Goal: Transaction & Acquisition: Purchase product/service

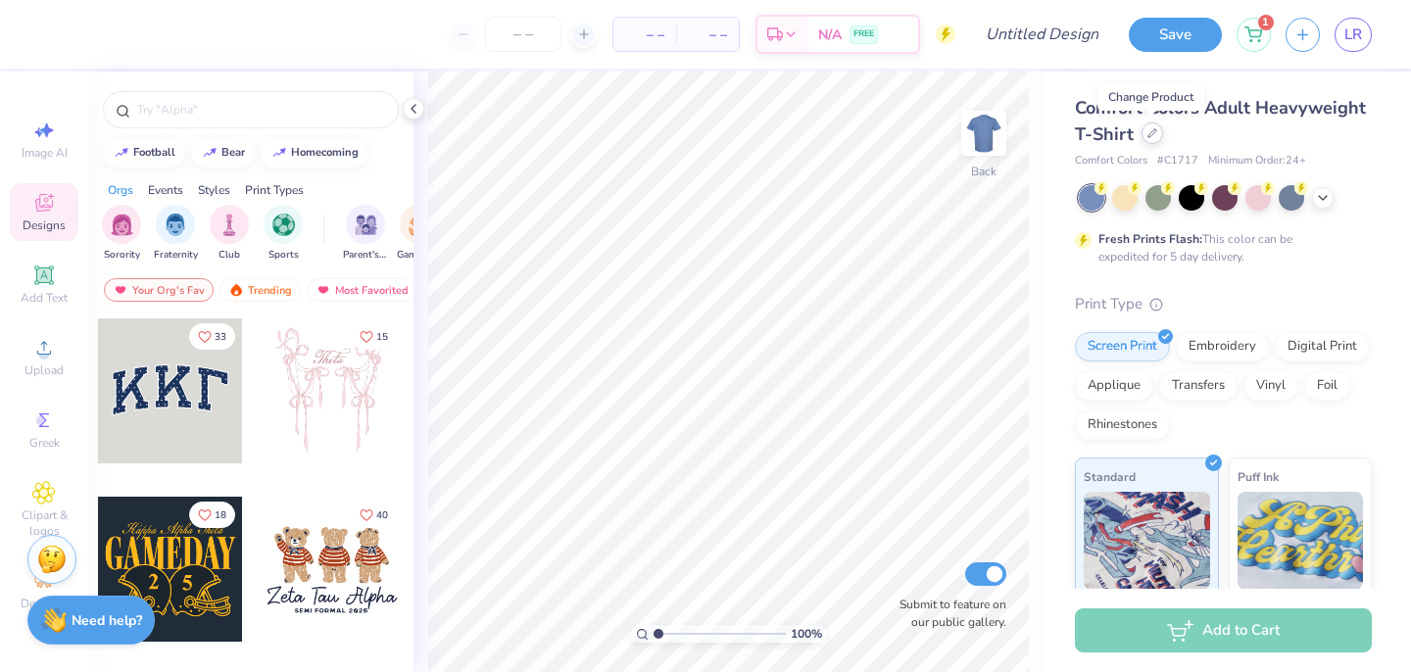
click at [1152, 134] on icon at bounding box center [1153, 133] width 8 height 8
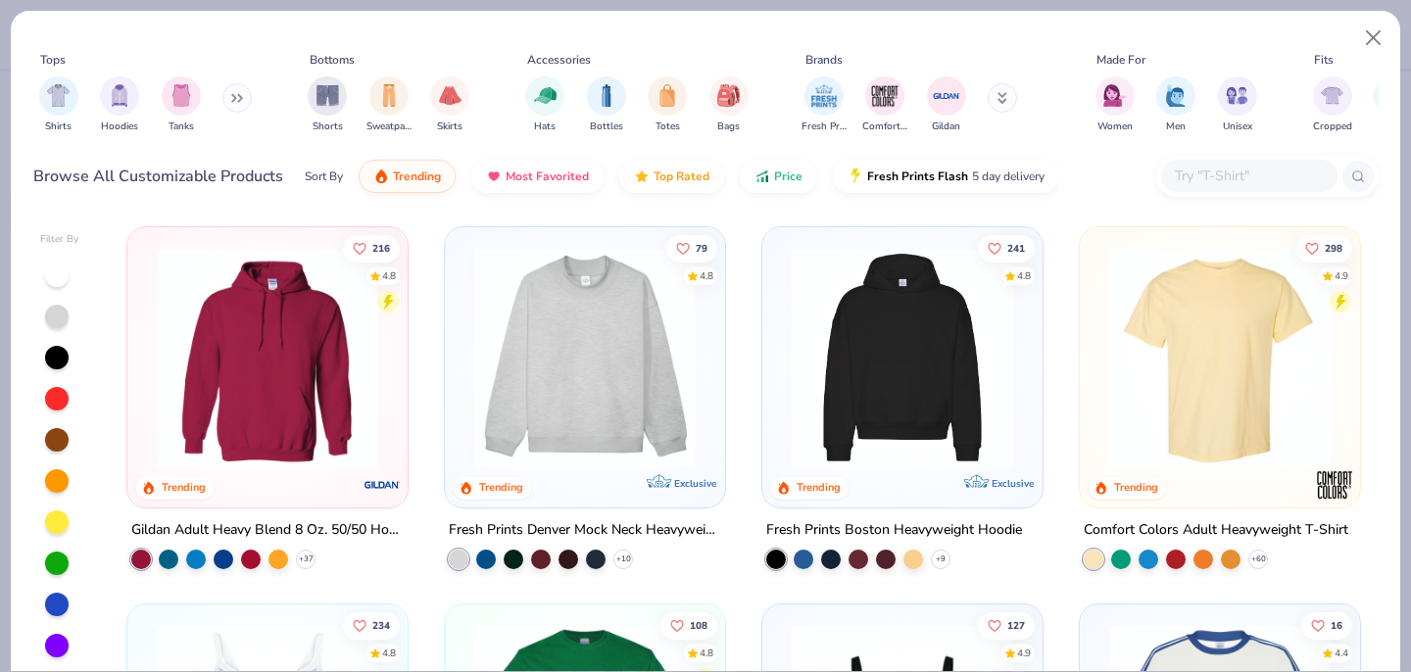
click at [257, 375] on img at bounding box center [267, 358] width 241 height 222
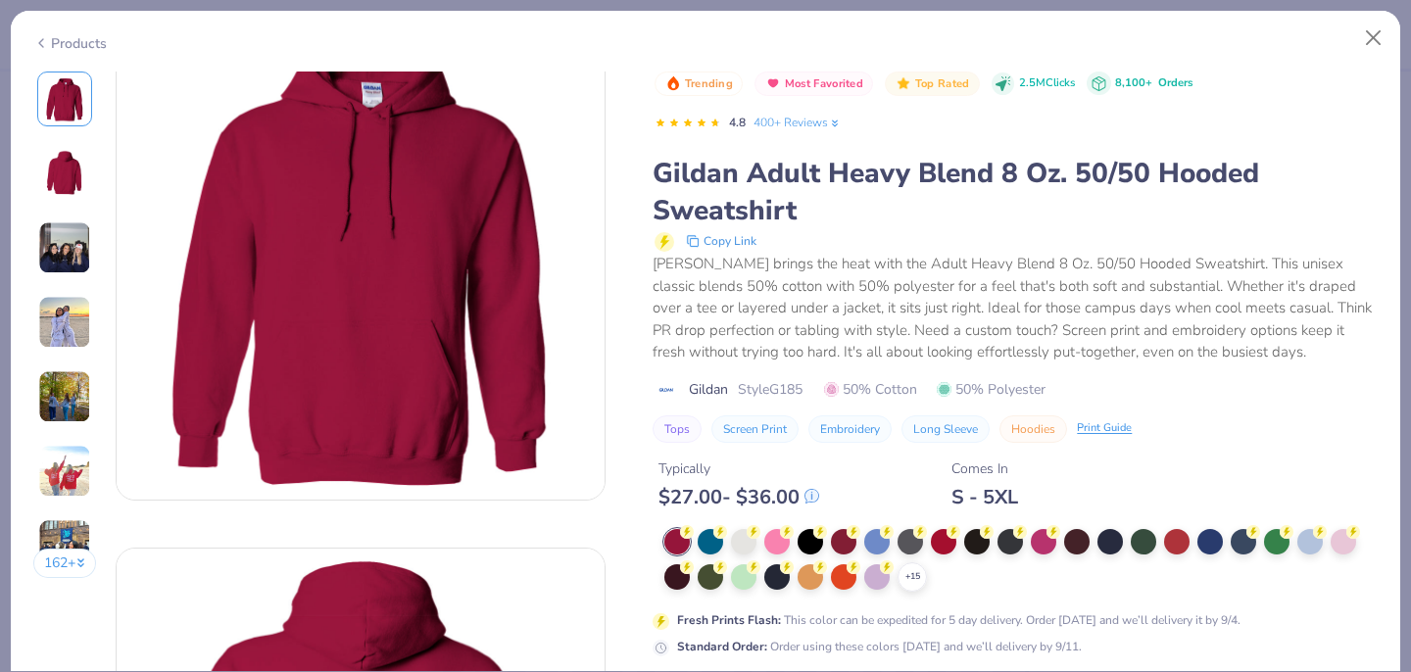
scroll to position [110, 0]
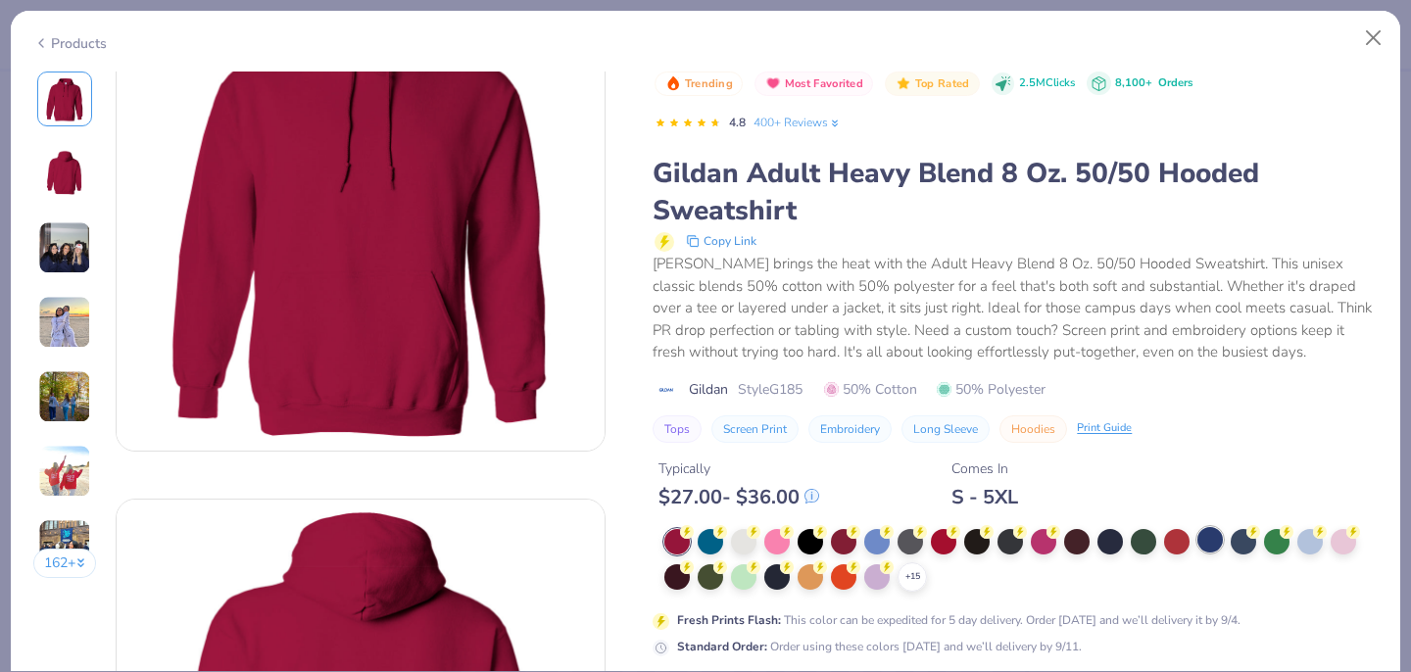
click at [1211, 541] on div at bounding box center [1210, 539] width 25 height 25
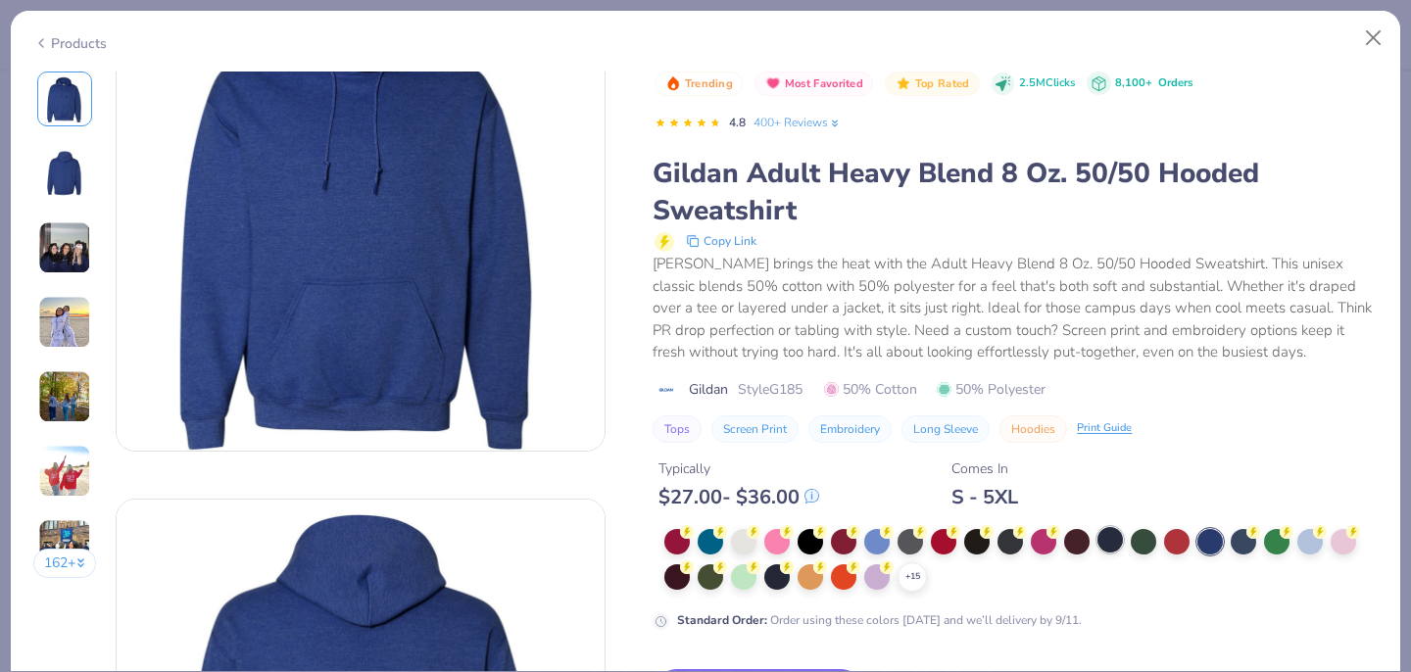
click at [1111, 541] on div at bounding box center [1110, 539] width 25 height 25
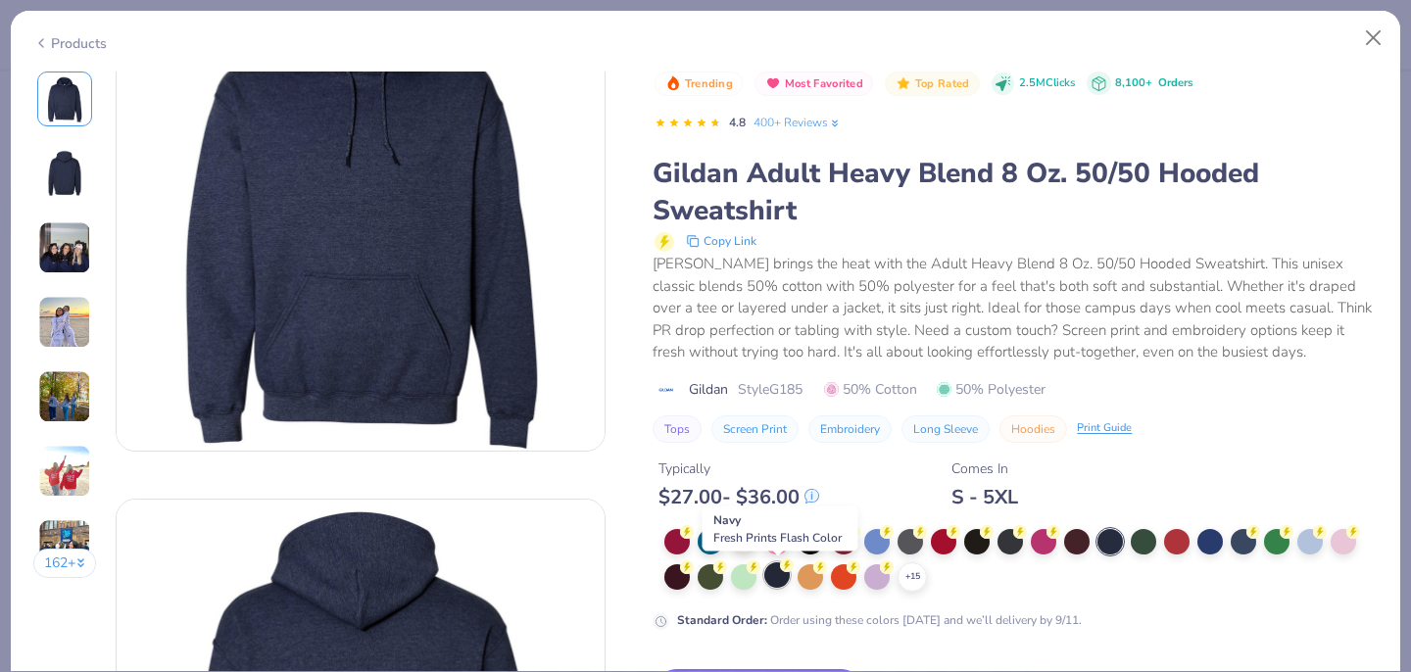
click at [778, 577] on div at bounding box center [776, 575] width 25 height 25
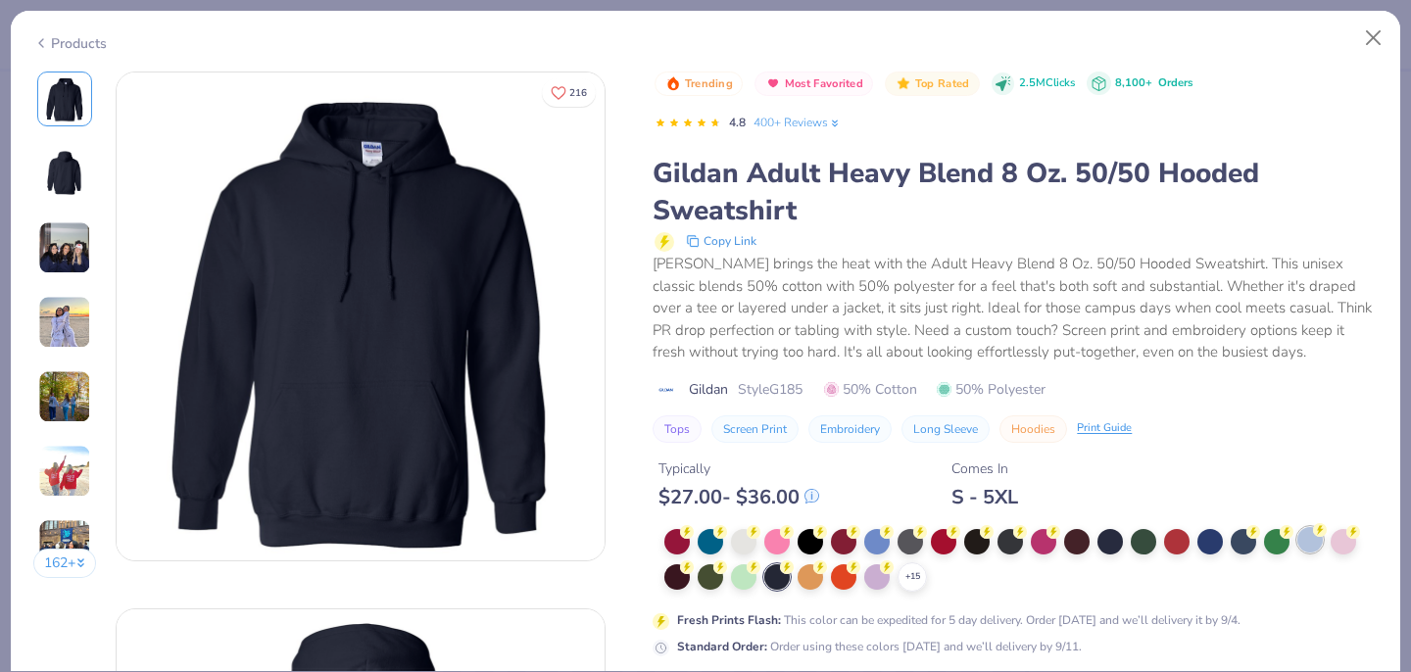
click at [1321, 548] on div at bounding box center [1310, 539] width 25 height 25
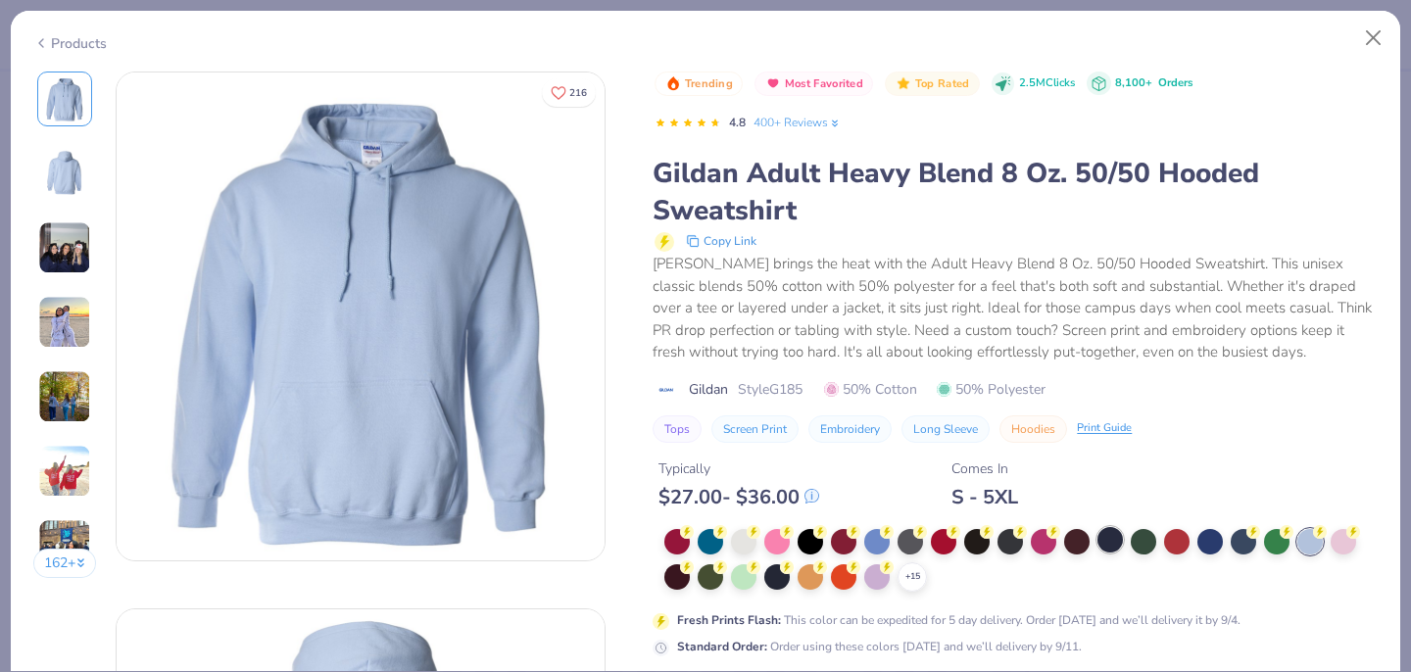
click at [1109, 542] on div at bounding box center [1110, 539] width 25 height 25
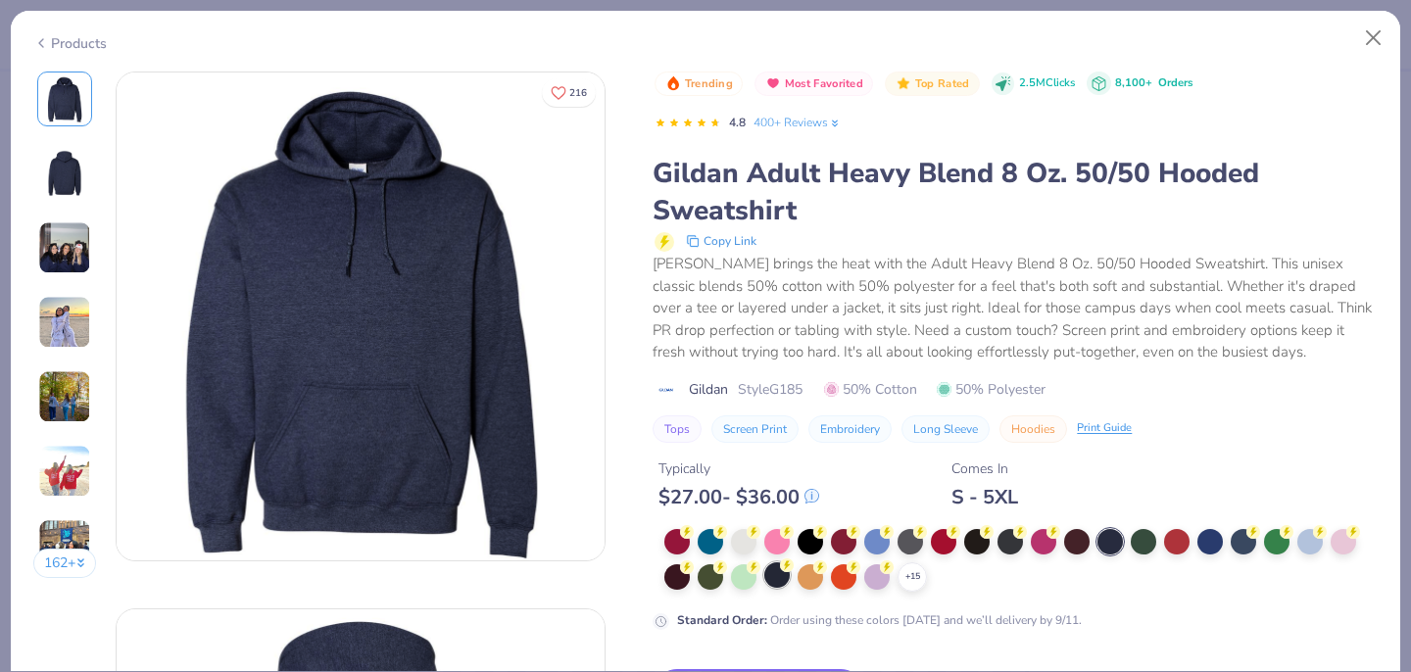
click at [776, 580] on div at bounding box center [776, 575] width 25 height 25
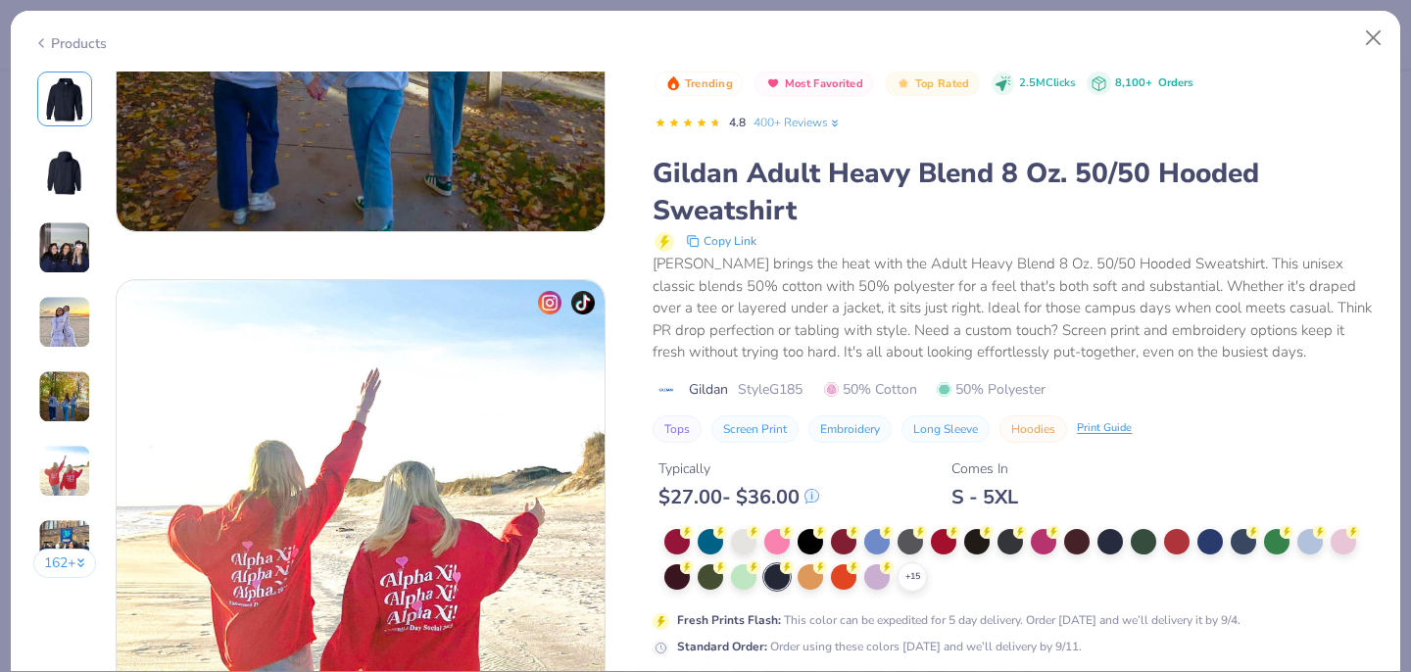
scroll to position [2882, 0]
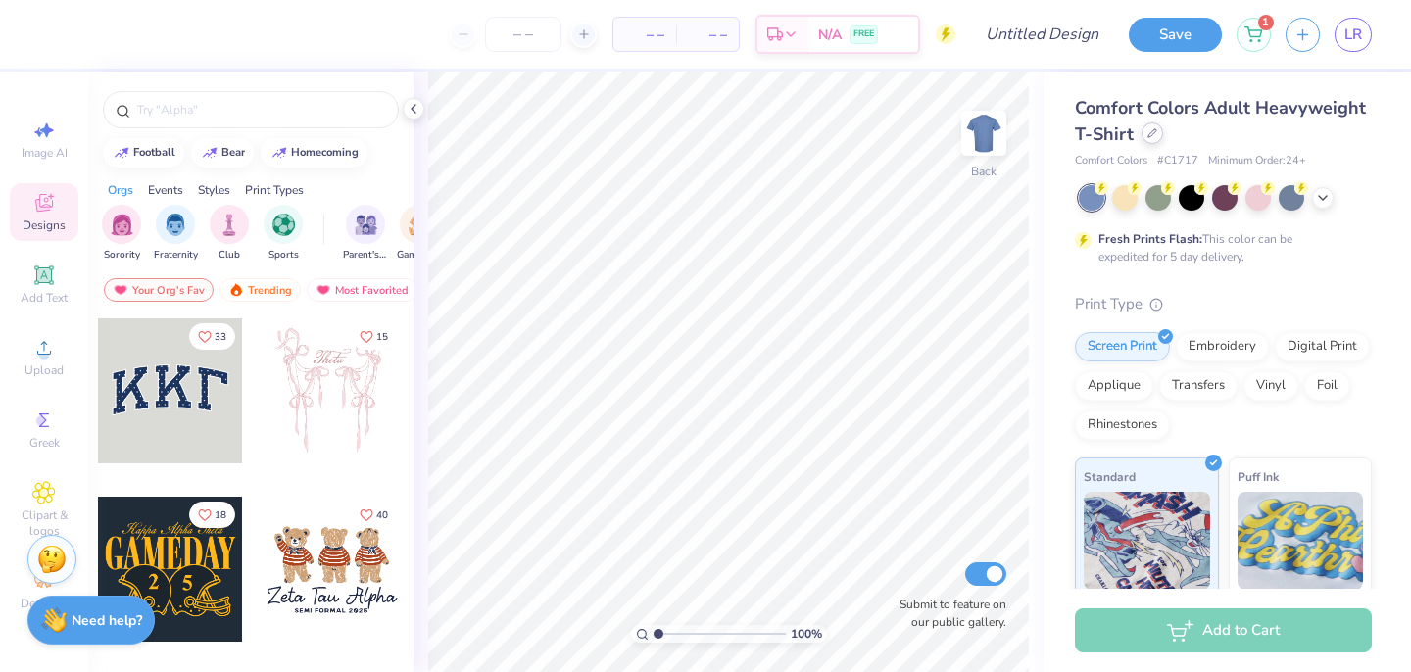
click at [1148, 131] on icon at bounding box center [1153, 133] width 10 height 10
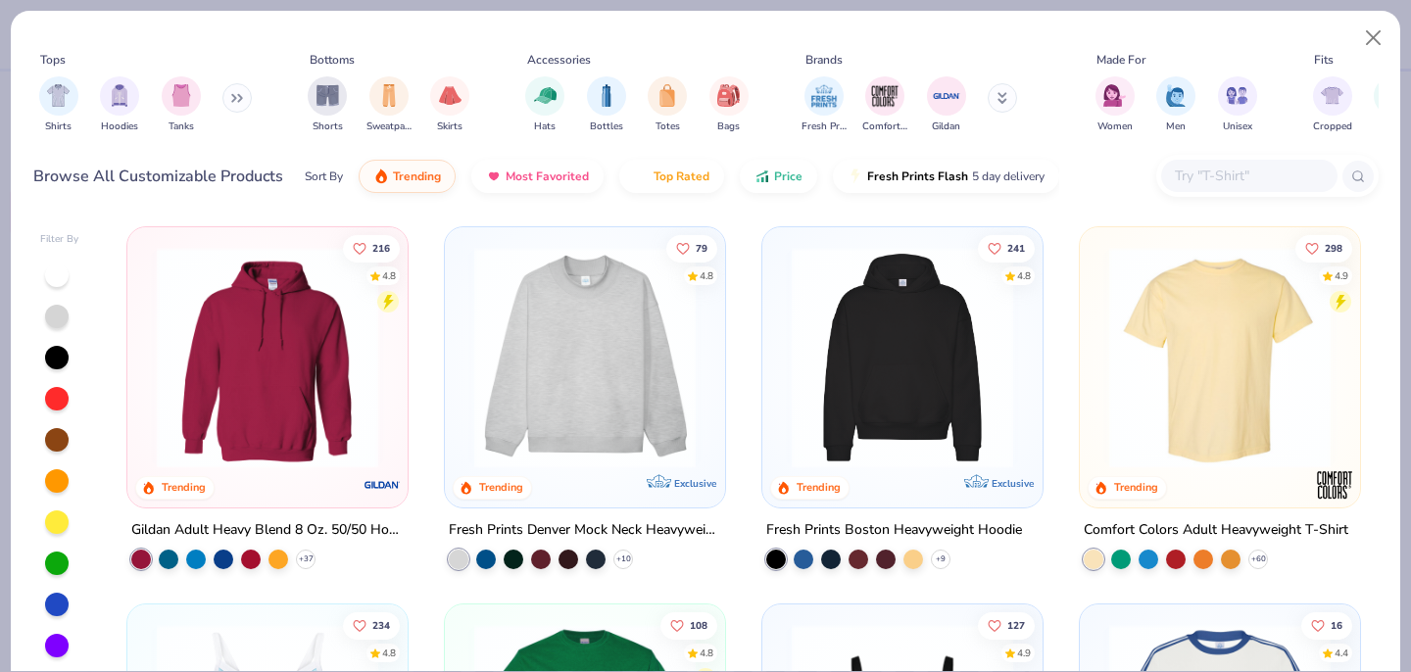
click at [909, 418] on img at bounding box center [902, 358] width 241 height 222
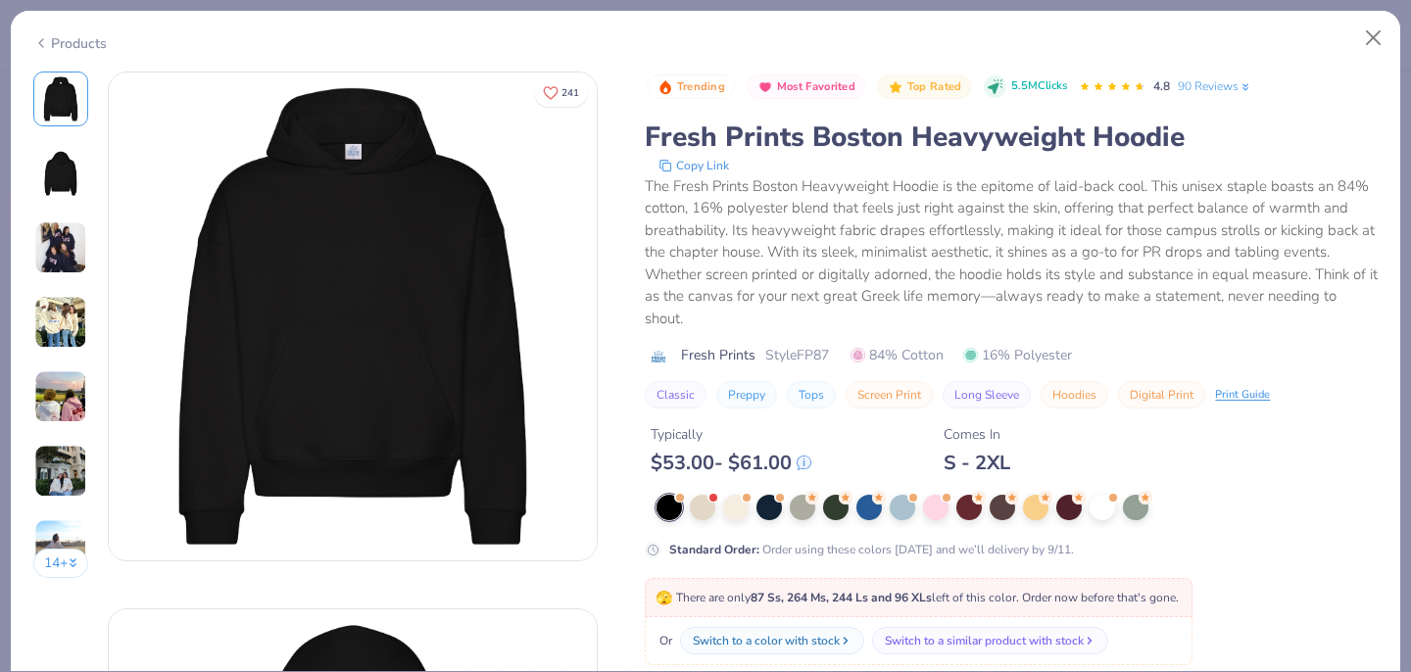
click at [58, 247] on img at bounding box center [60, 248] width 53 height 53
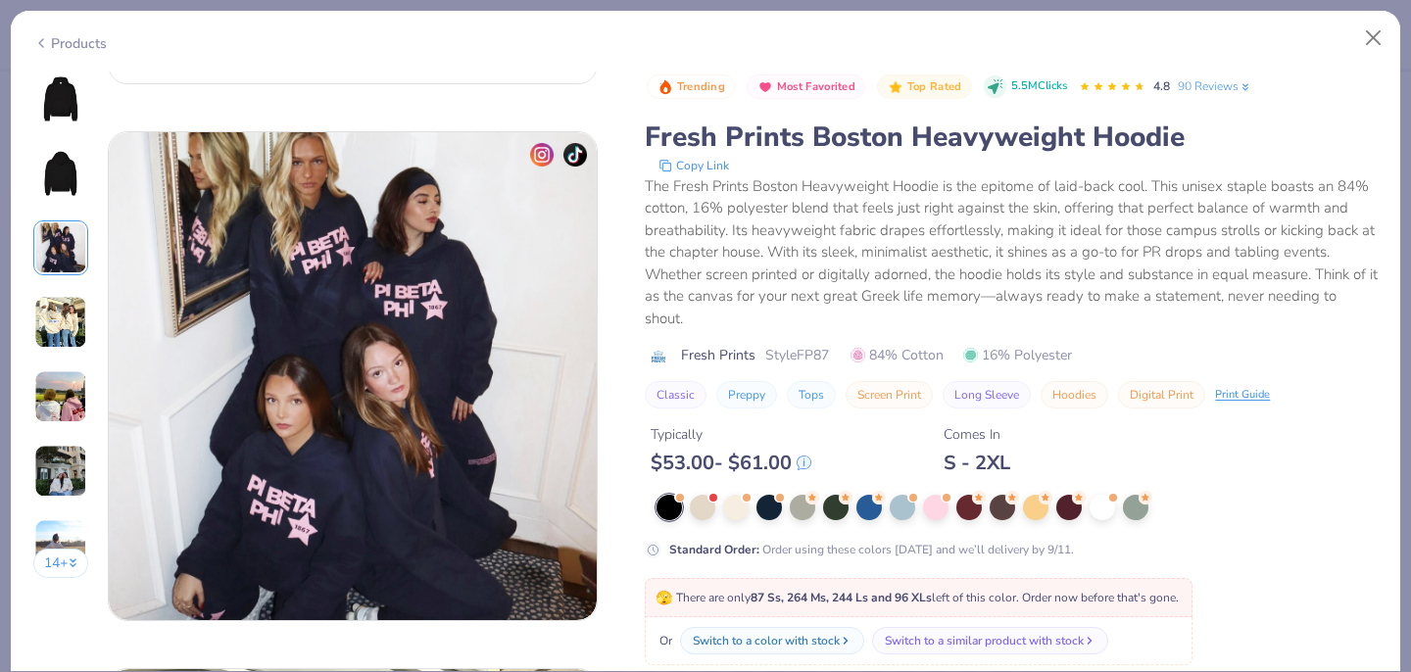
scroll to position [1074, 0]
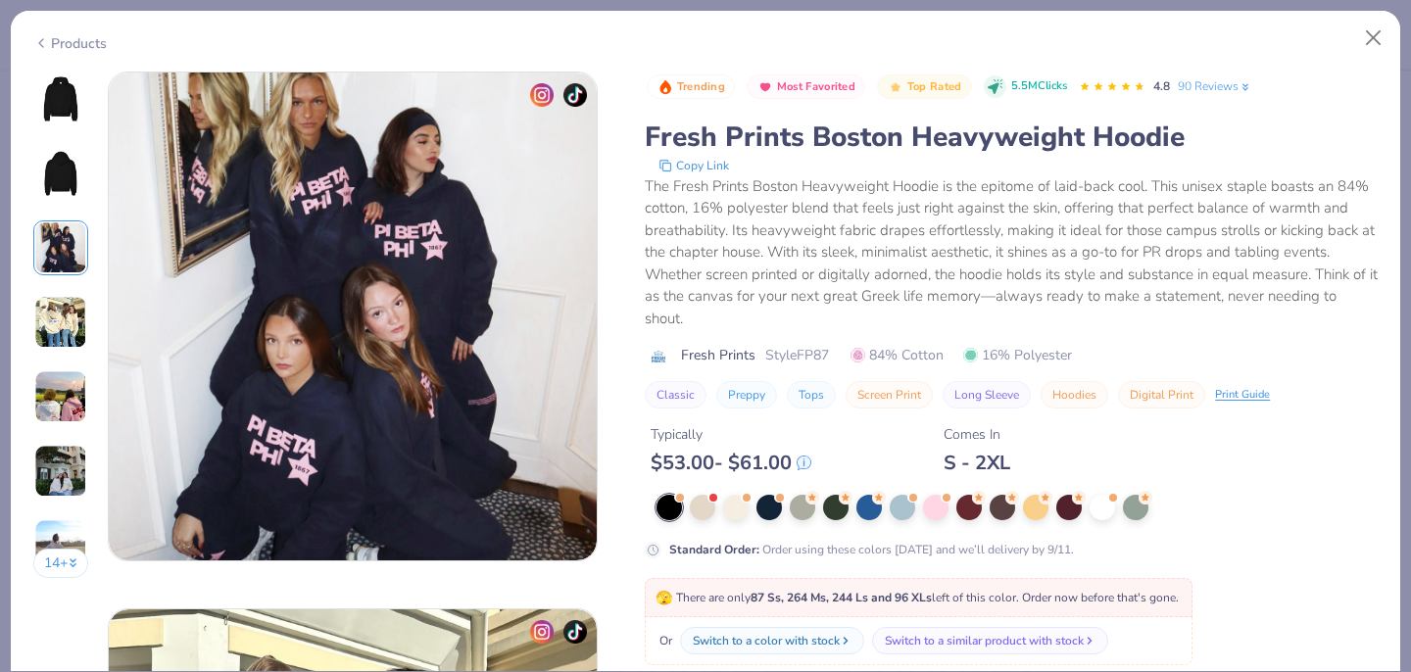
click at [65, 324] on img at bounding box center [60, 322] width 53 height 53
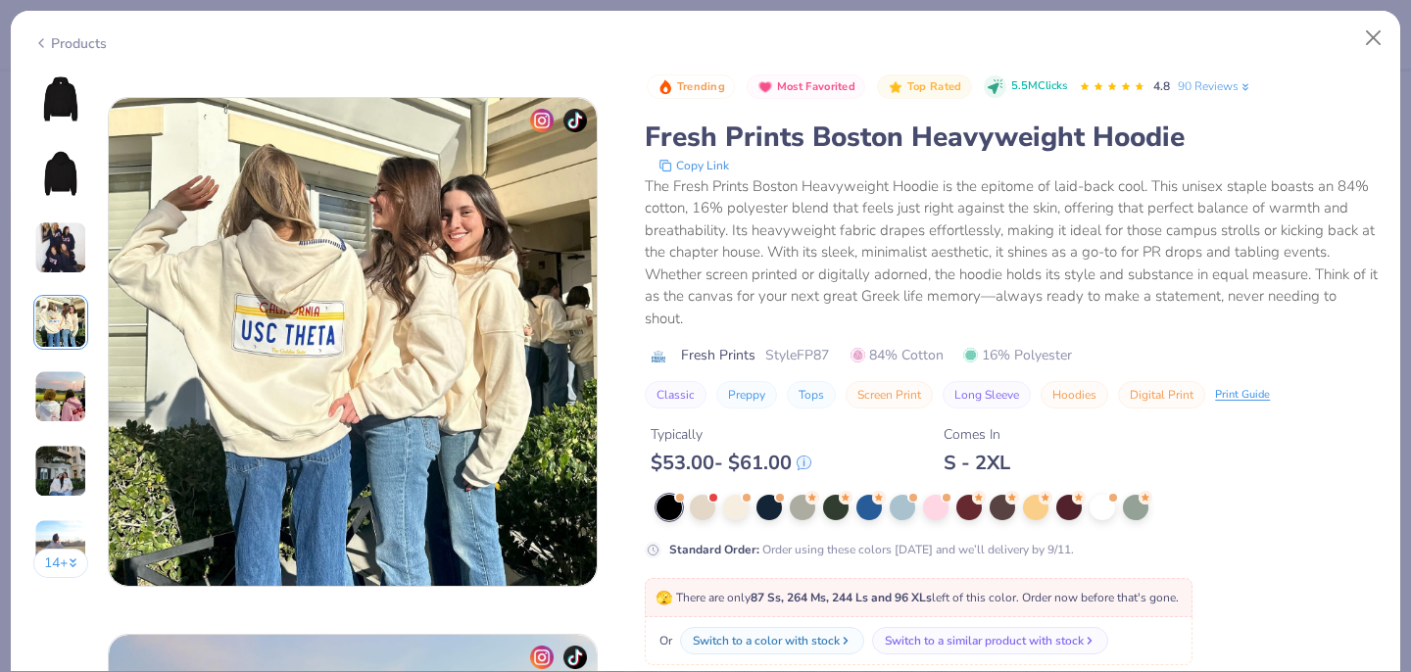
scroll to position [1611, 0]
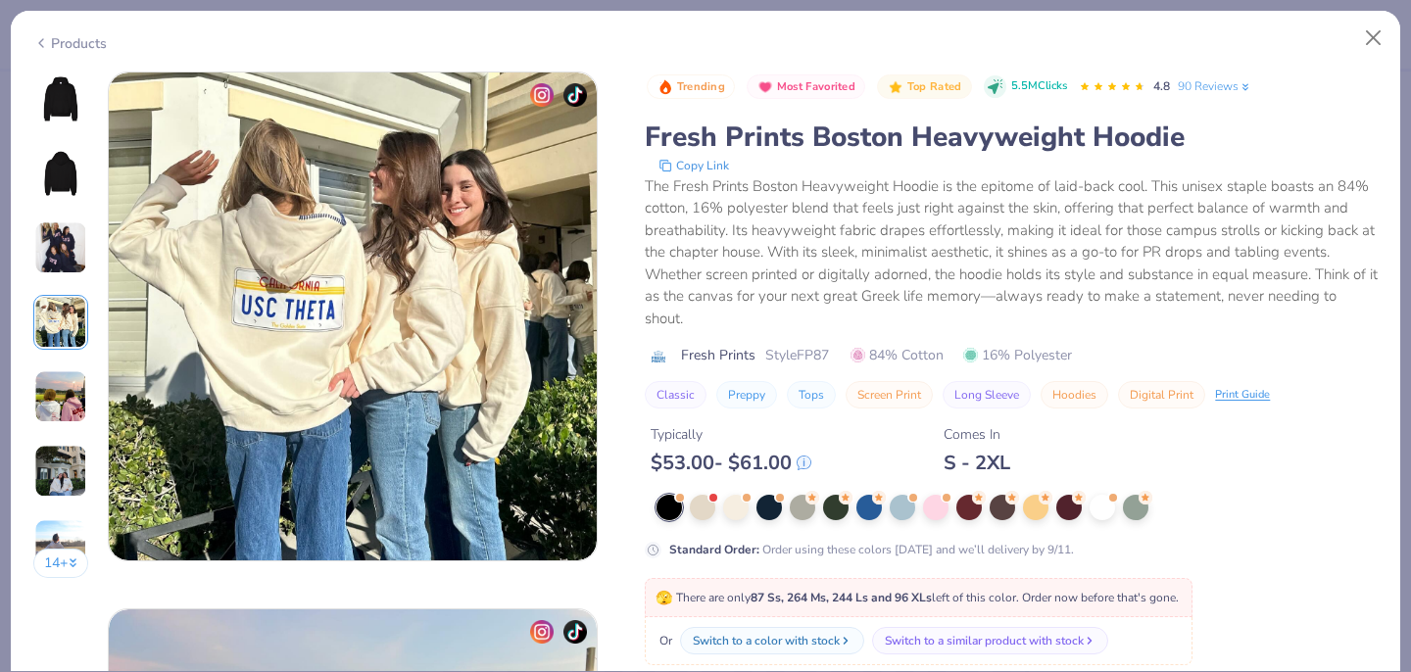
click at [39, 43] on icon at bounding box center [41, 43] width 16 height 24
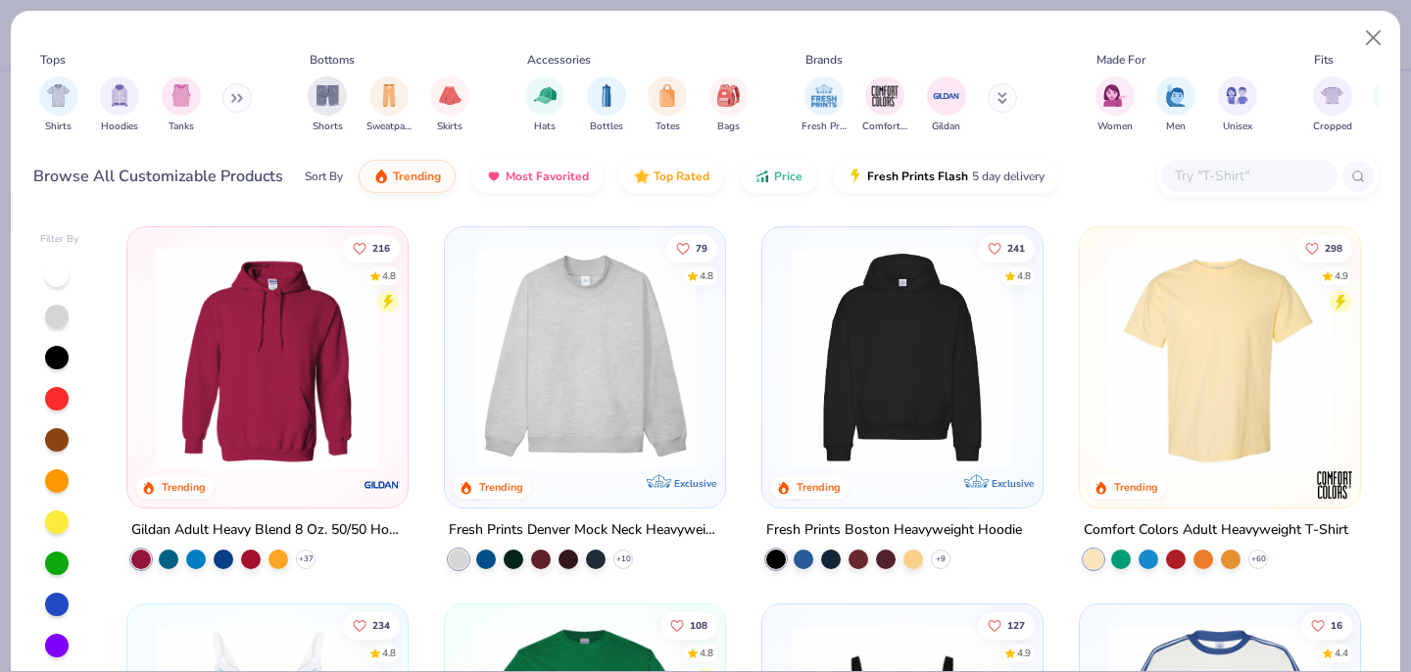
click at [309, 370] on img at bounding box center [267, 358] width 241 height 222
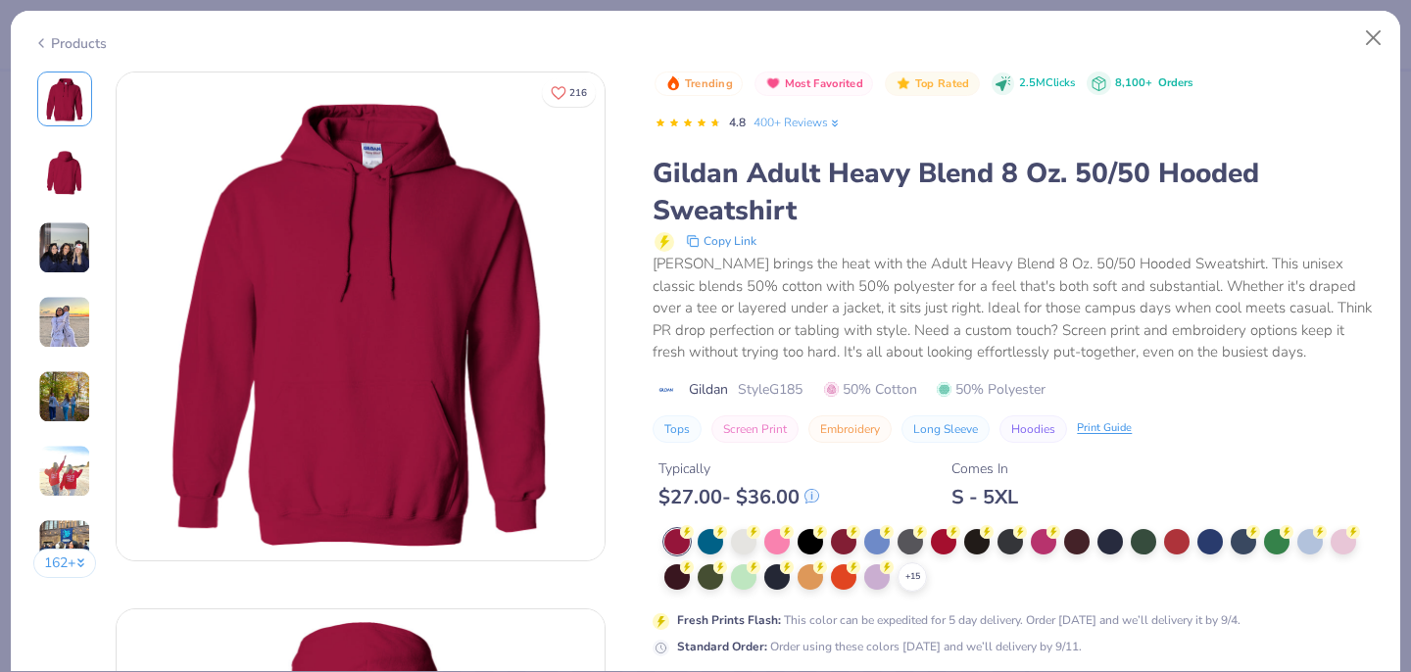
click at [69, 321] on img at bounding box center [64, 322] width 53 height 53
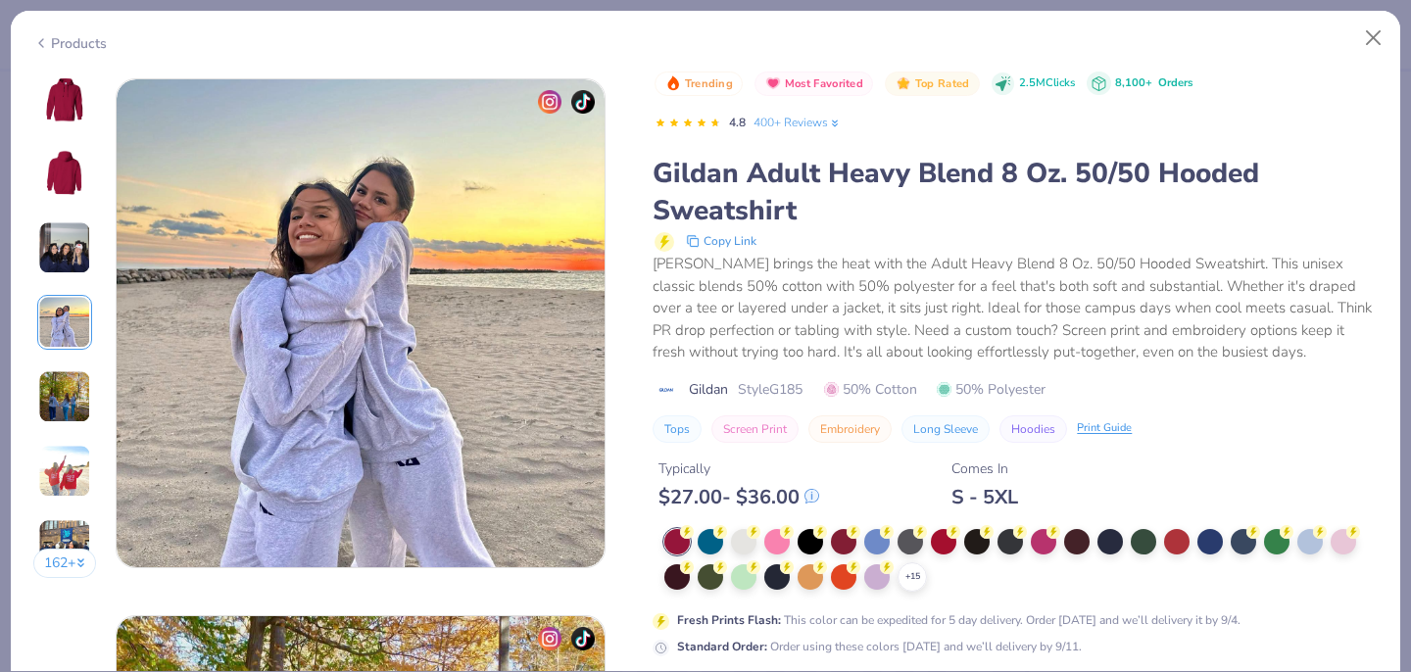
scroll to position [1611, 0]
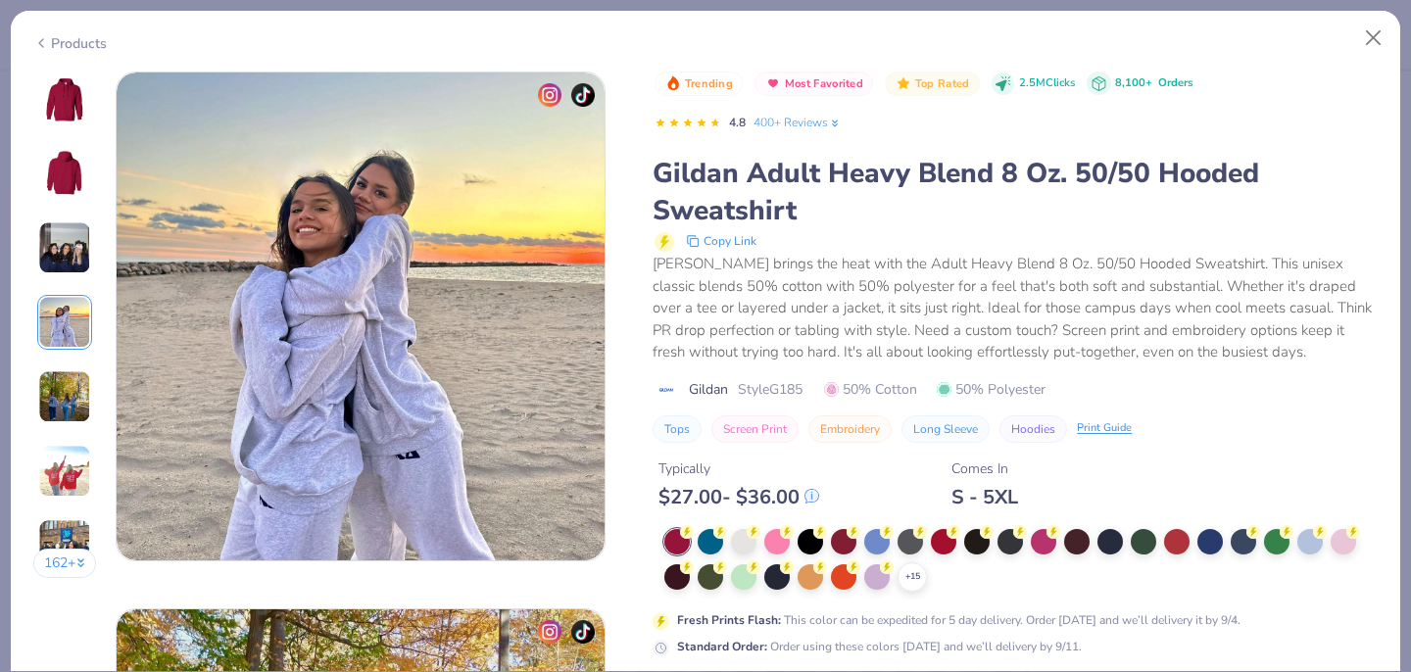
click at [66, 381] on img at bounding box center [64, 396] width 53 height 53
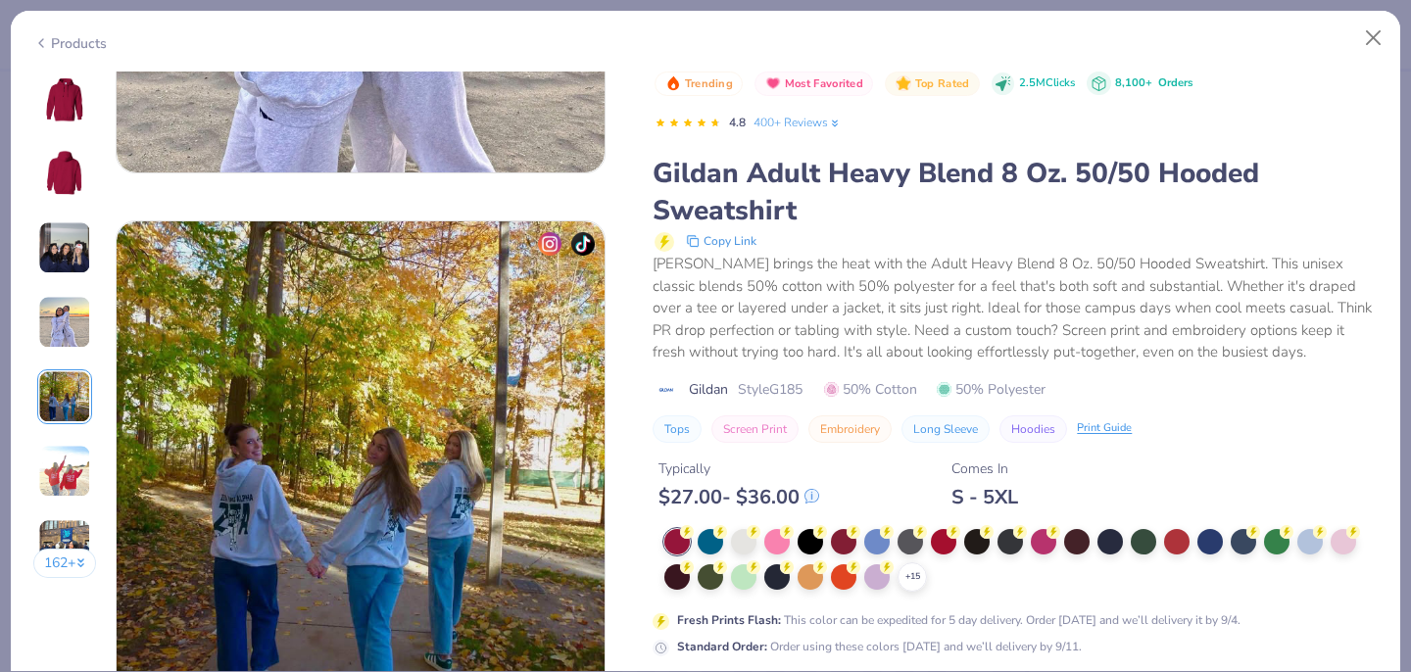
scroll to position [2148, 0]
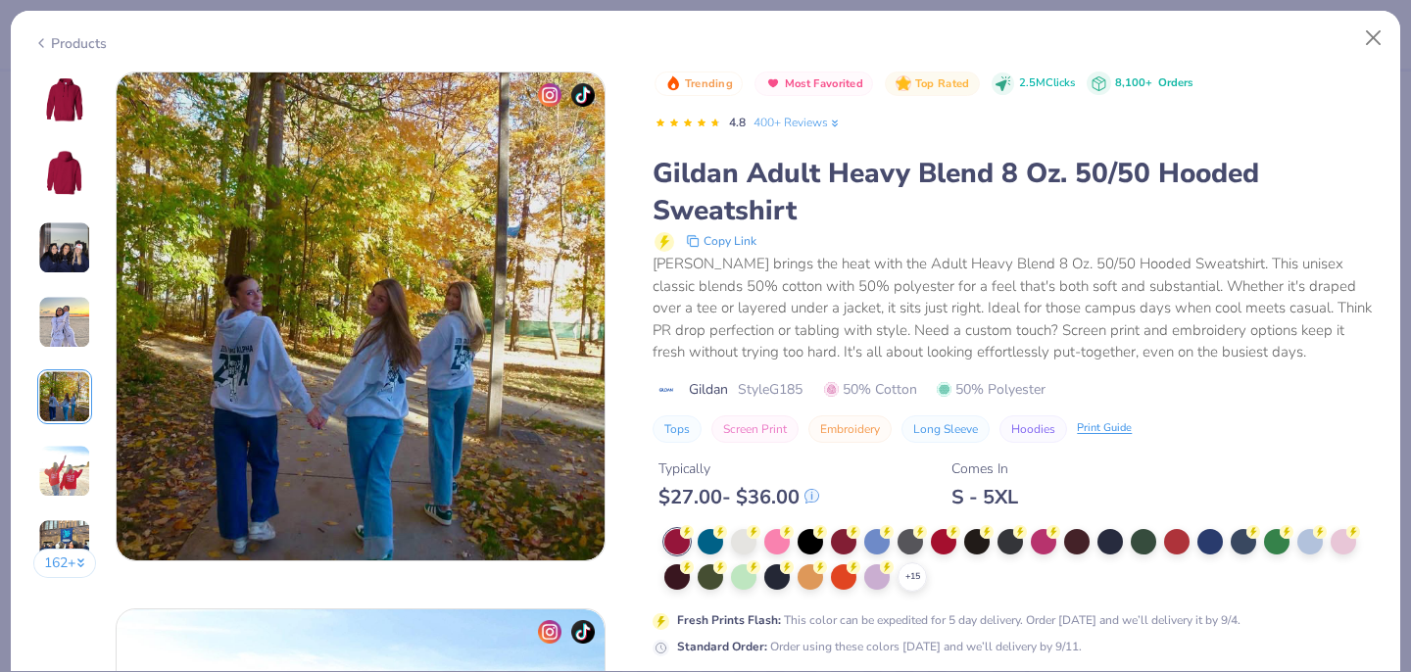
click at [69, 458] on img at bounding box center [64, 471] width 53 height 53
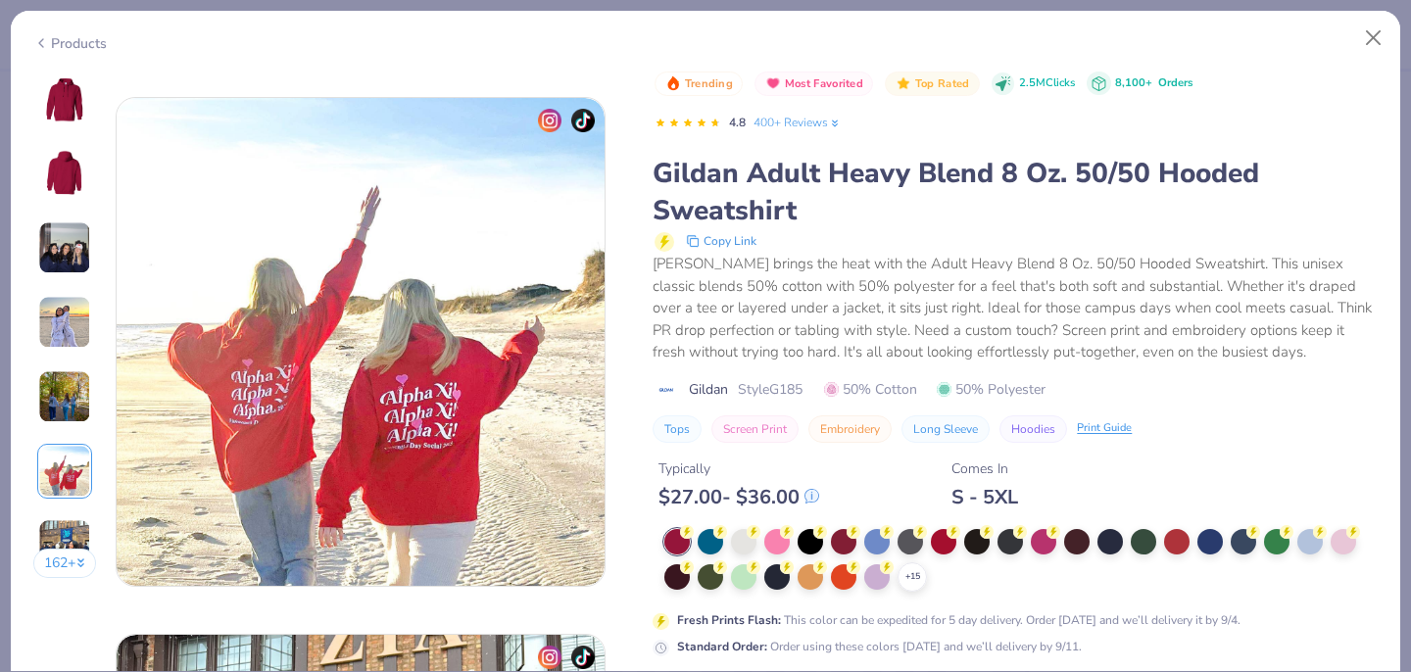
scroll to position [2686, 0]
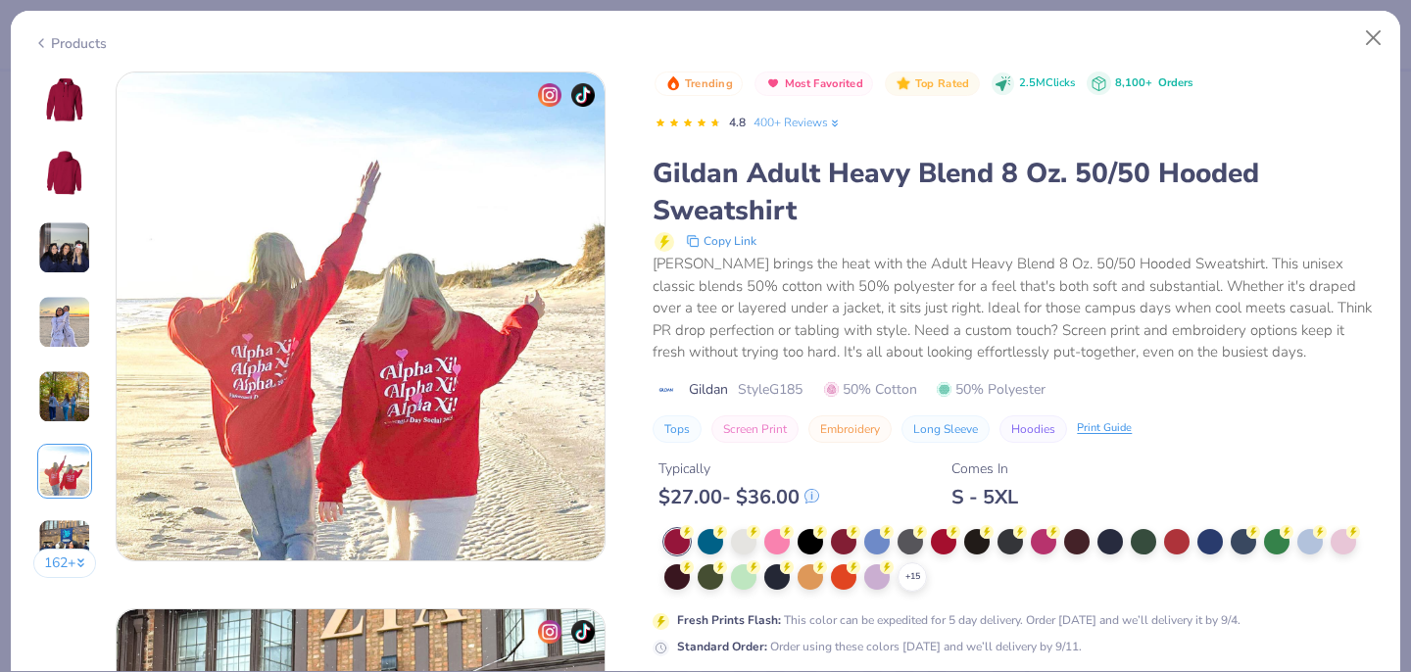
click at [70, 526] on img at bounding box center [64, 545] width 53 height 53
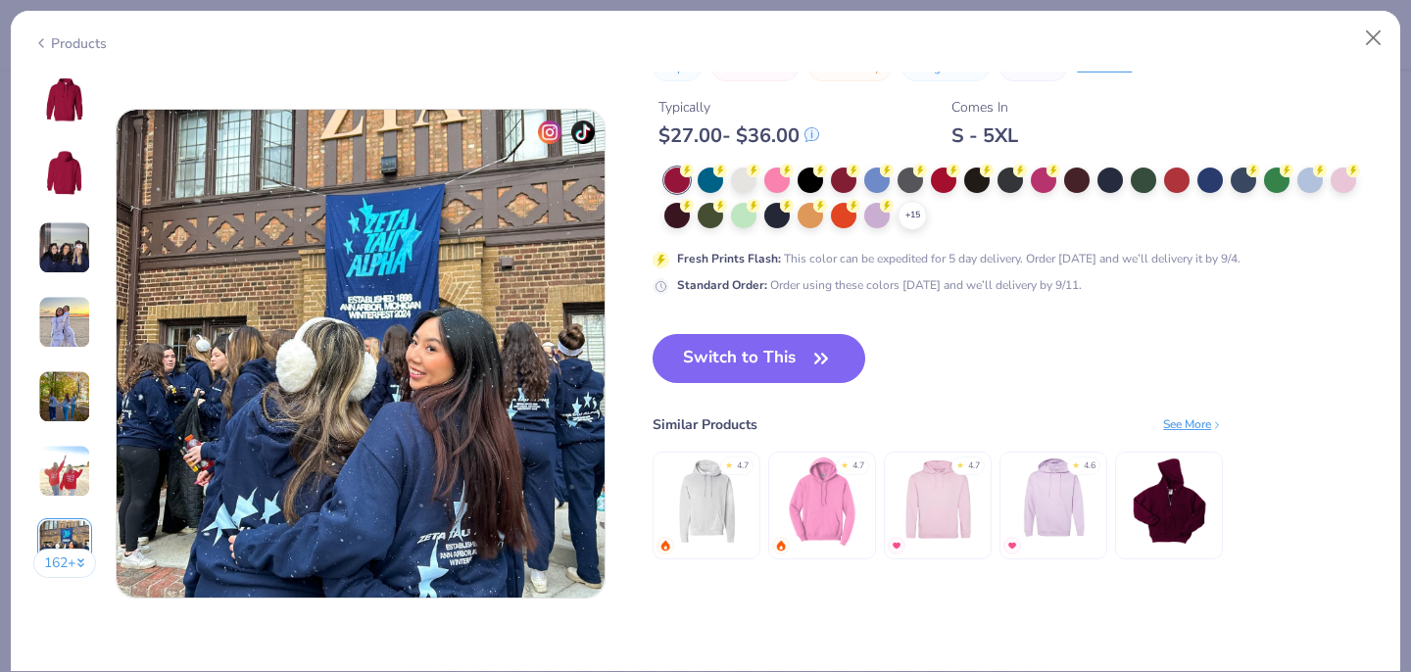
scroll to position [3223, 0]
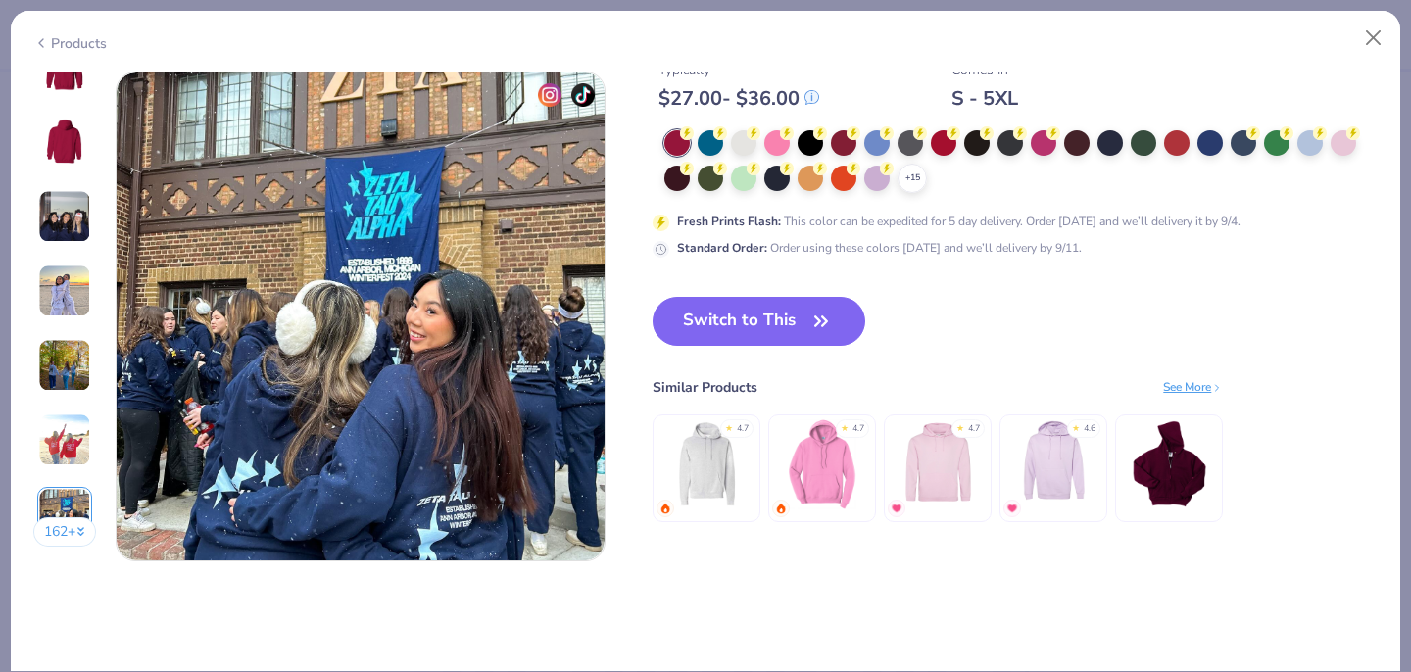
click at [817, 479] on img at bounding box center [822, 464] width 93 height 93
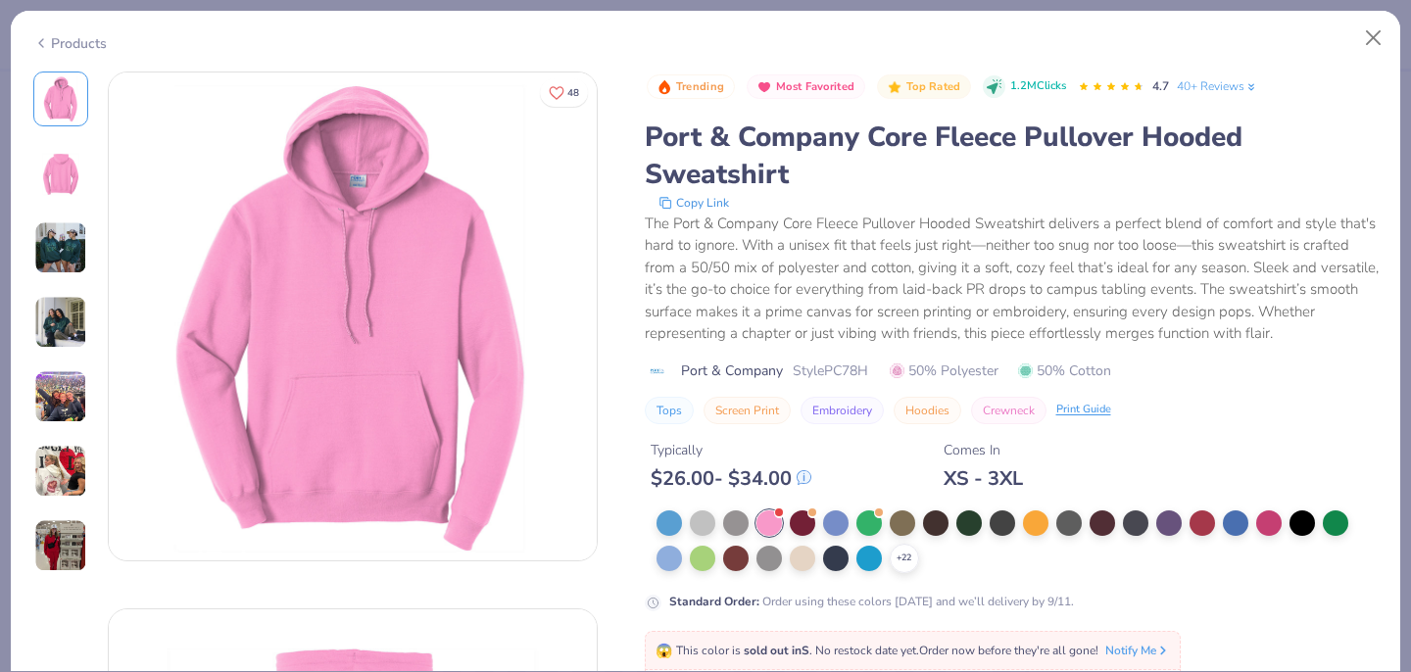
click at [74, 247] on img at bounding box center [60, 248] width 53 height 53
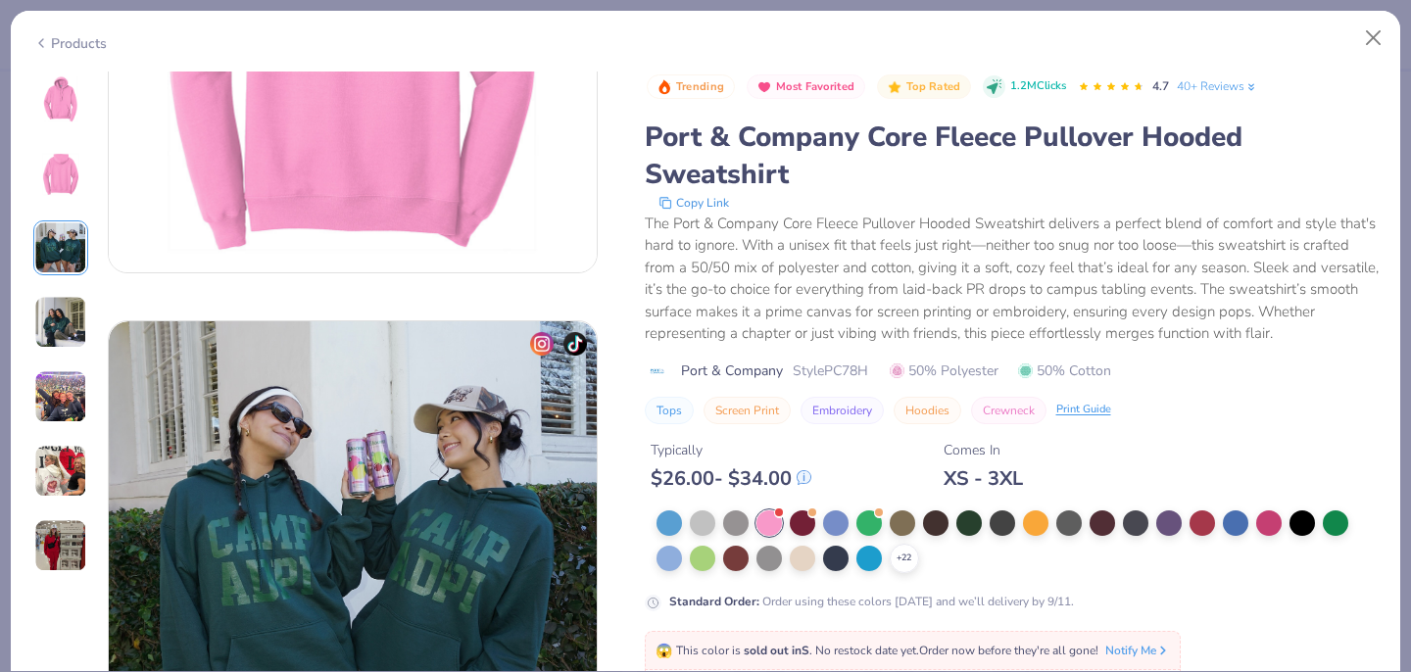
scroll to position [1074, 0]
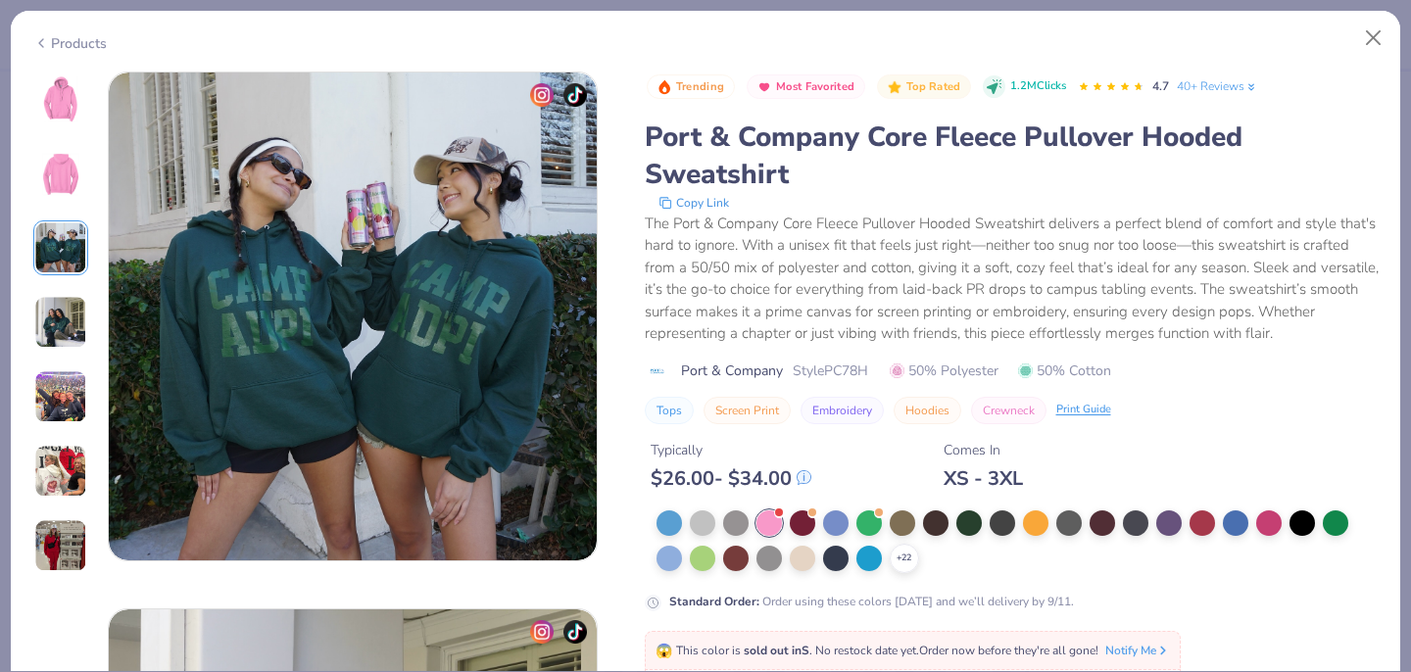
click at [60, 346] on img at bounding box center [60, 322] width 53 height 53
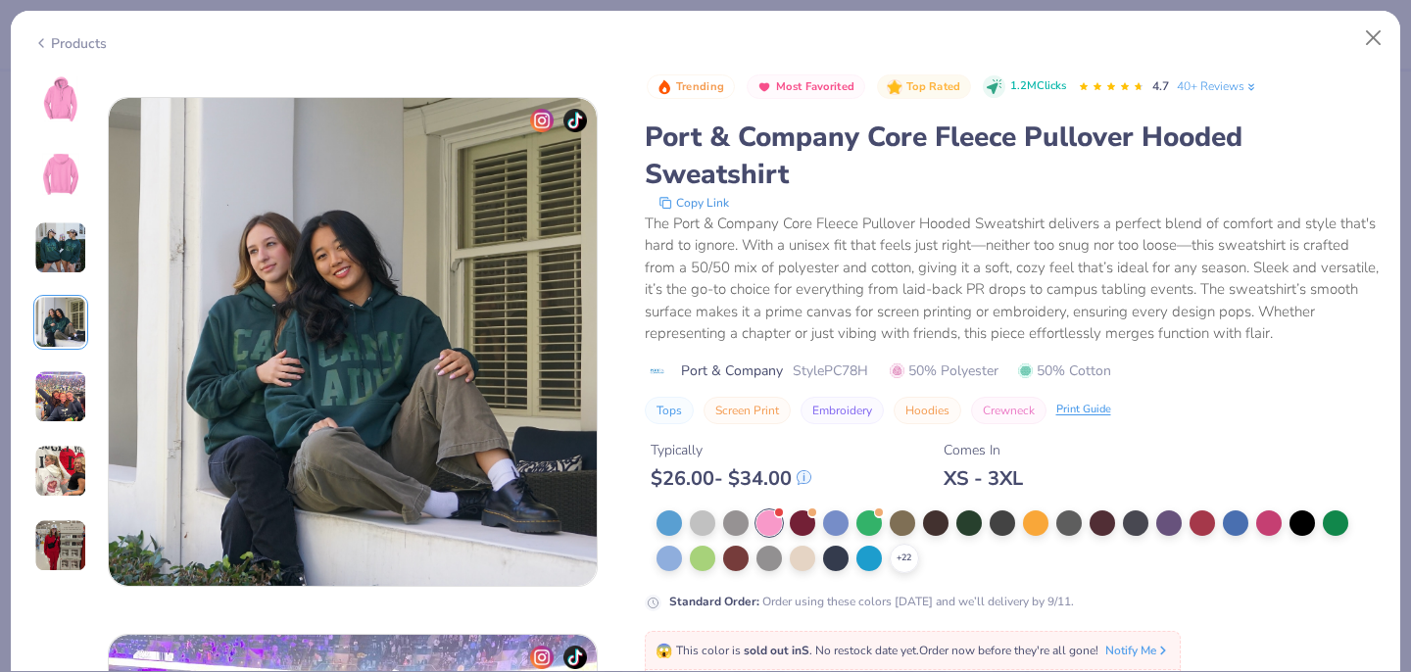
scroll to position [1611, 0]
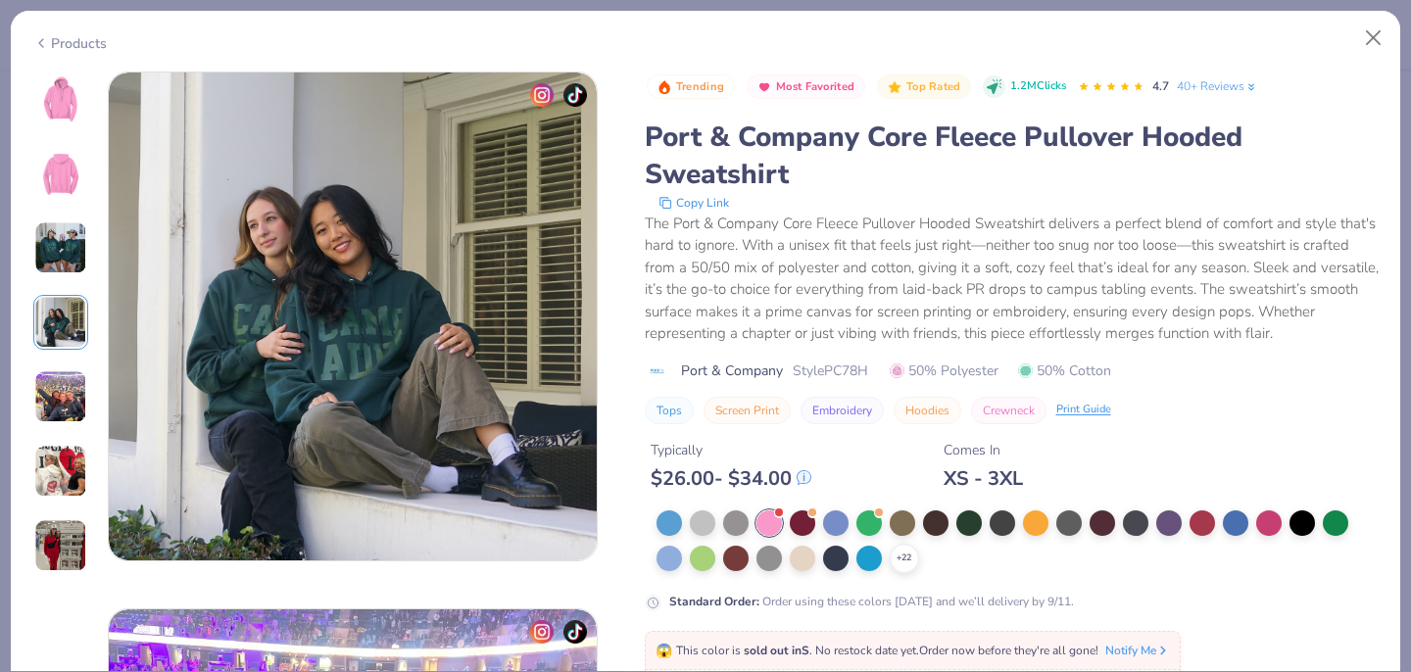
click at [61, 404] on img at bounding box center [60, 396] width 53 height 53
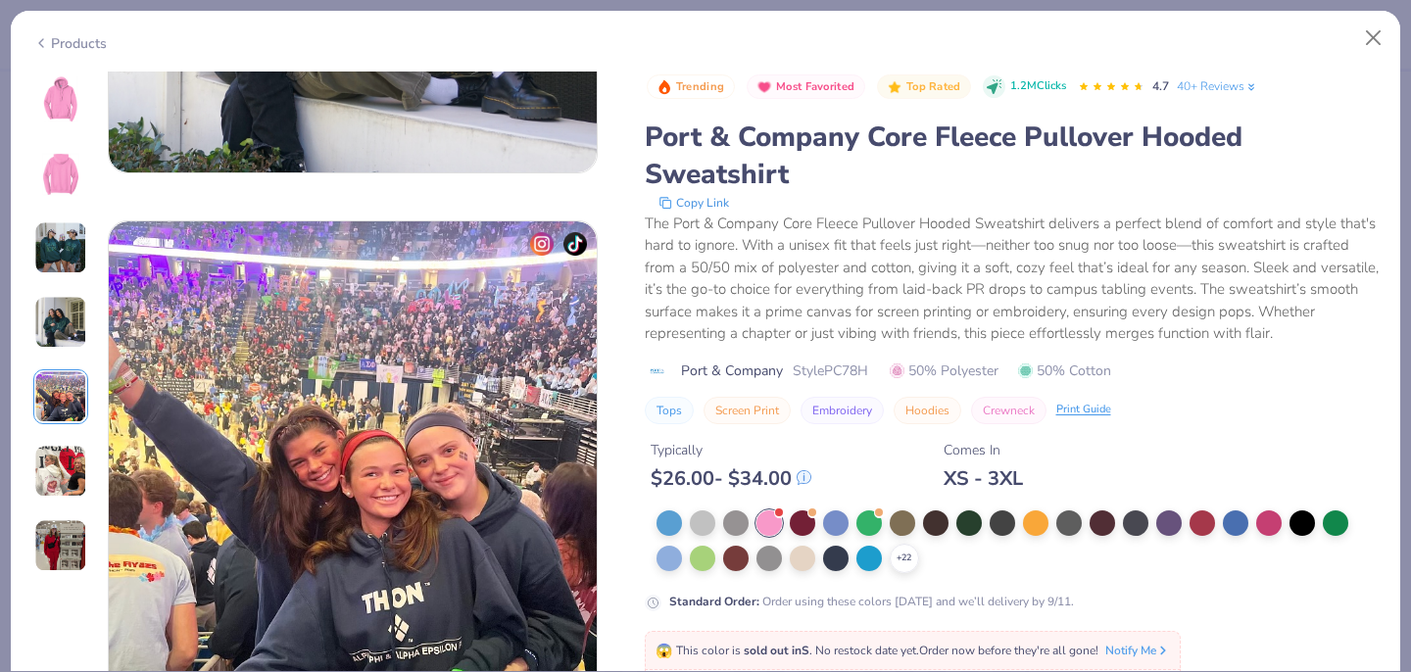
scroll to position [2148, 0]
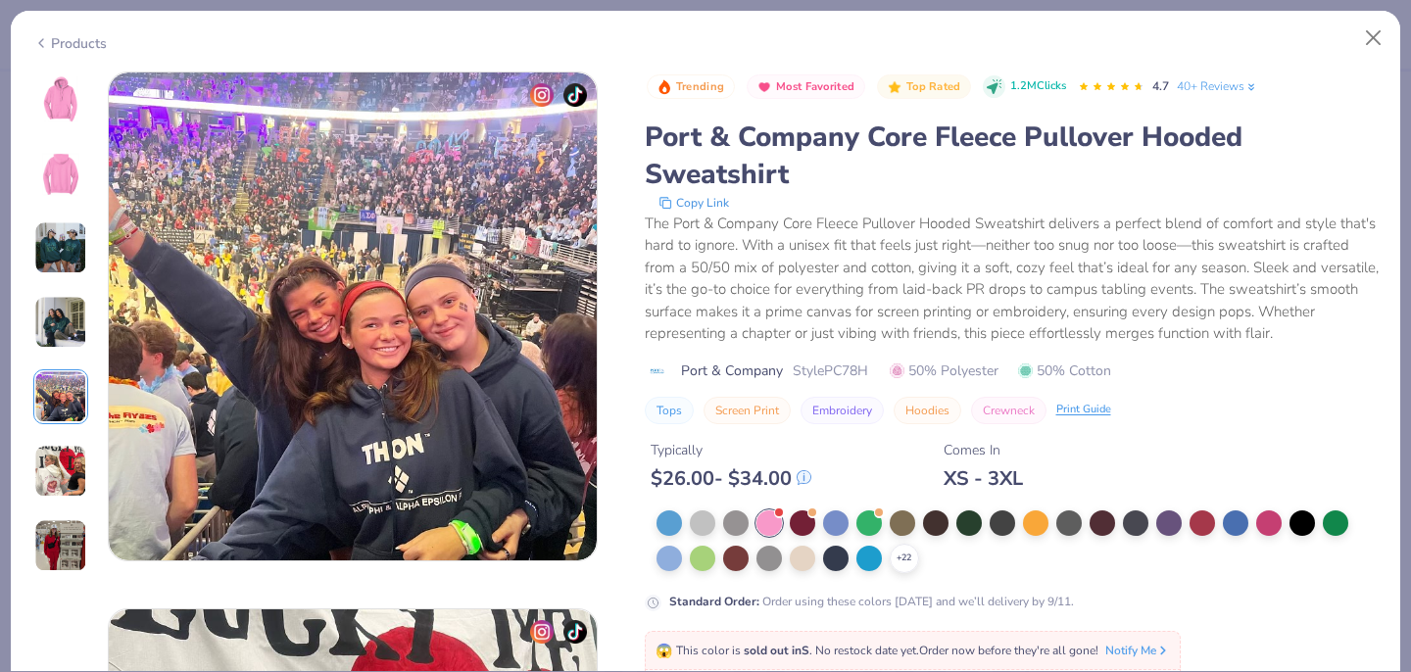
click at [66, 454] on img at bounding box center [60, 471] width 53 height 53
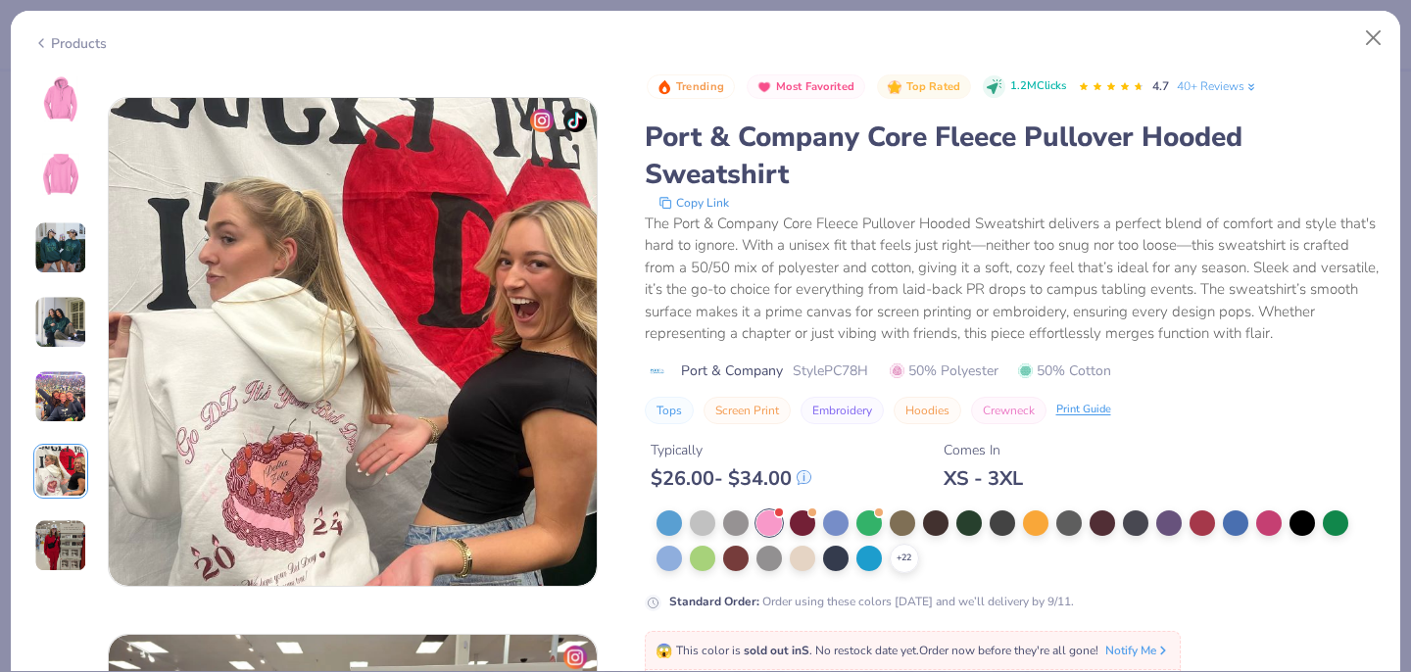
scroll to position [2686, 0]
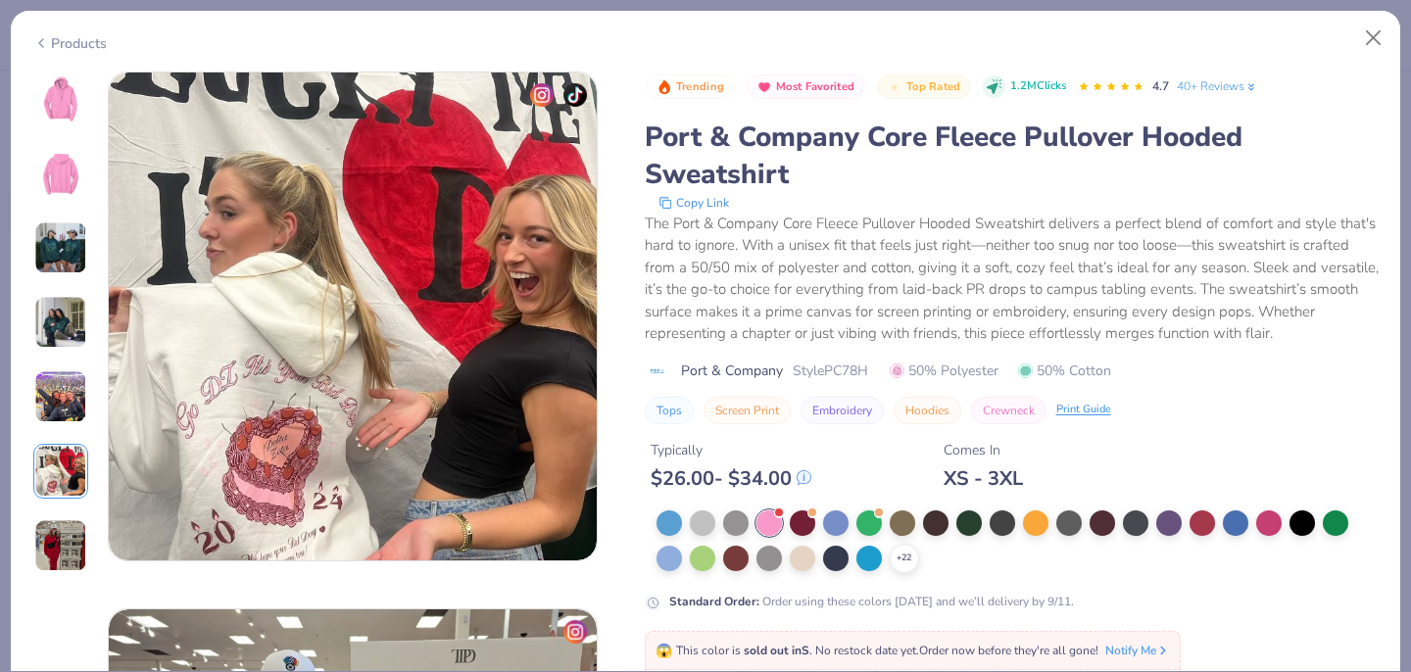
click at [48, 45] on div "Products" at bounding box center [70, 43] width 74 height 21
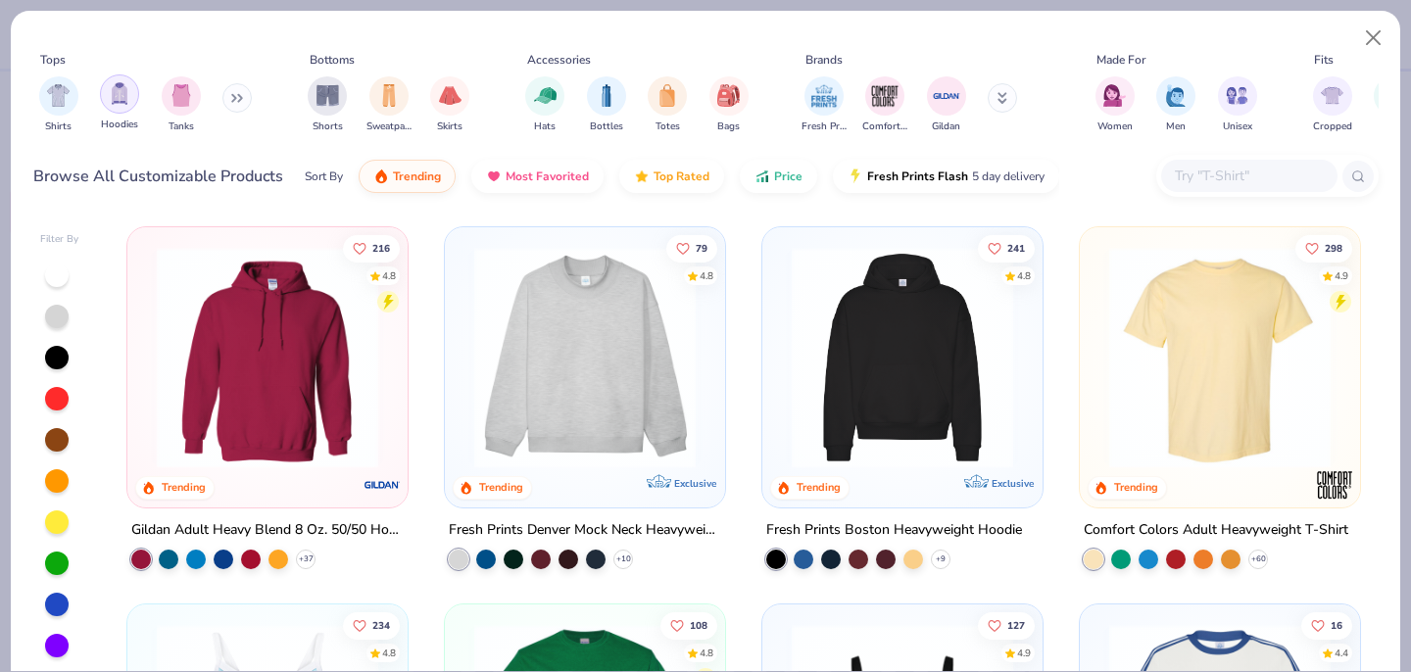
click at [109, 93] on img "filter for Hoodies" at bounding box center [120, 93] width 22 height 23
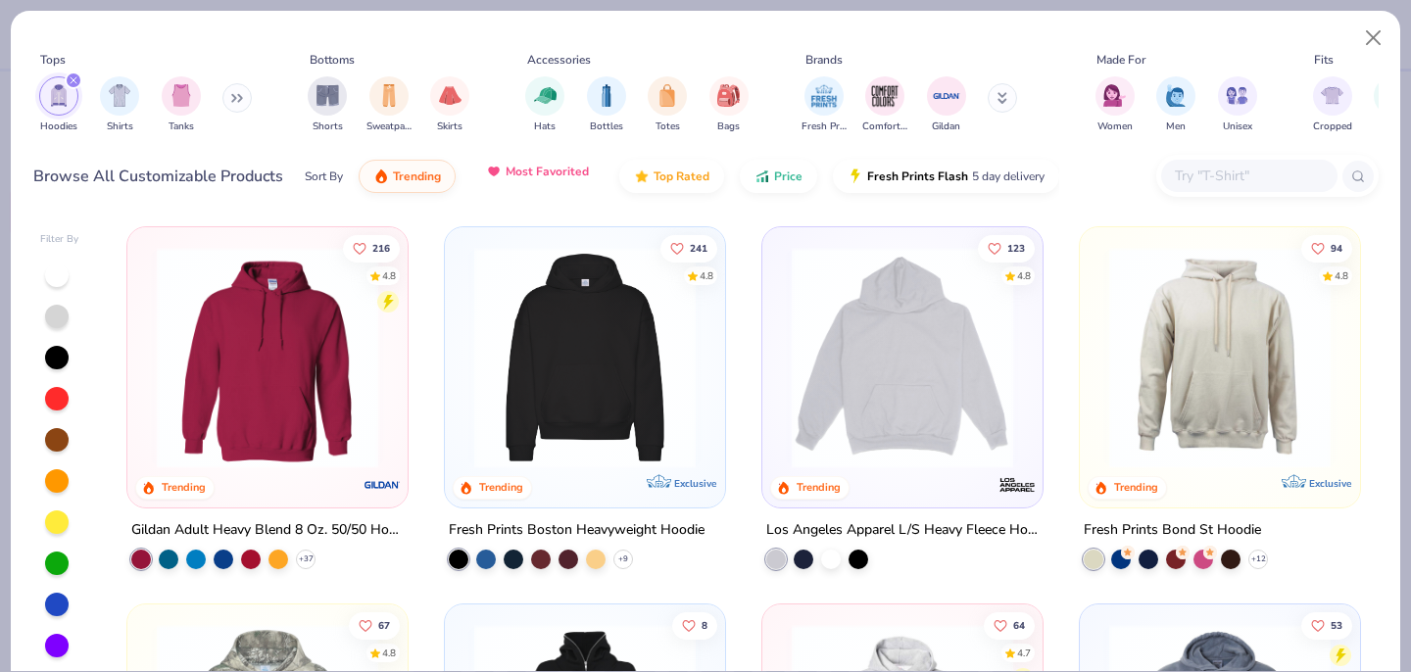
click at [544, 173] on span "Most Favorited" at bounding box center [547, 172] width 83 height 16
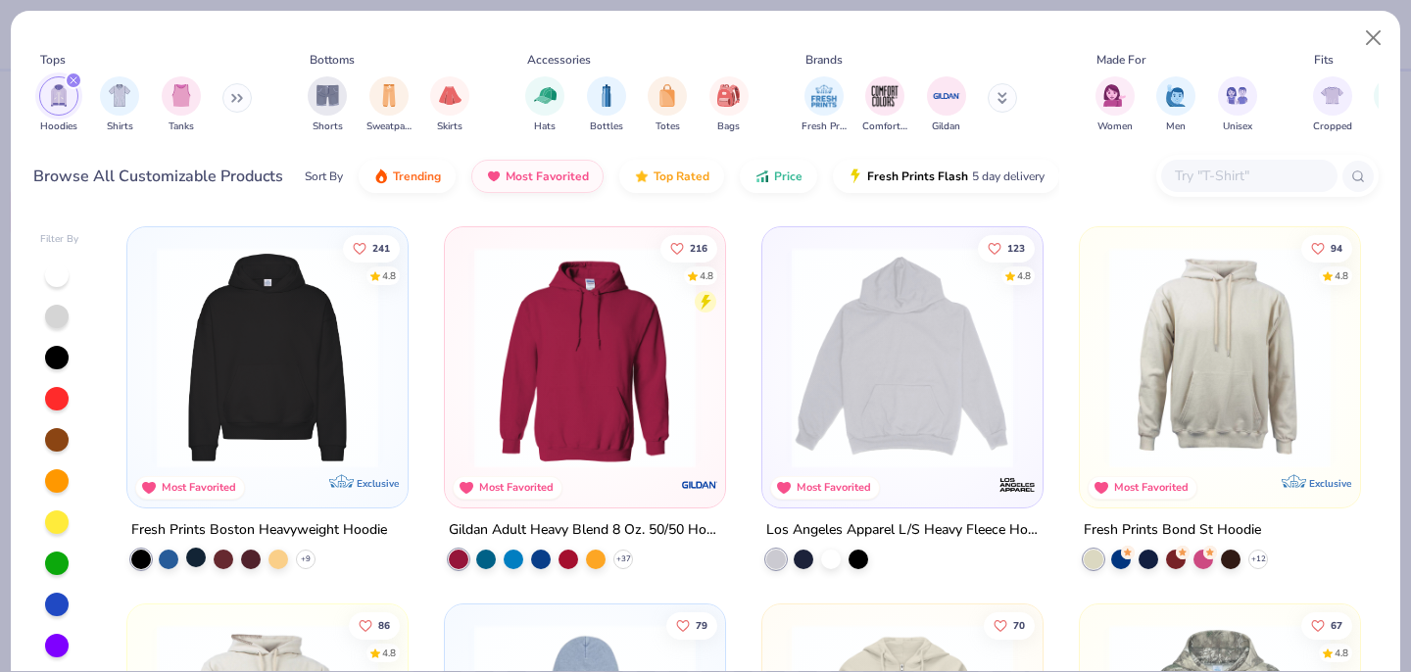
click at [188, 556] on div at bounding box center [196, 558] width 20 height 20
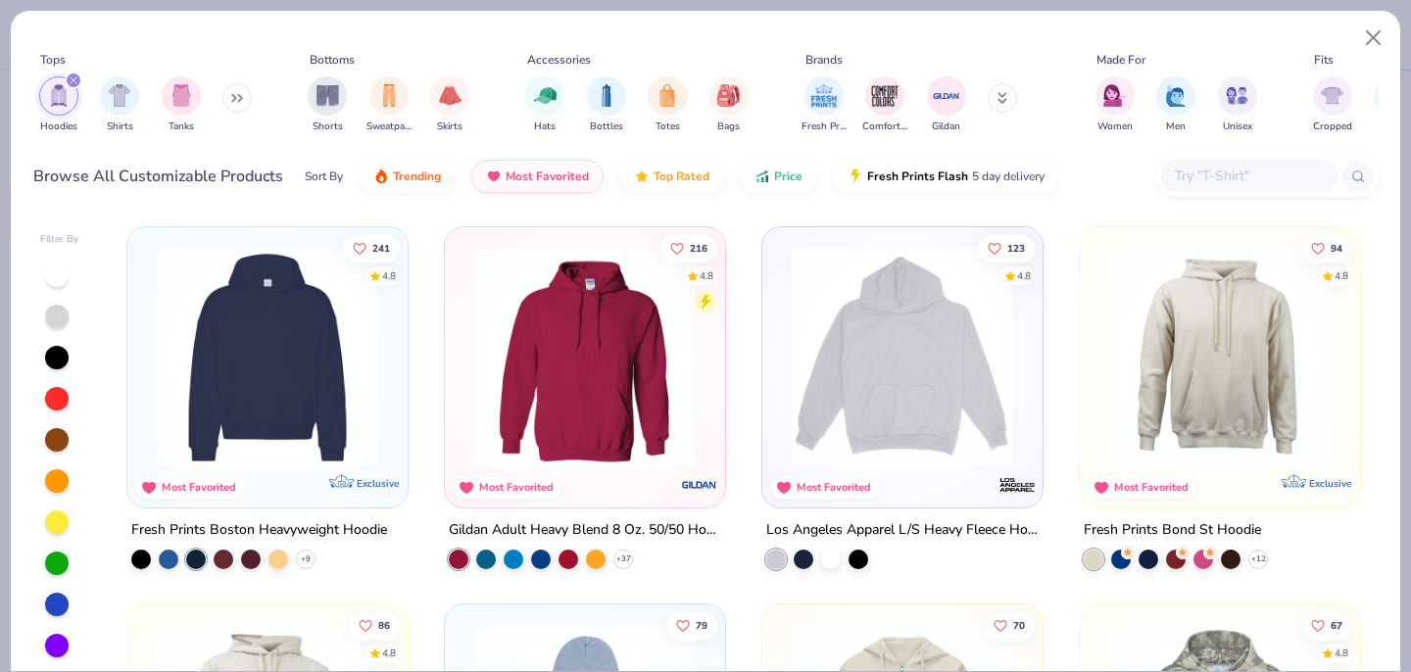
click at [221, 411] on img at bounding box center [267, 358] width 241 height 222
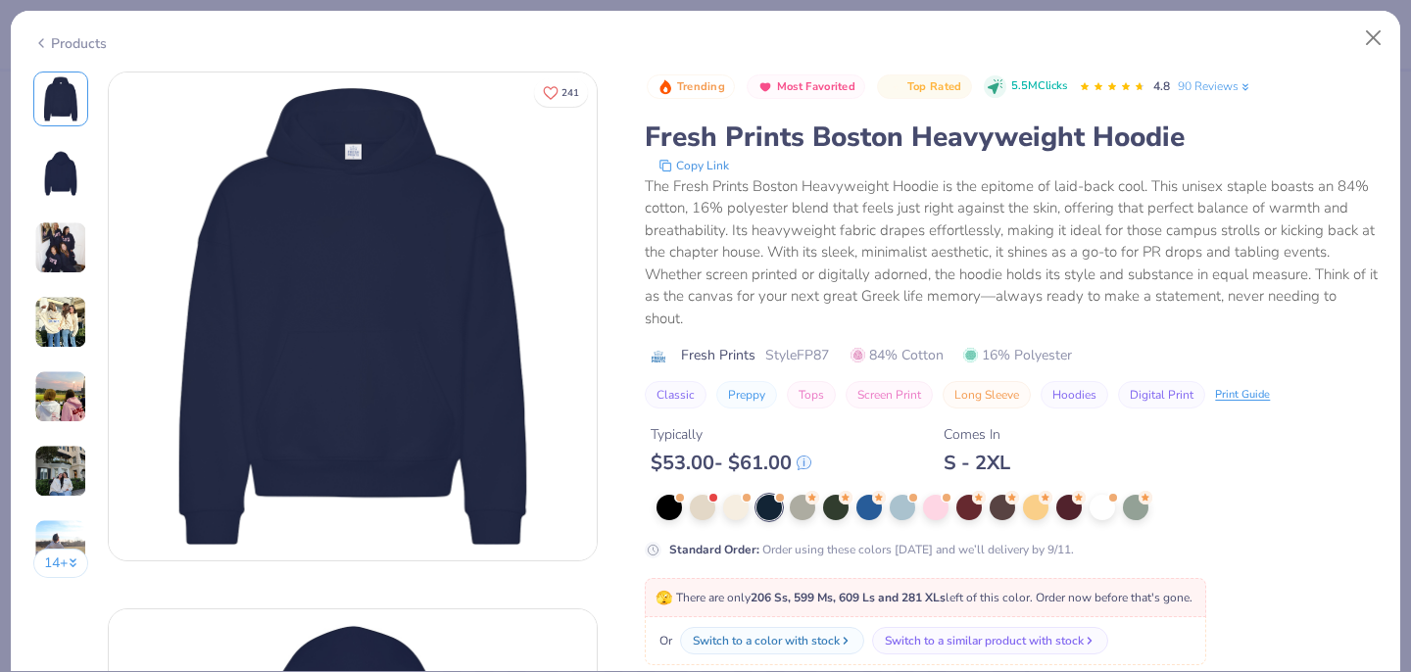
click at [65, 240] on img at bounding box center [60, 248] width 53 height 53
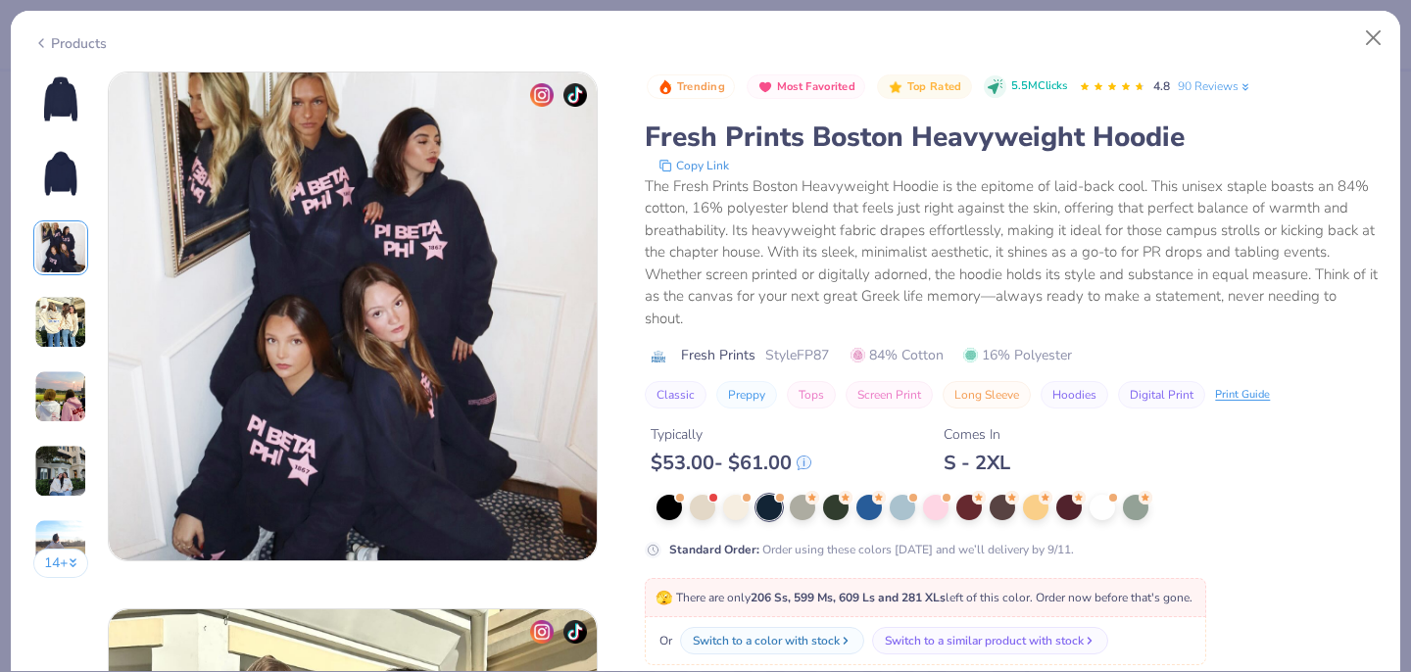
click at [60, 331] on img at bounding box center [60, 322] width 53 height 53
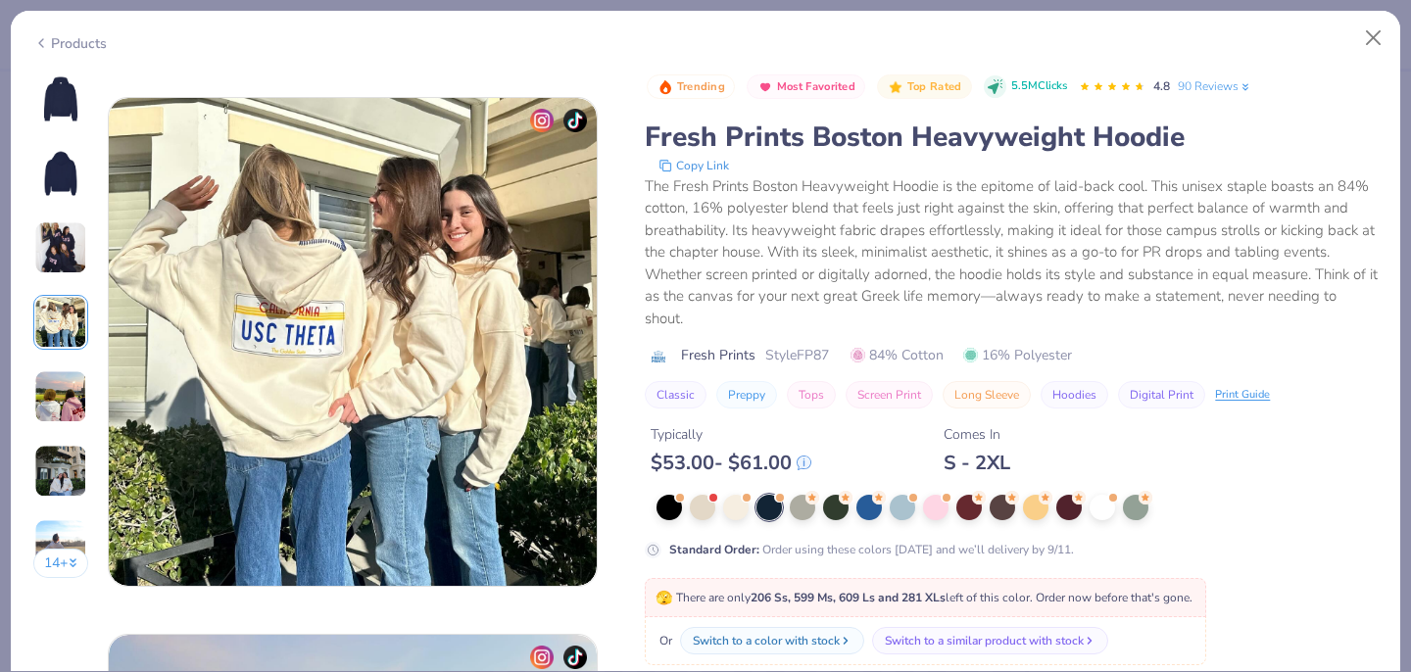
scroll to position [1611, 0]
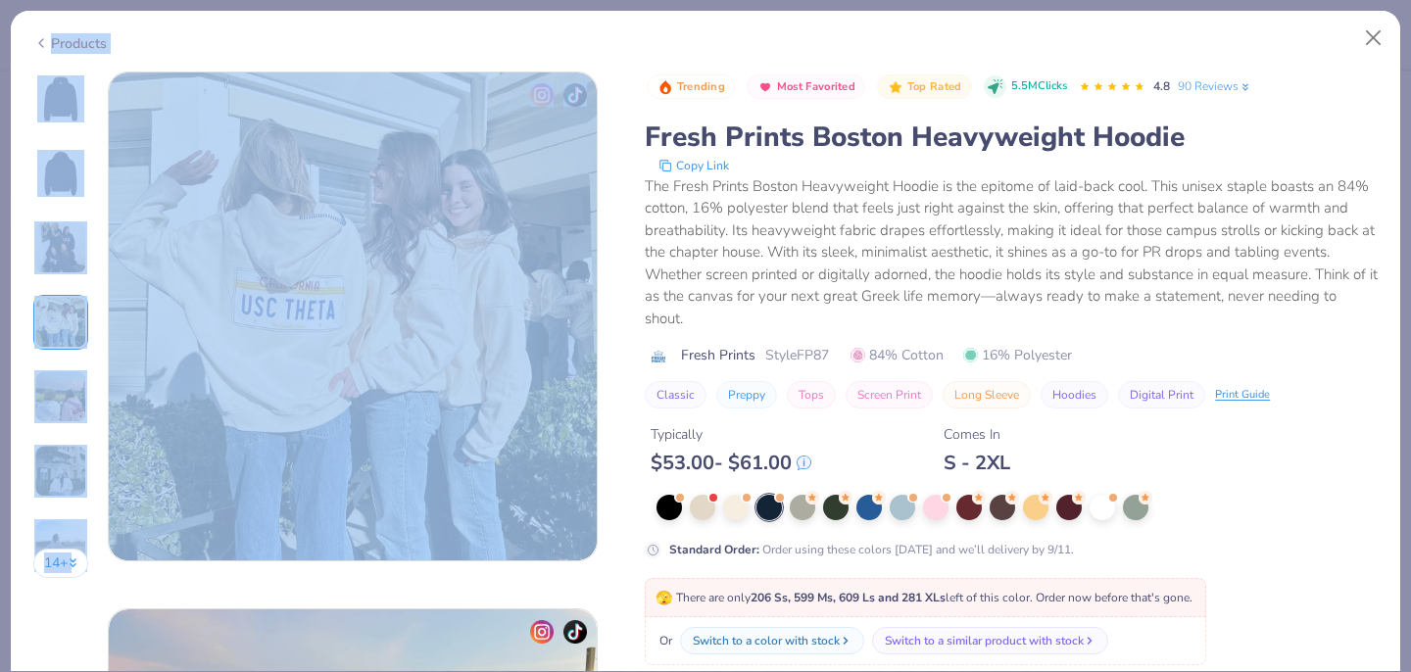
drag, startPoint x: 50, startPoint y: 39, endPoint x: 95, endPoint y: 291, distance: 255.9
click at [95, 291] on div "Products 14 + 241 PK Pi Beta Phi, University of Kentucky KC Kappa Alpha Theta, …" at bounding box center [706, 341] width 1392 height 663
click at [1193, 85] on link "90 Reviews" at bounding box center [1215, 86] width 74 height 18
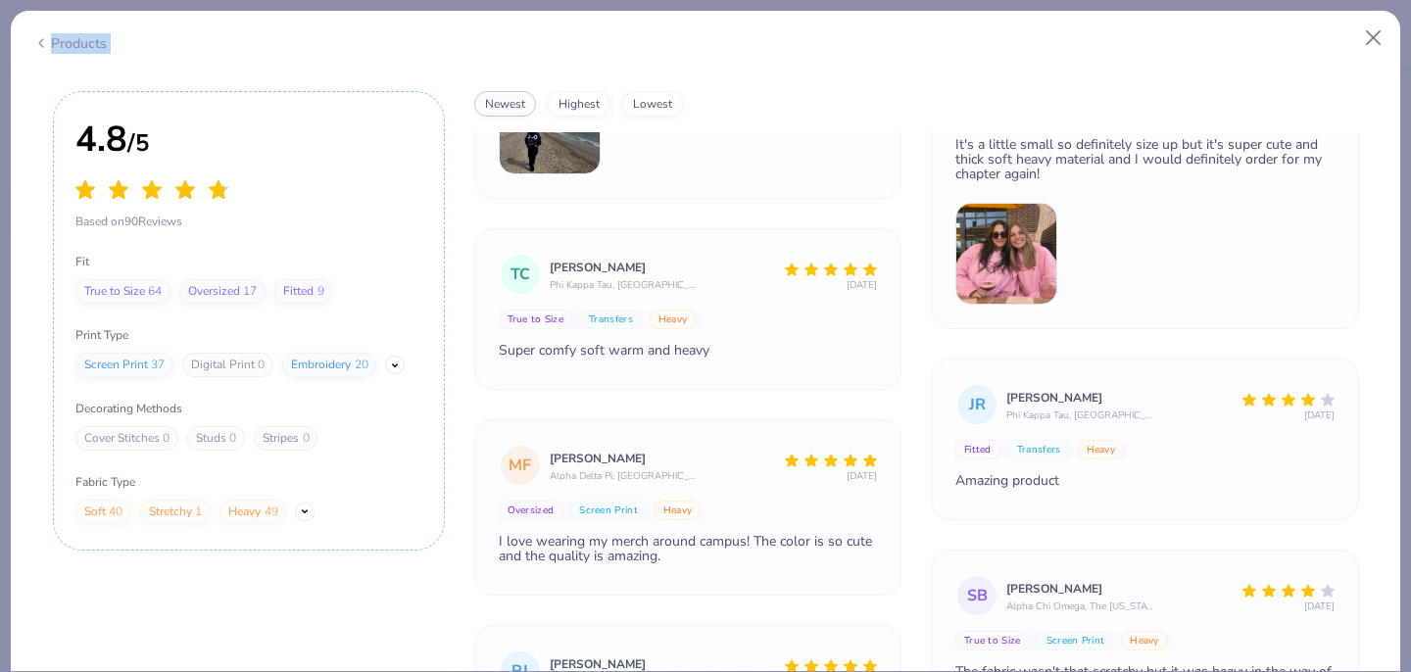
scroll to position [2066, 0]
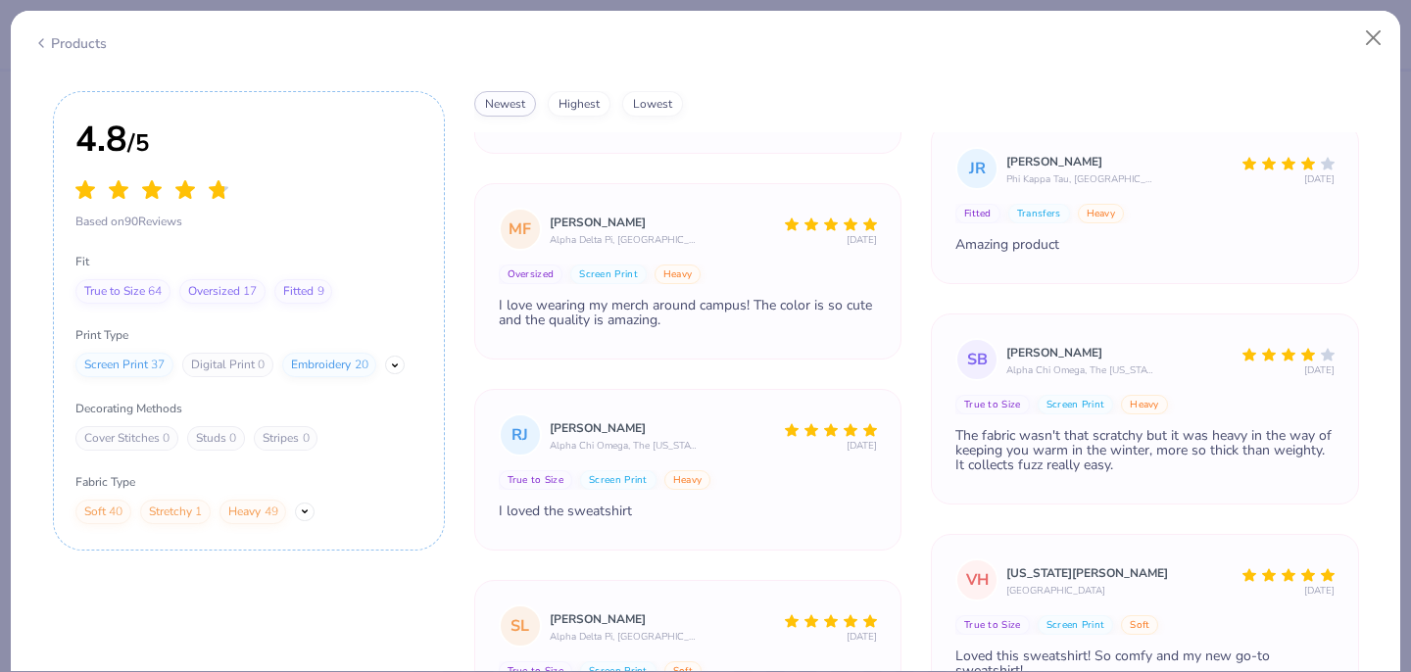
click at [44, 47] on icon at bounding box center [41, 43] width 16 height 24
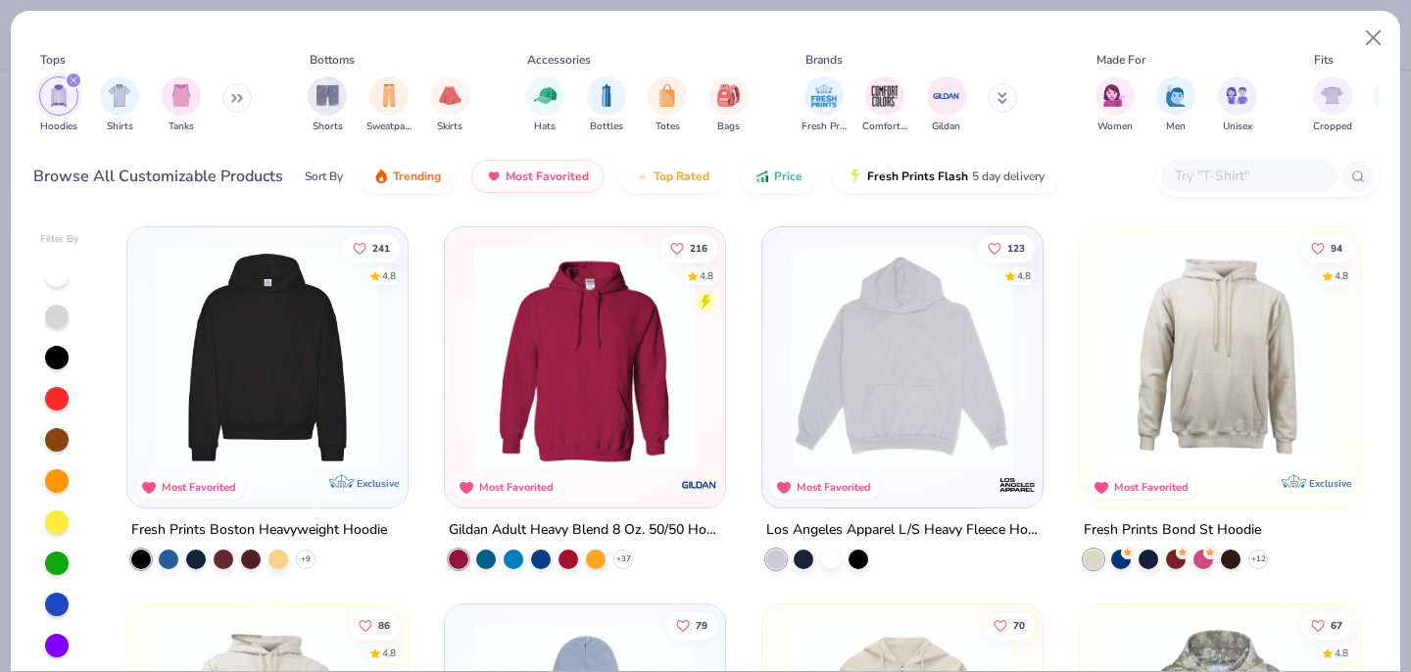
click at [702, 274] on div "4.8" at bounding box center [707, 276] width 14 height 15
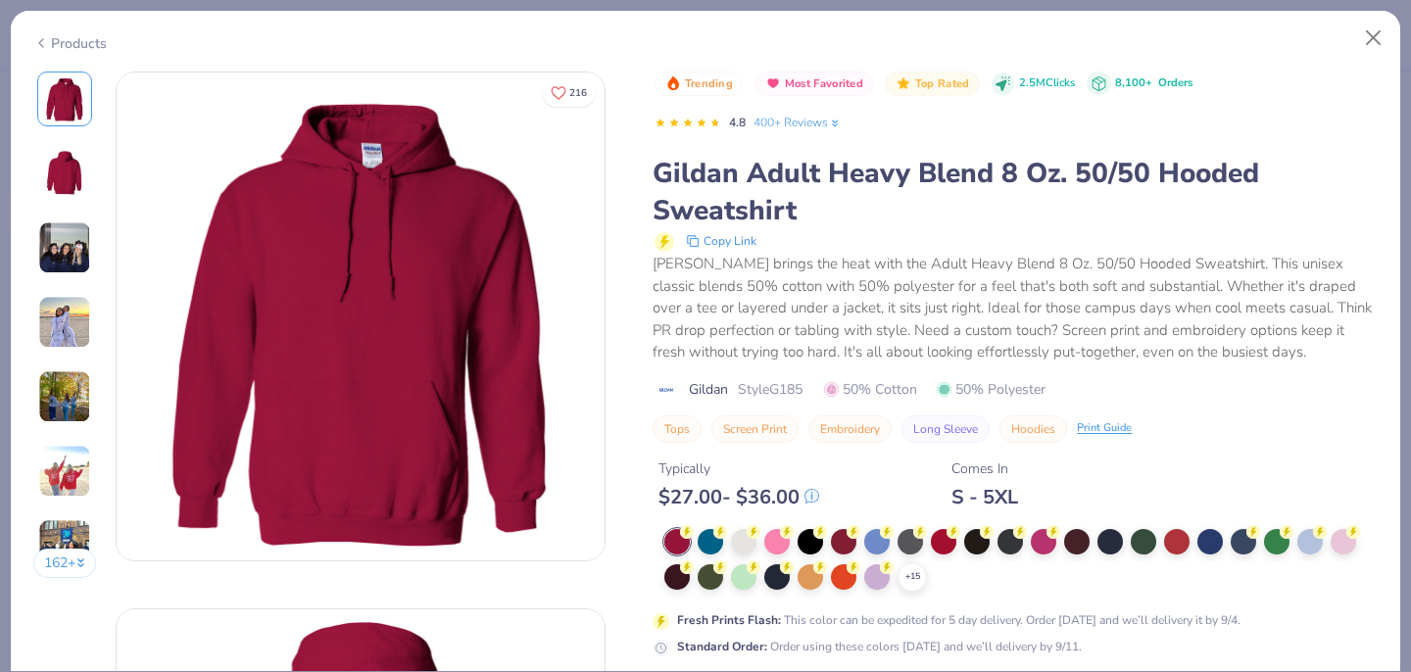
click at [794, 118] on link "400+ Reviews" at bounding box center [798, 123] width 88 height 18
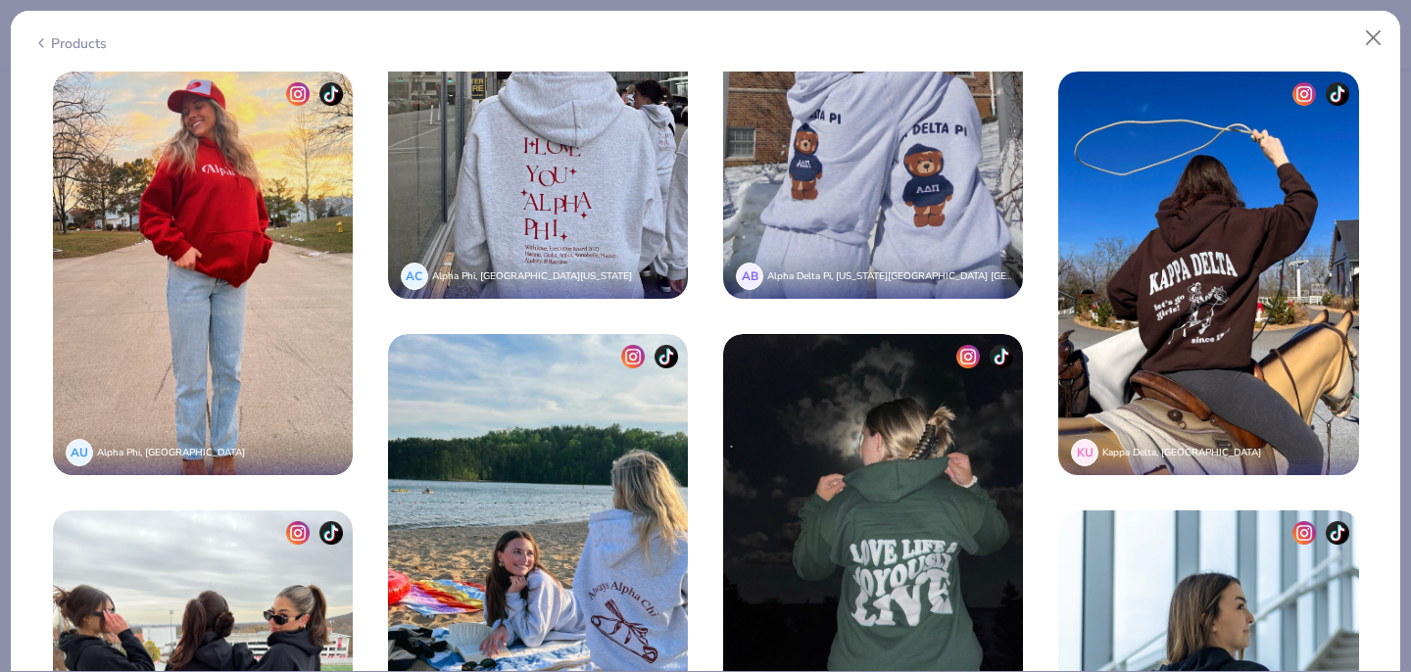
scroll to position [4355, 0]
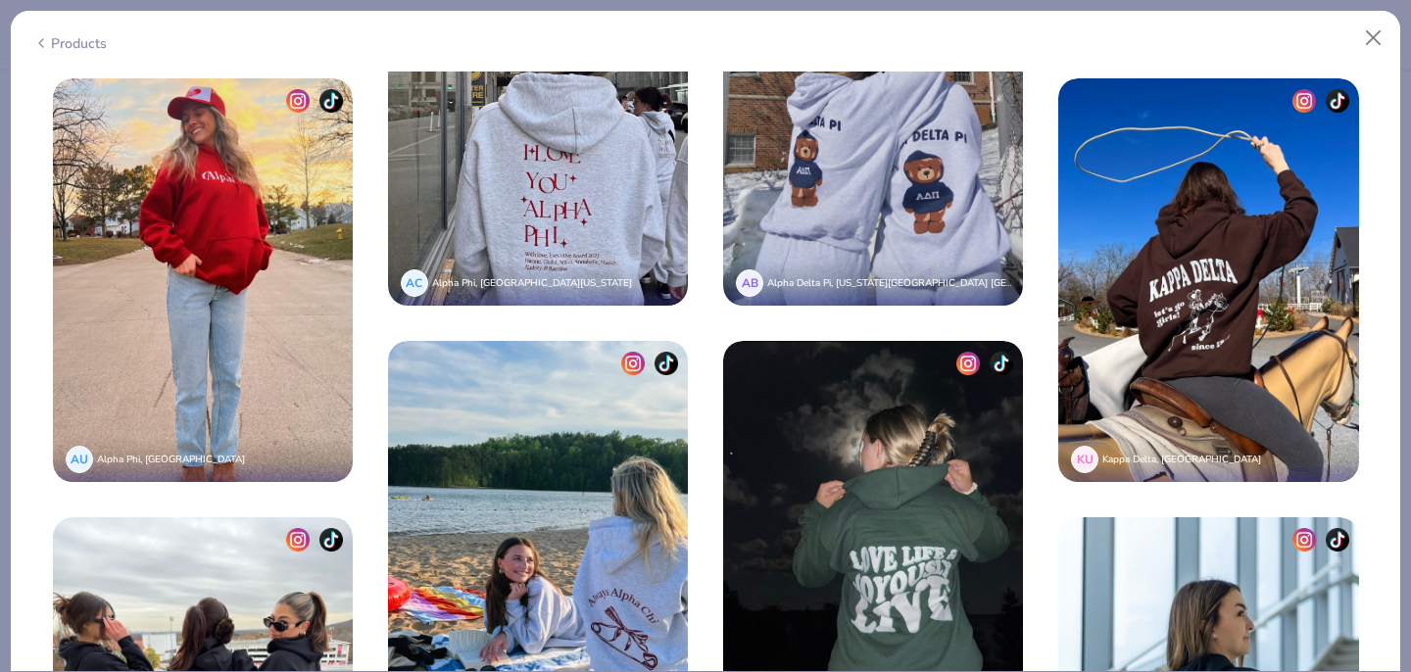
click at [50, 52] on div "Products" at bounding box center [706, 36] width 1390 height 51
click at [59, 41] on div "Products" at bounding box center [70, 43] width 74 height 21
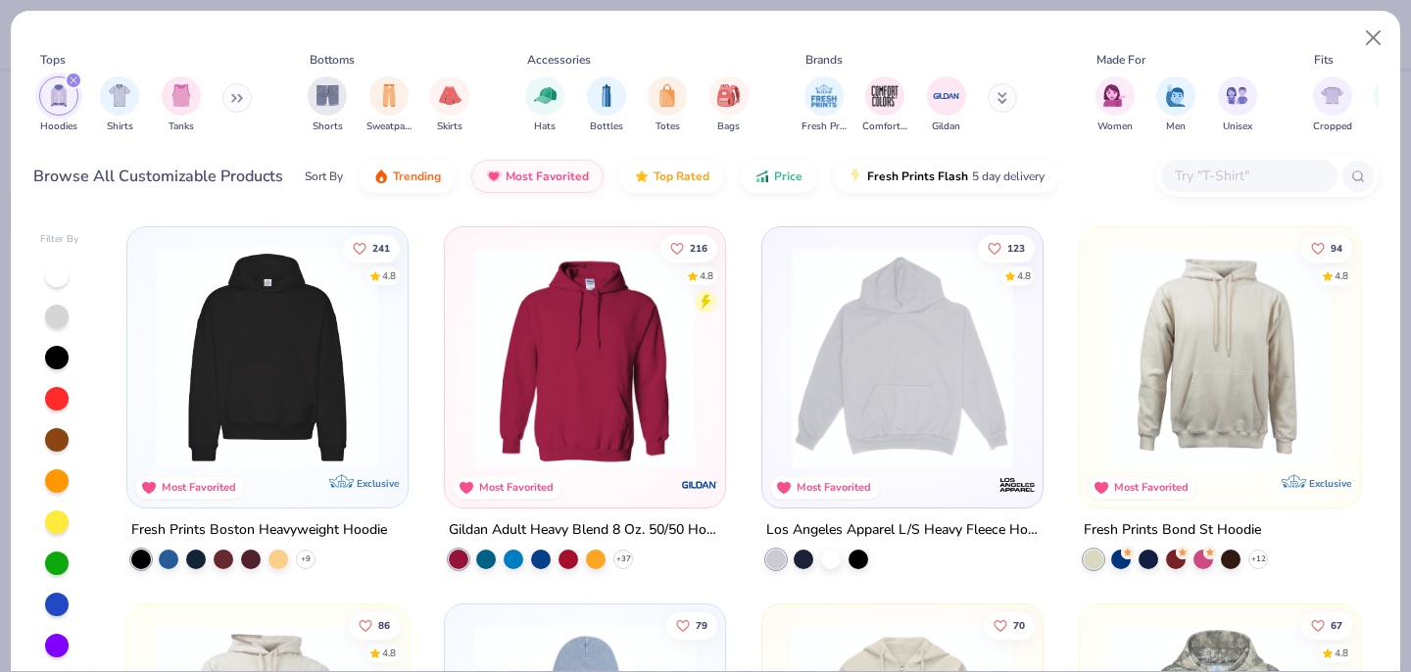
click at [574, 366] on img at bounding box center [585, 358] width 241 height 222
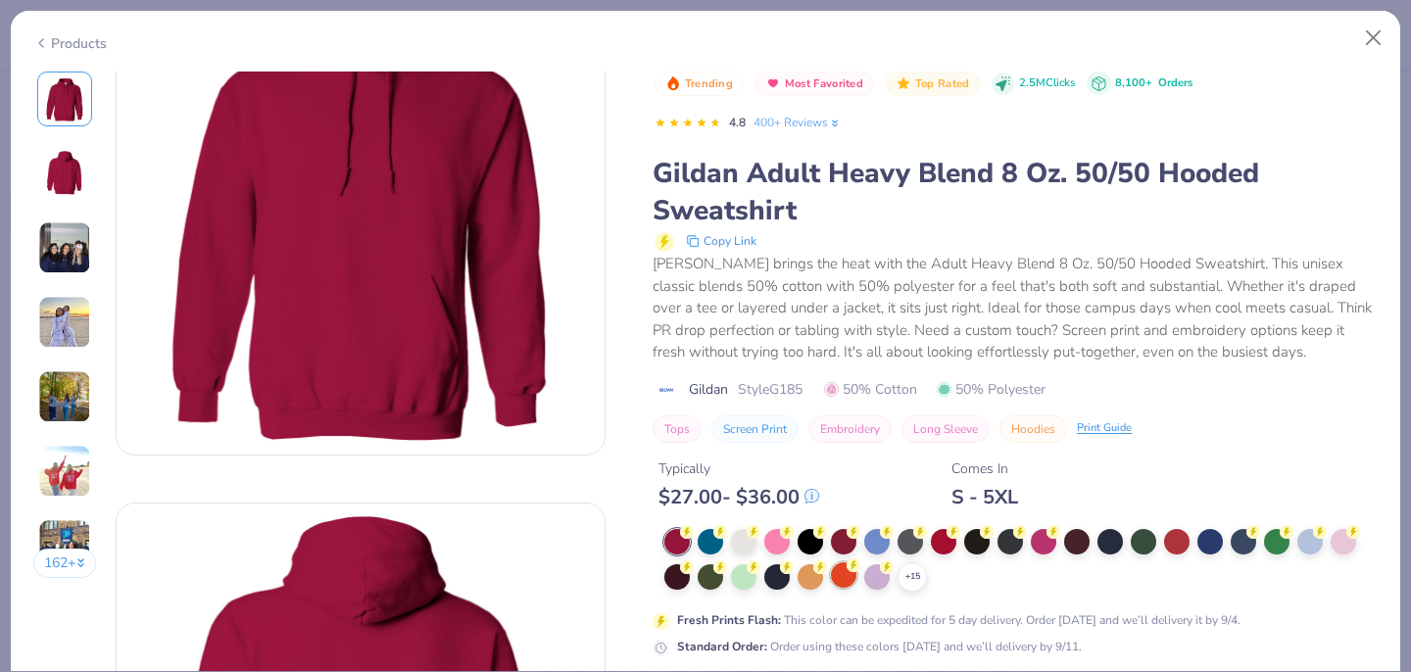
scroll to position [104, 0]
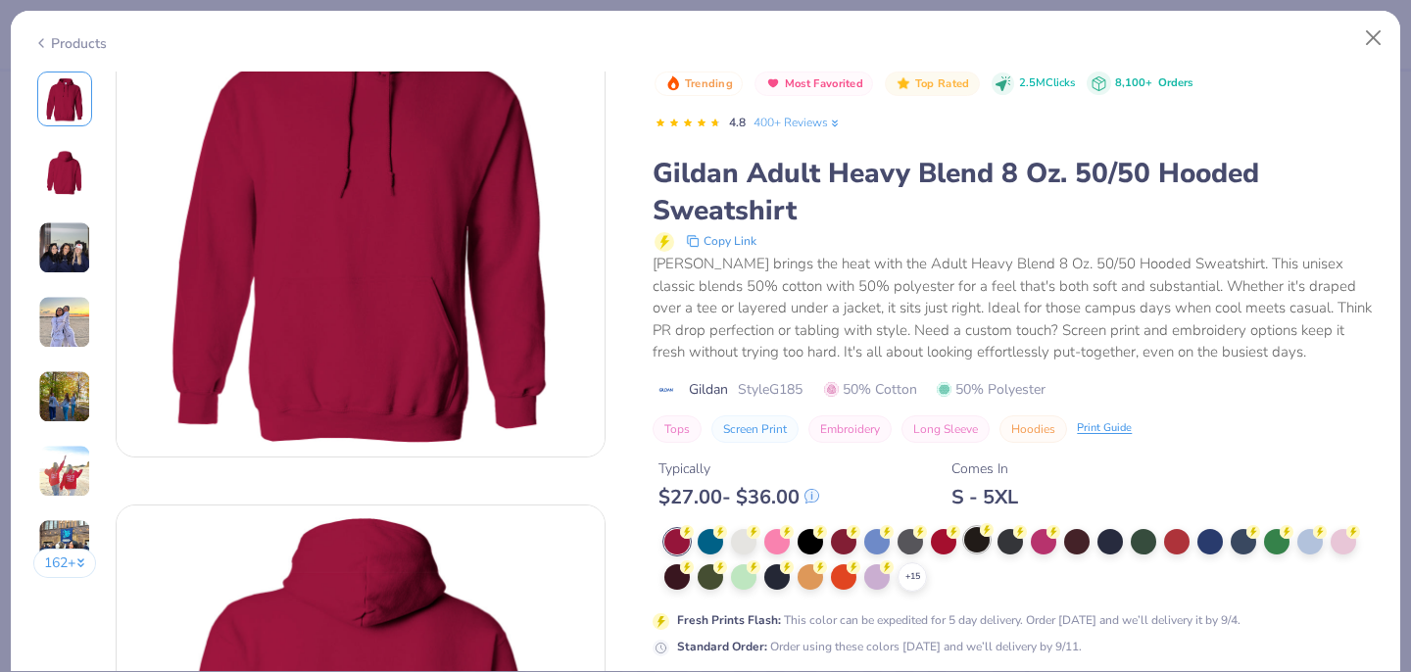
click at [979, 540] on div at bounding box center [976, 539] width 25 height 25
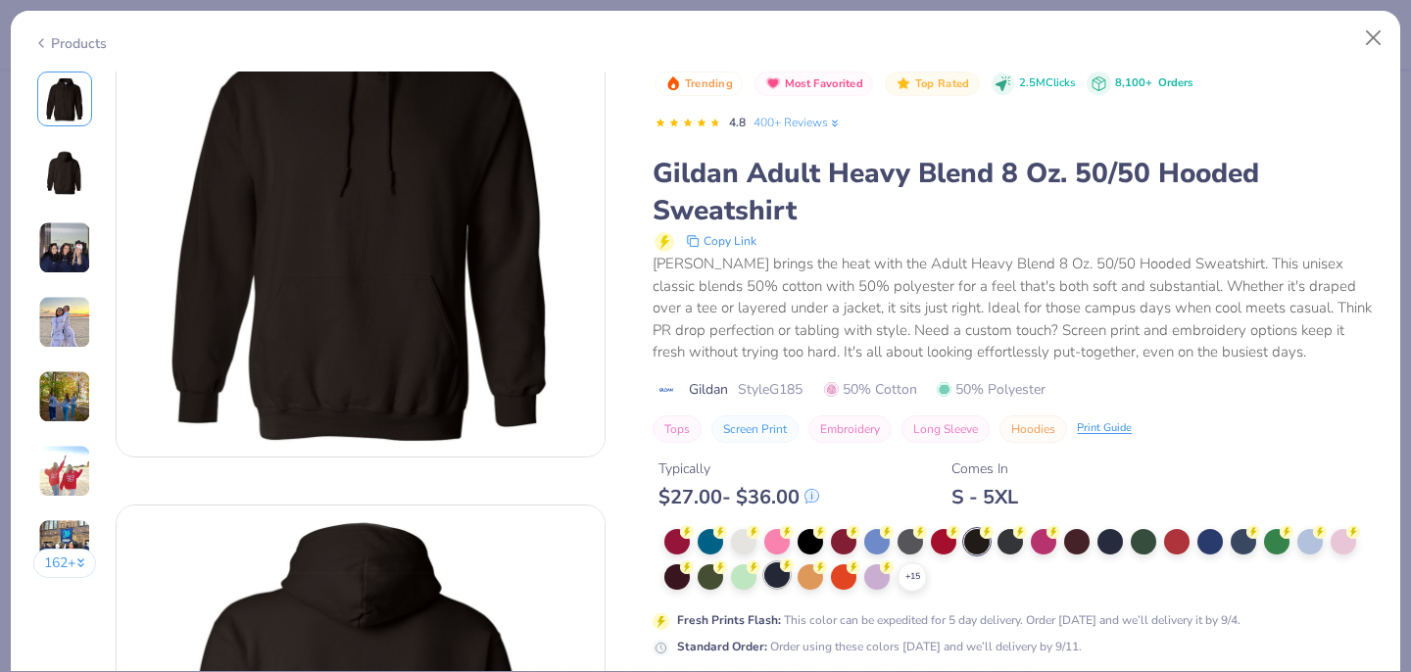
click at [775, 575] on div at bounding box center [776, 575] width 25 height 25
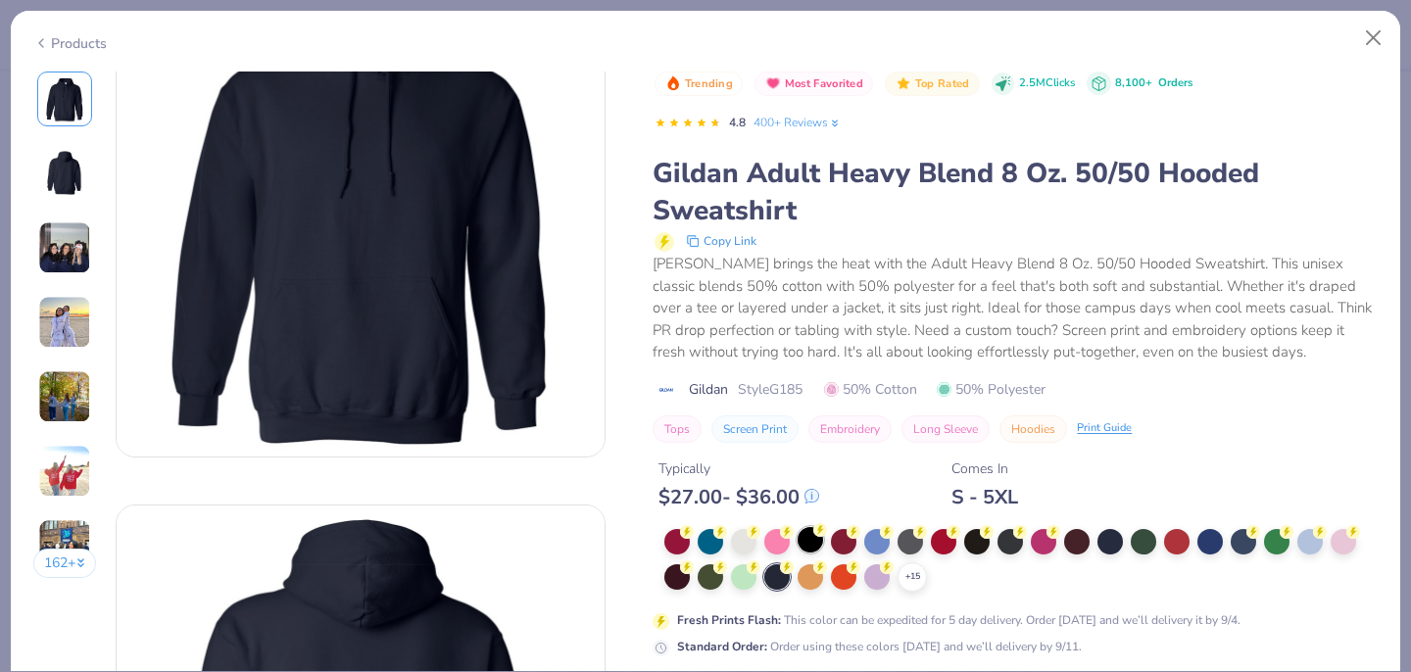
click at [694, 536] on circle at bounding box center [687, 532] width 14 height 14
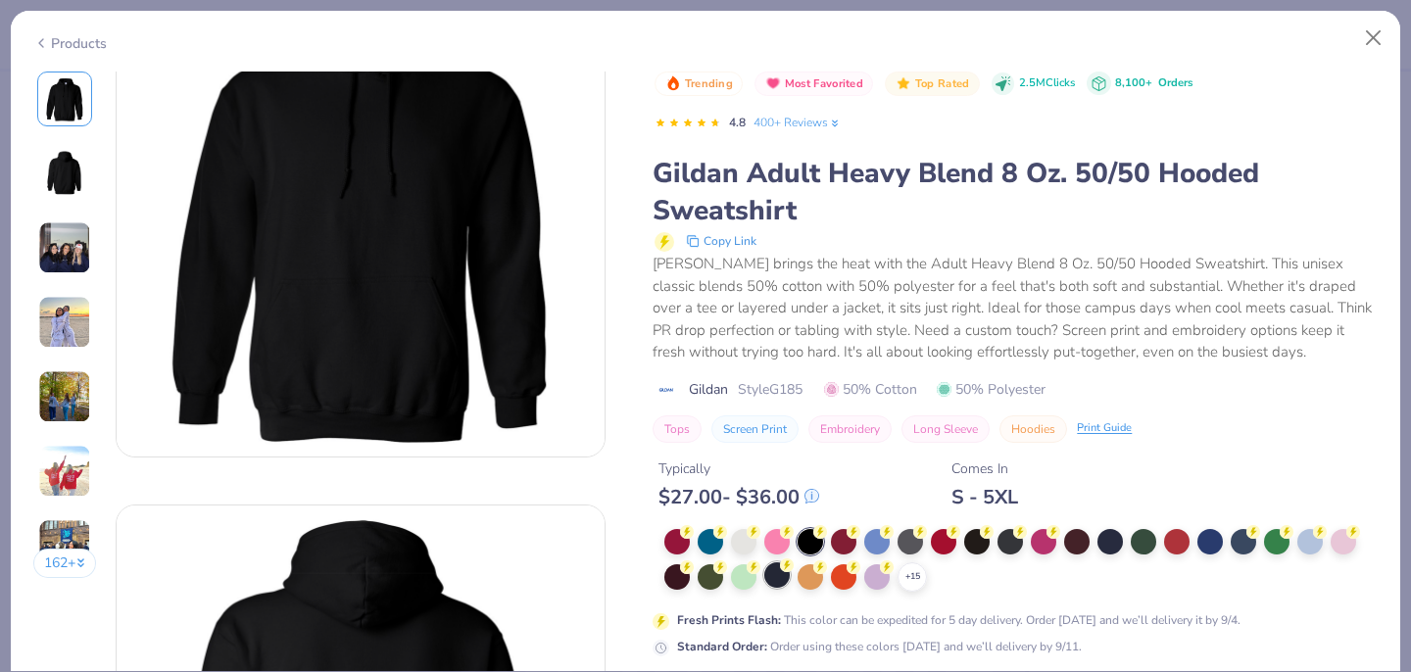
click at [776, 583] on div at bounding box center [776, 575] width 25 height 25
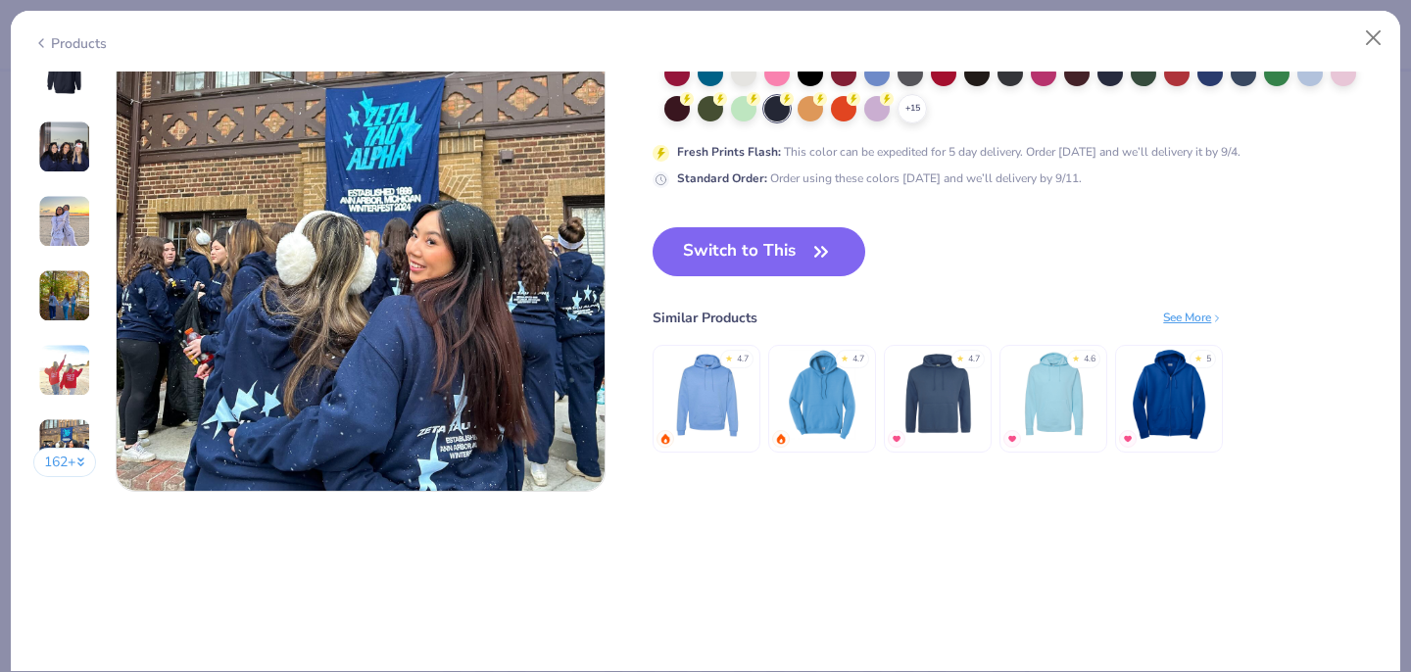
scroll to position [2947, 0]
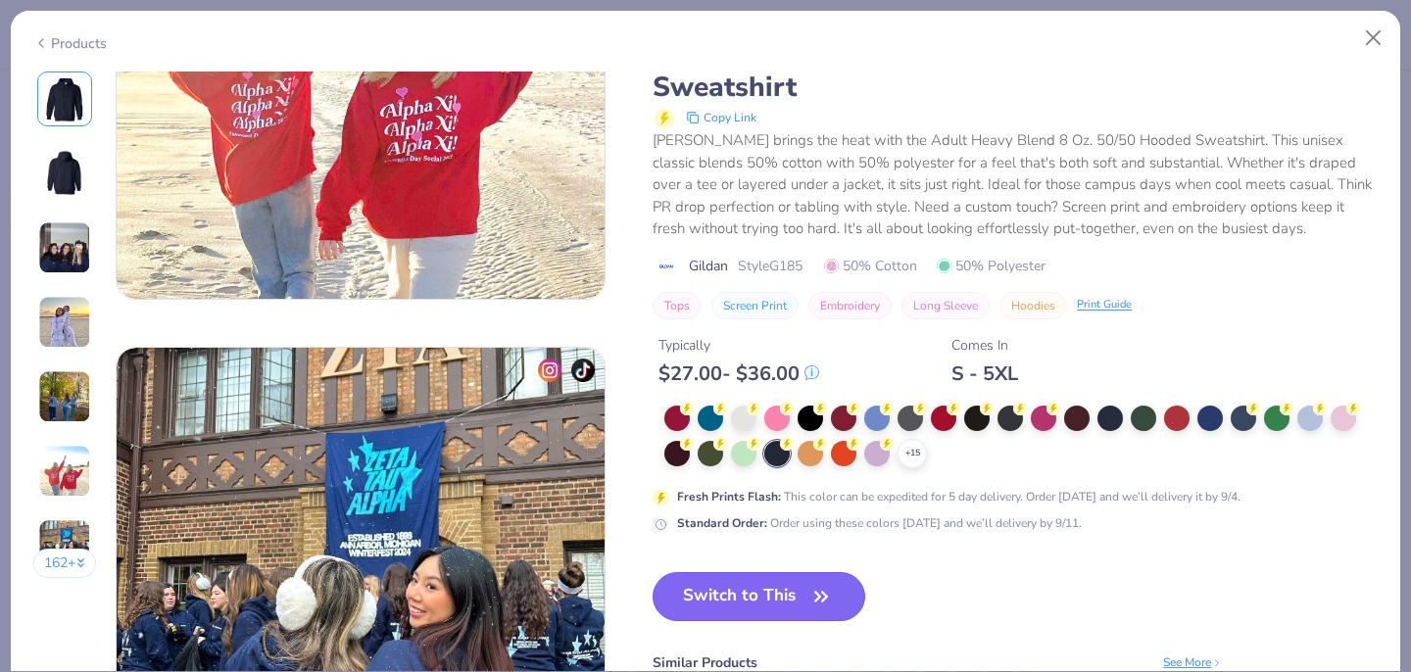
click at [752, 593] on button "Switch to This" at bounding box center [759, 596] width 213 height 49
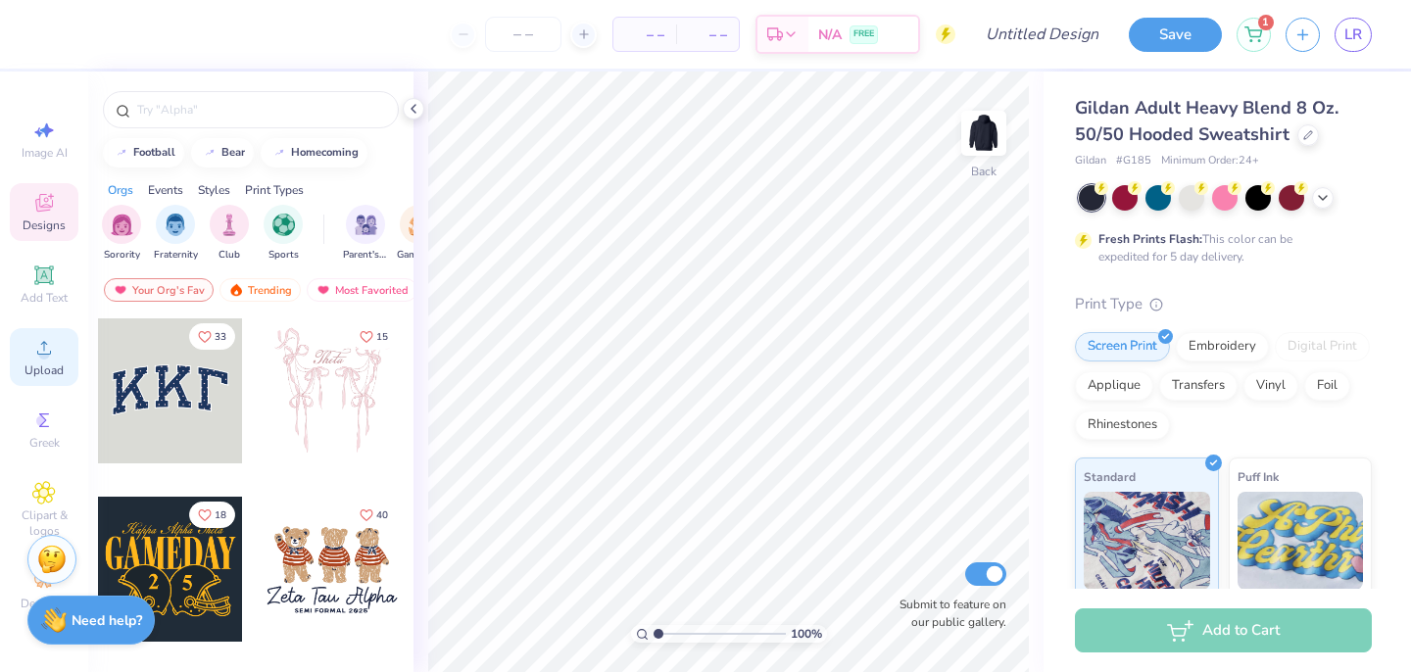
click at [50, 368] on span "Upload" at bounding box center [44, 371] width 39 height 16
click at [41, 371] on span "Upload" at bounding box center [44, 371] width 39 height 16
click at [56, 206] on div "Designs" at bounding box center [44, 212] width 69 height 58
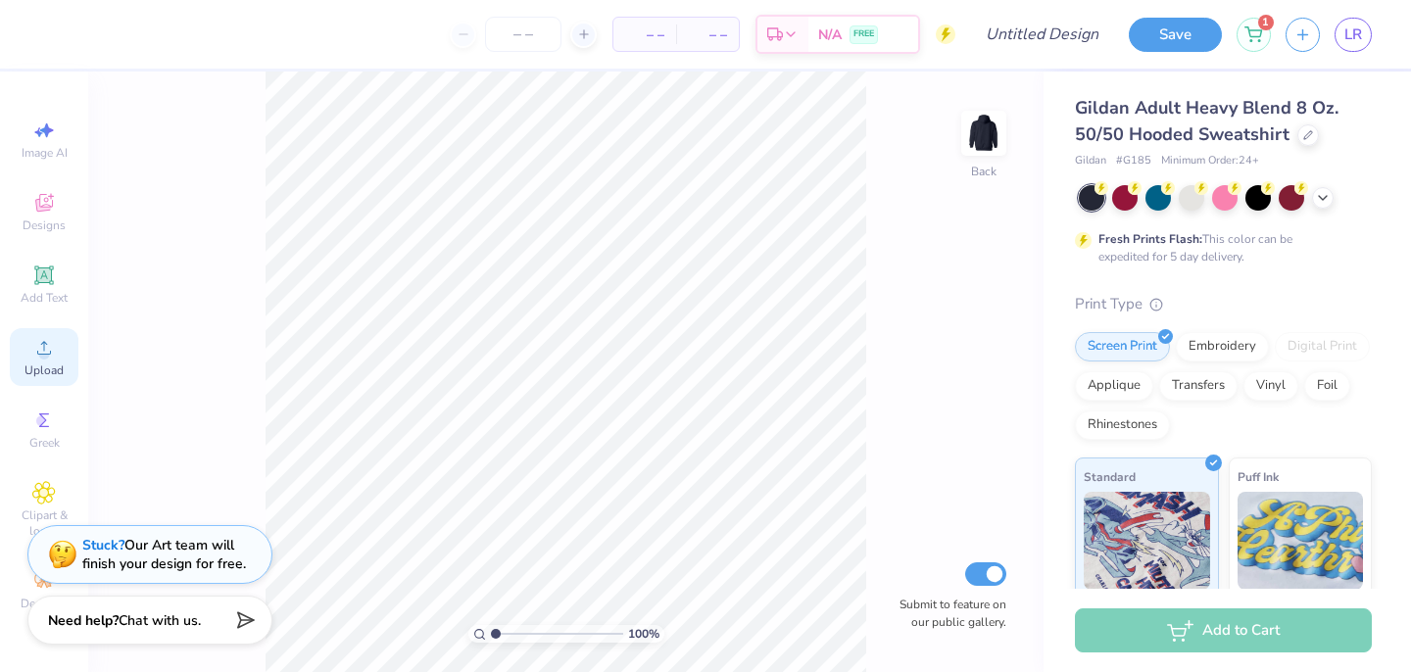
click at [49, 346] on icon at bounding box center [44, 348] width 24 height 24
click at [44, 357] on circle at bounding box center [43, 354] width 11 height 11
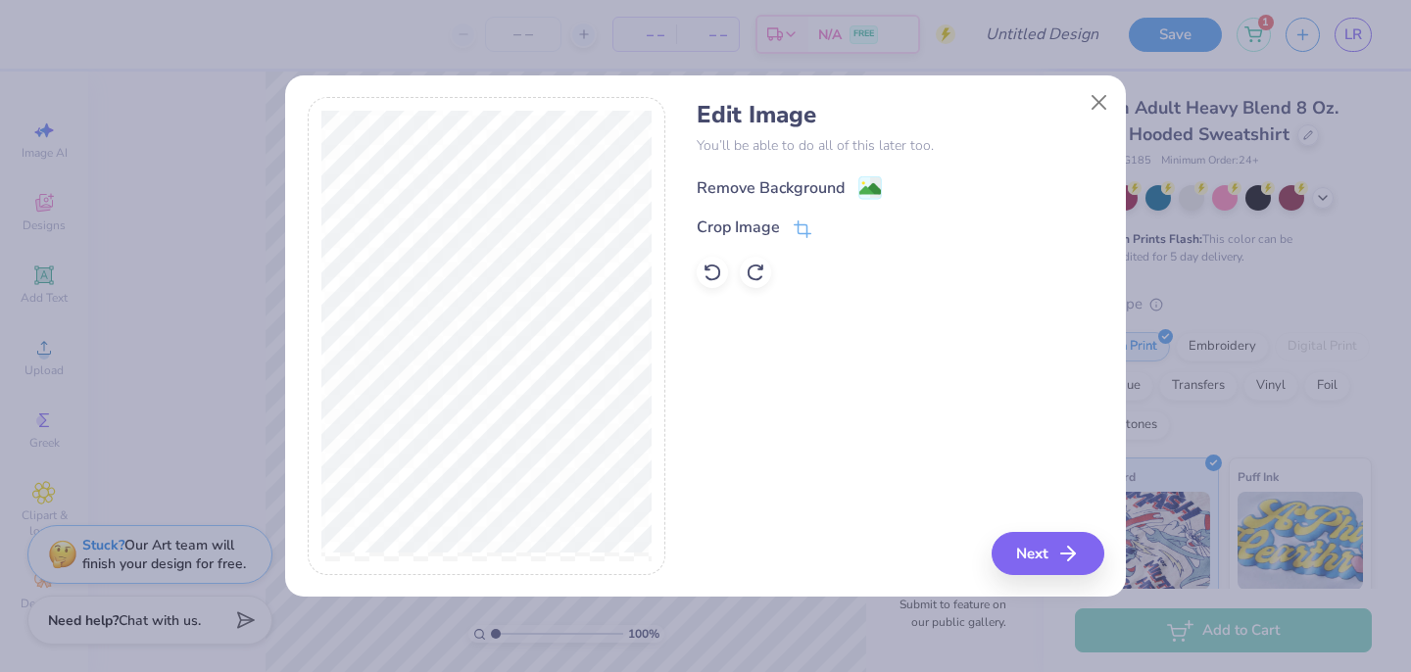
click at [874, 183] on image at bounding box center [871, 189] width 22 height 22
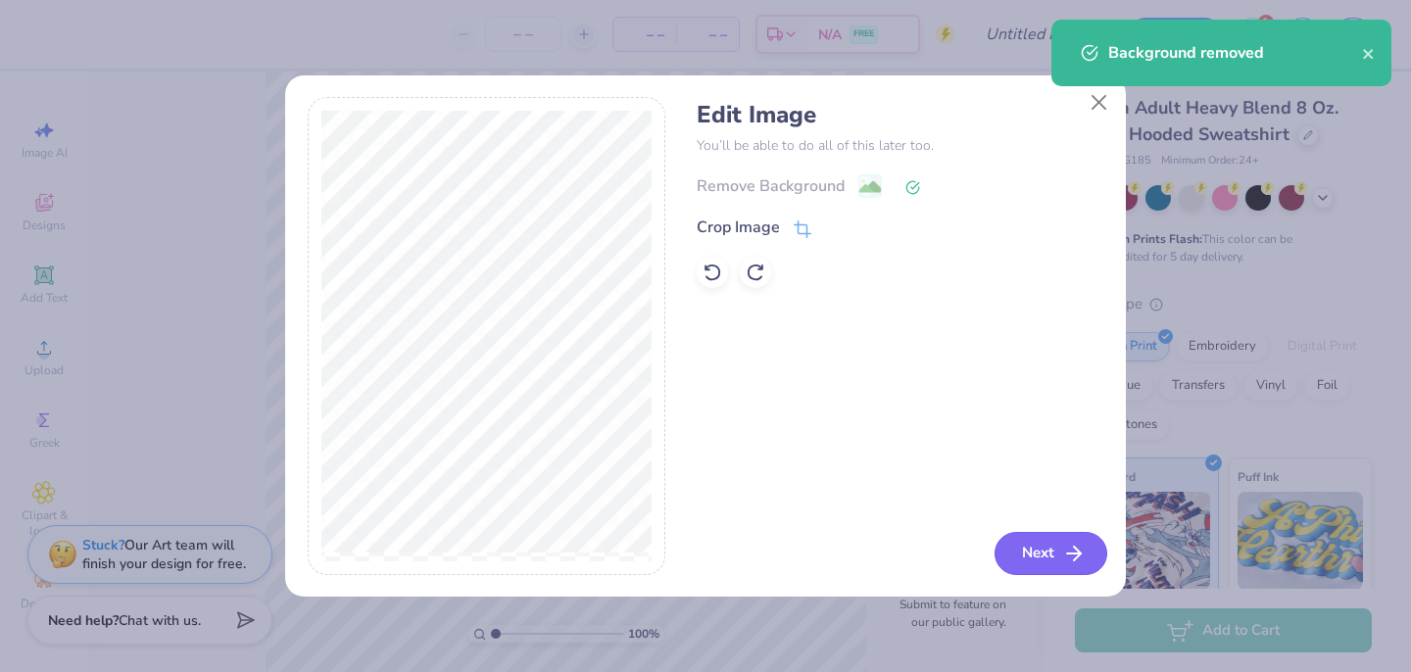
click at [1047, 542] on button "Next" at bounding box center [1051, 553] width 113 height 43
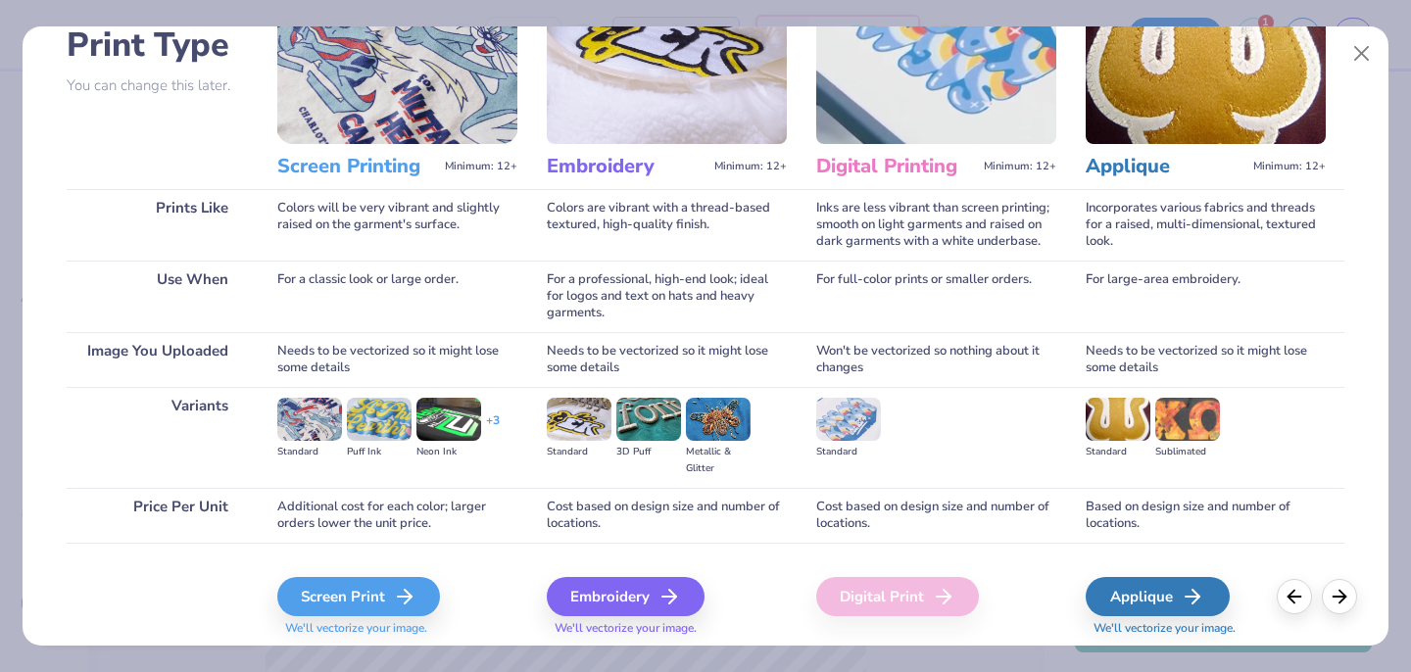
scroll to position [153, 0]
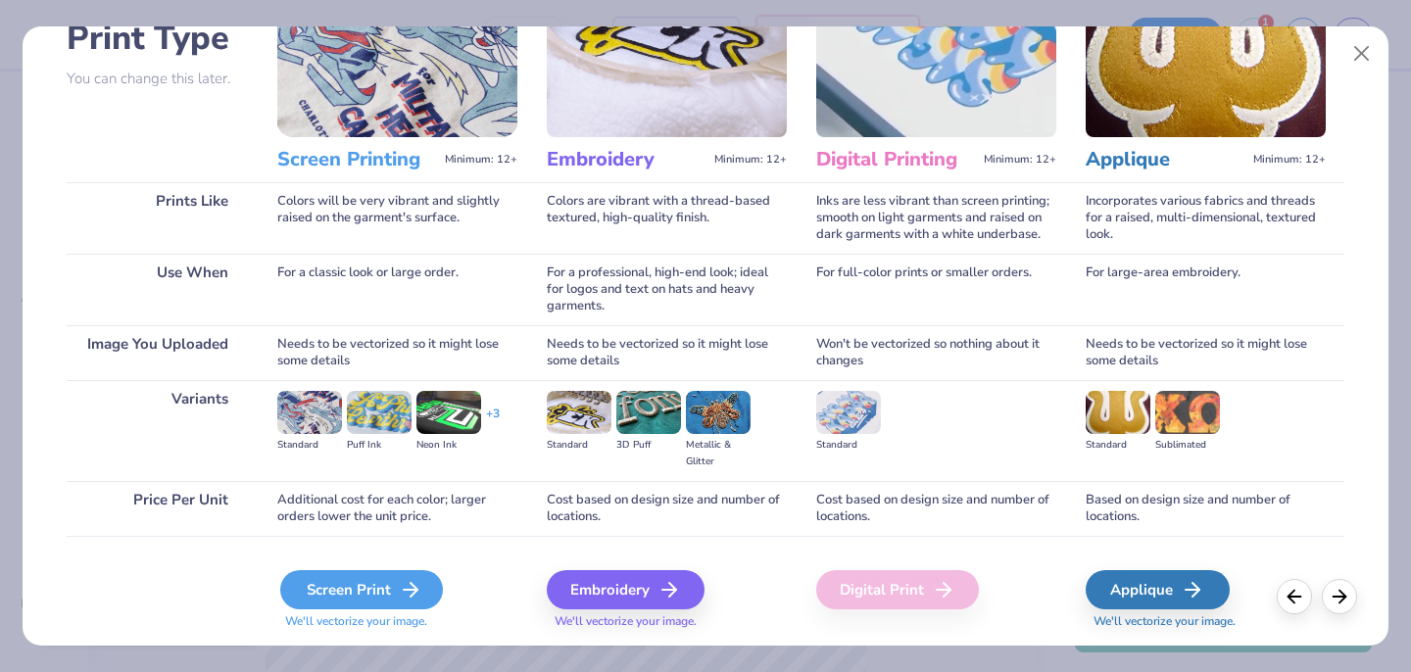
click at [342, 591] on div "Screen Print" at bounding box center [361, 589] width 163 height 39
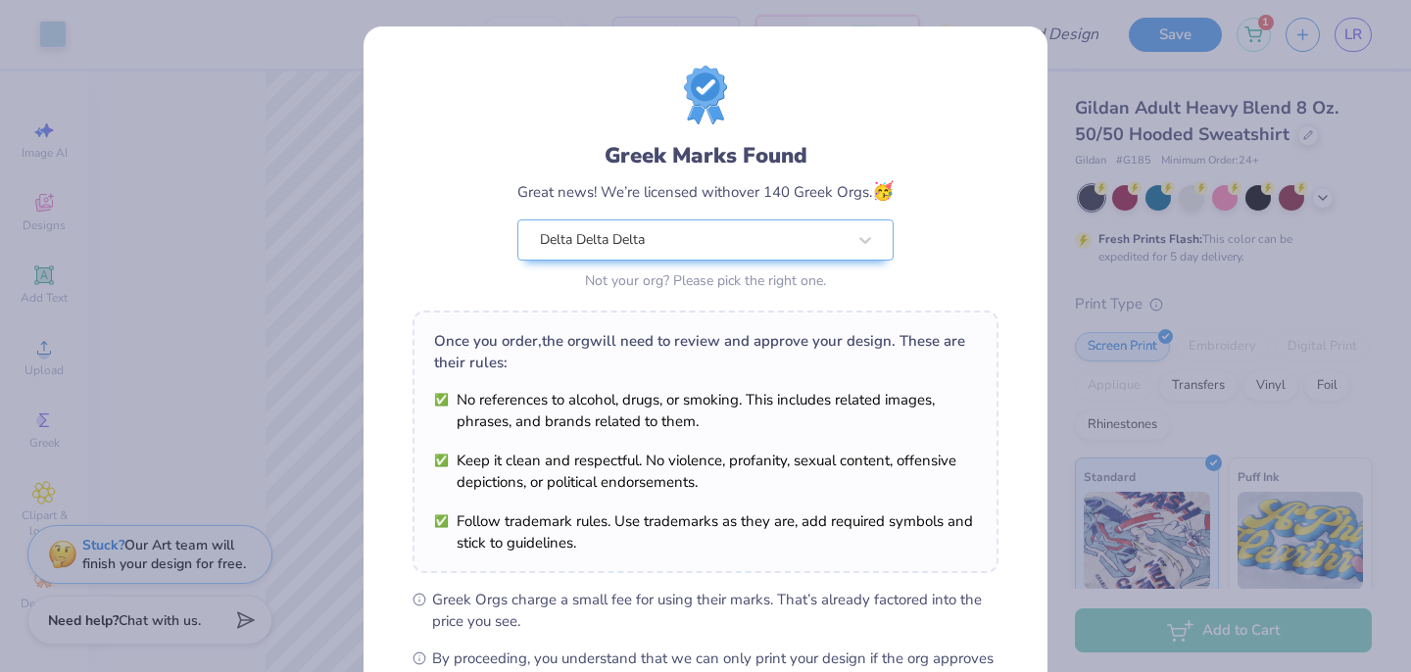
scroll to position [245, 0]
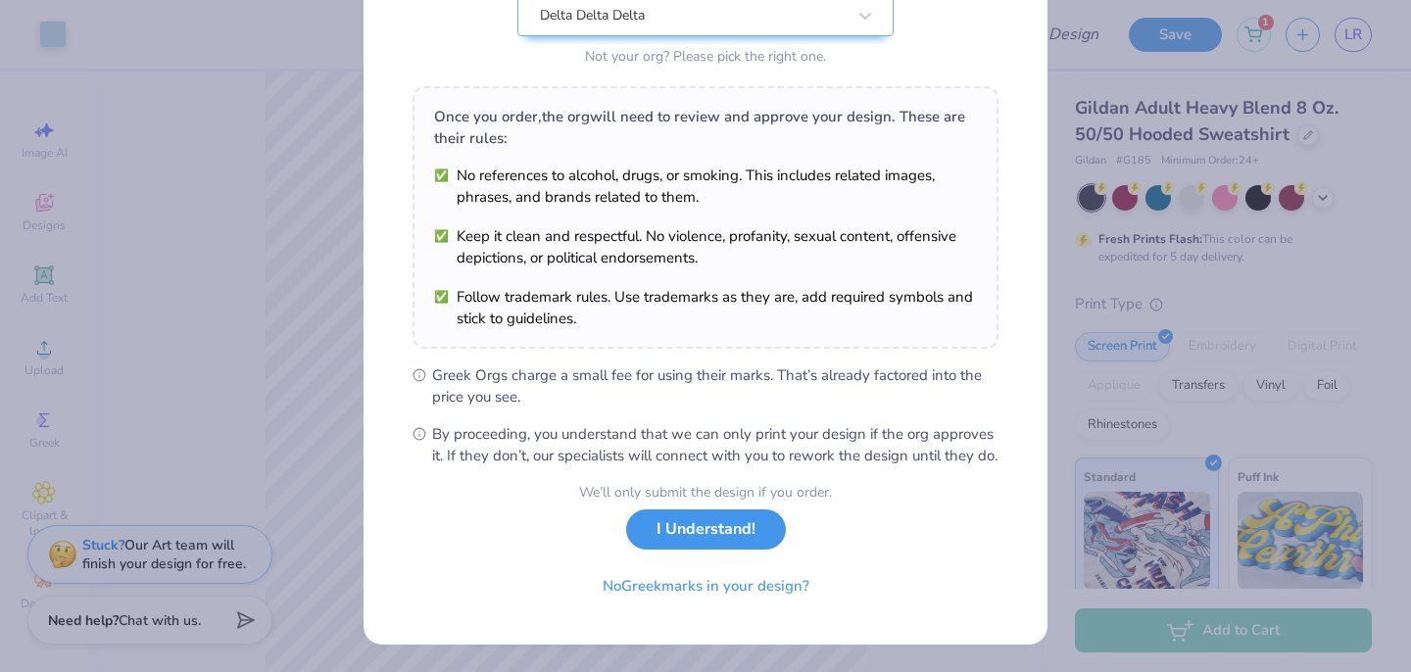
click at [728, 534] on button "I Understand!" at bounding box center [706, 530] width 160 height 40
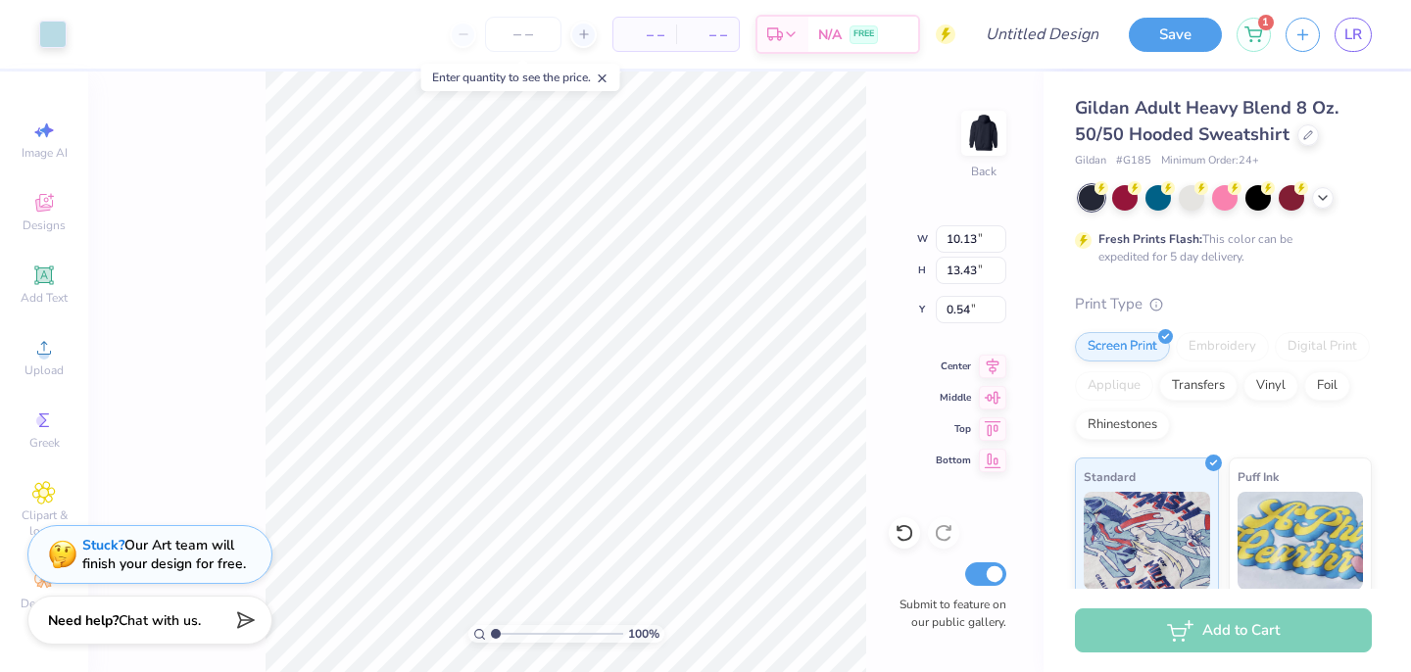
type input "5.19"
type input "6.88"
type input "1.50"
type input "4.67"
type input "6.19"
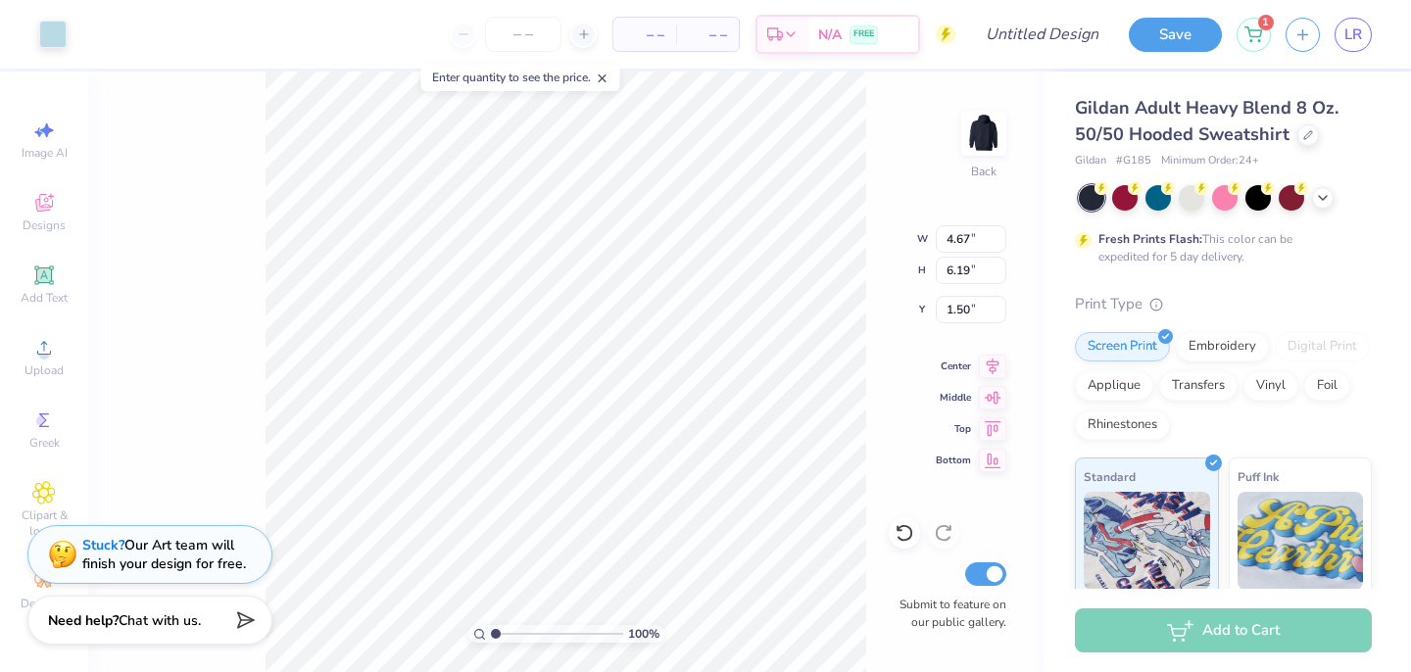
type input "2.07"
type input "1.84"
type input "5.76"
type input "7.63"
type input "2.09"
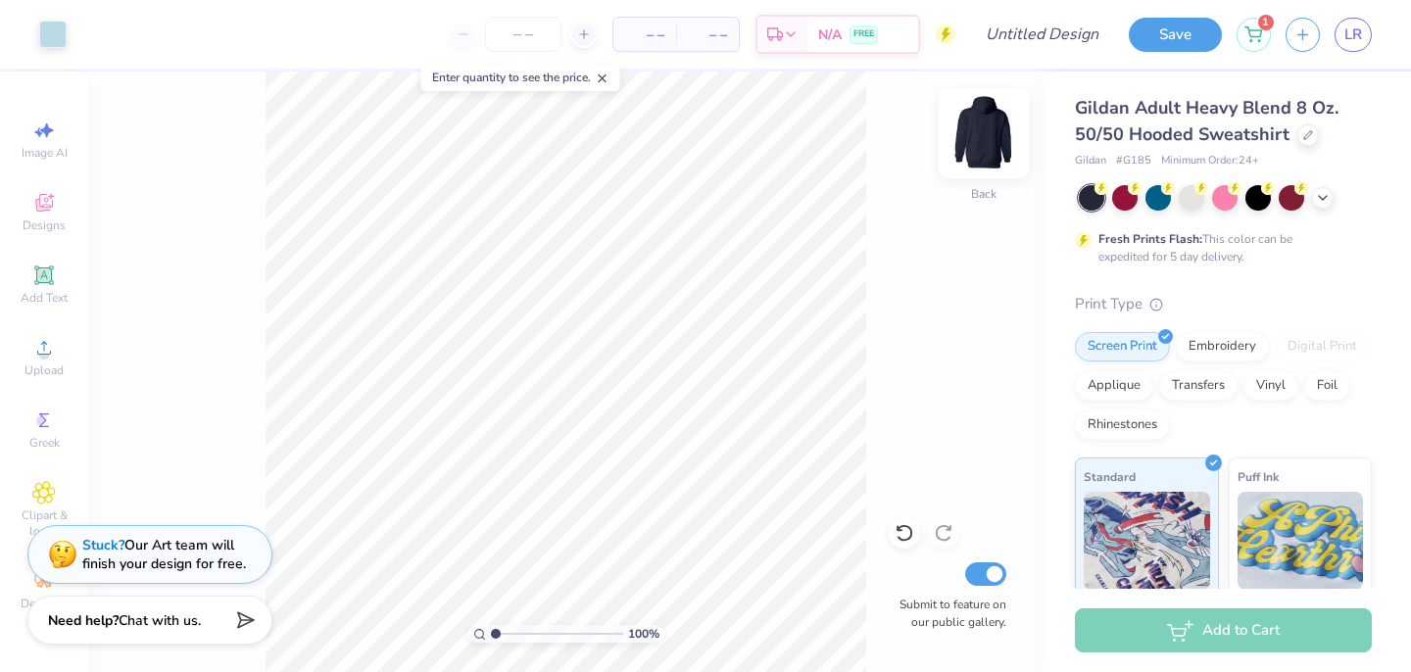
click at [989, 139] on img at bounding box center [984, 133] width 78 height 78
click at [43, 375] on span "Upload" at bounding box center [44, 371] width 39 height 16
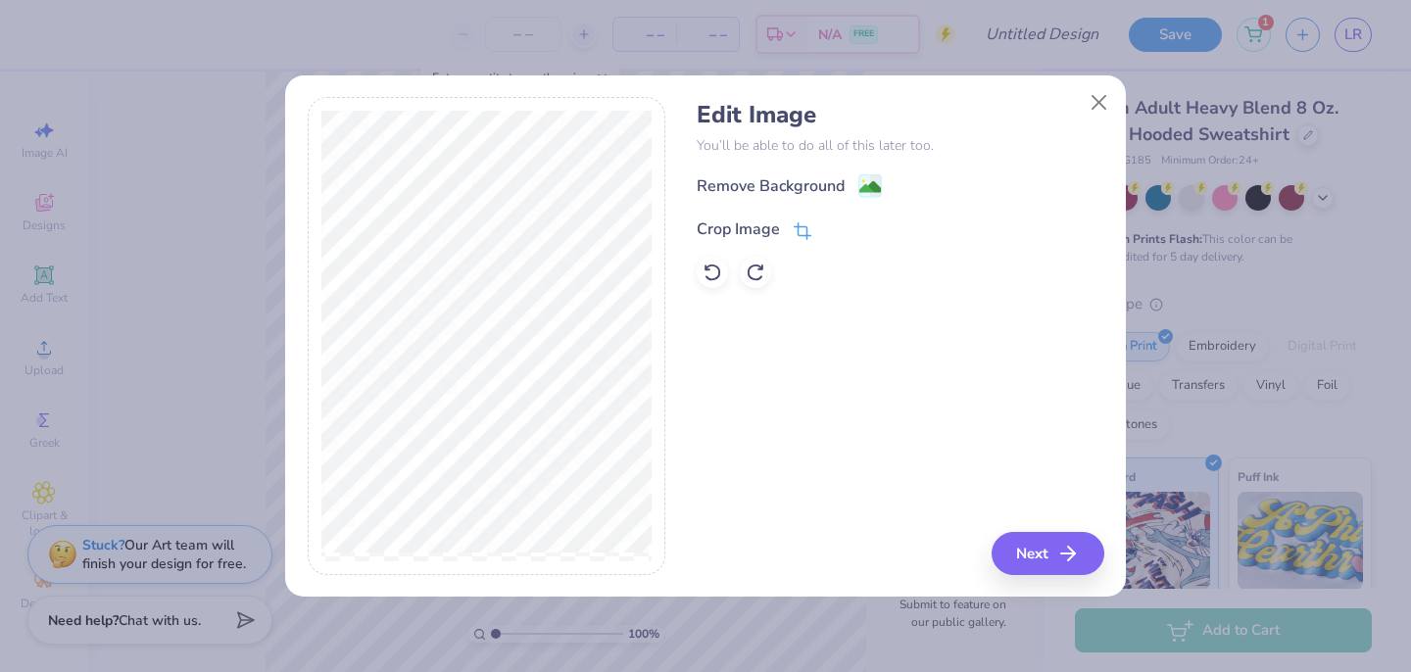
click at [806, 227] on icon at bounding box center [801, 232] width 13 height 13
click at [833, 230] on icon at bounding box center [836, 228] width 12 height 12
click at [866, 184] on image at bounding box center [871, 189] width 22 height 22
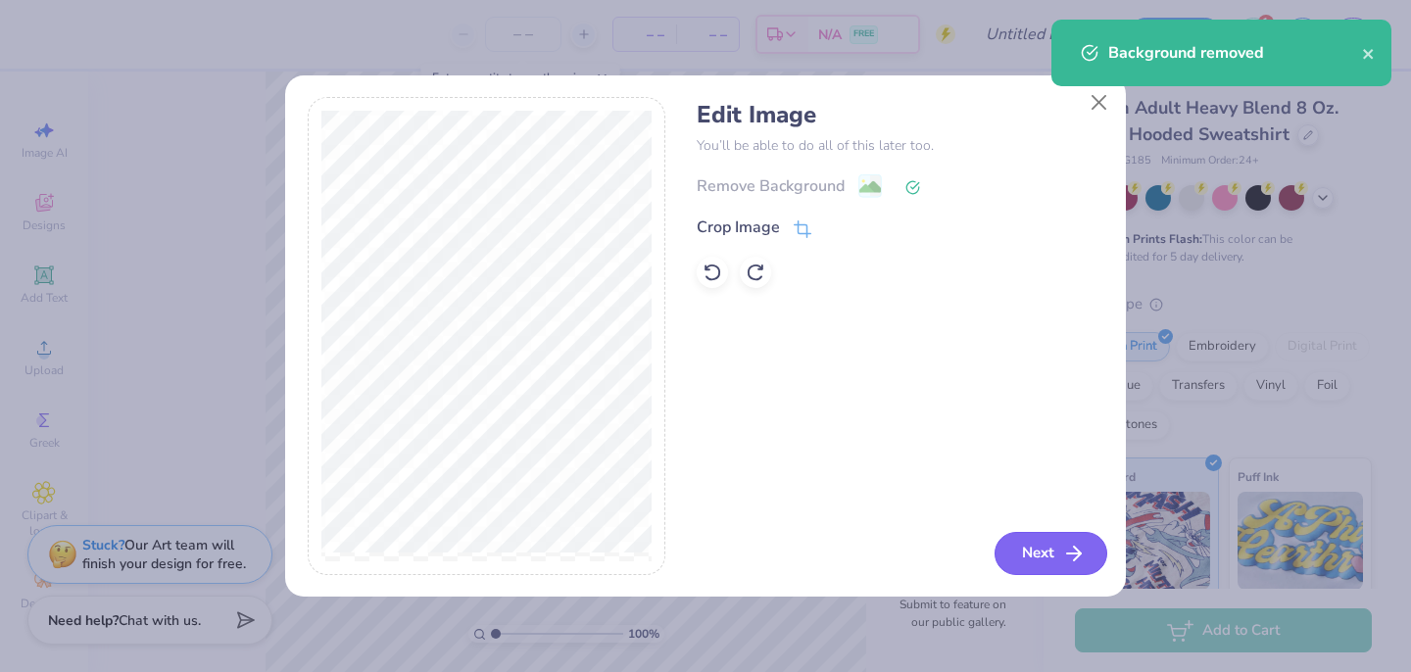
click at [1057, 548] on button "Next" at bounding box center [1051, 553] width 113 height 43
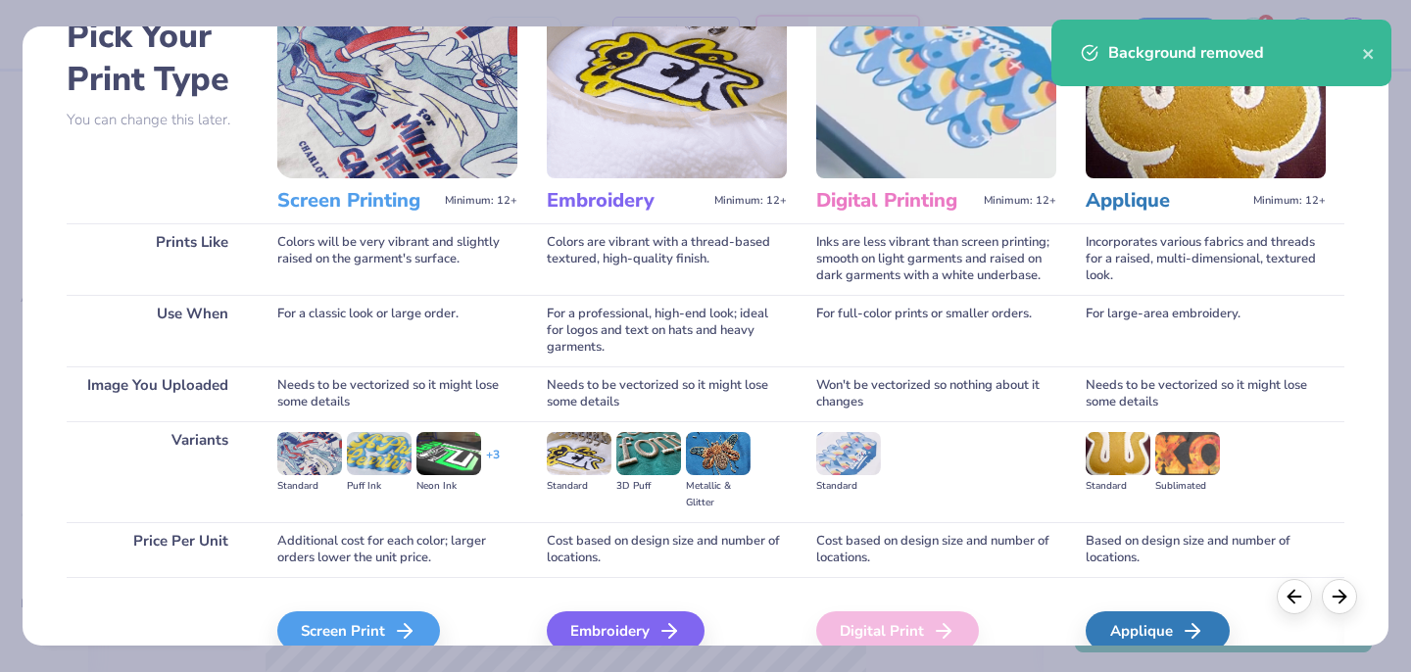
scroll to position [134, 0]
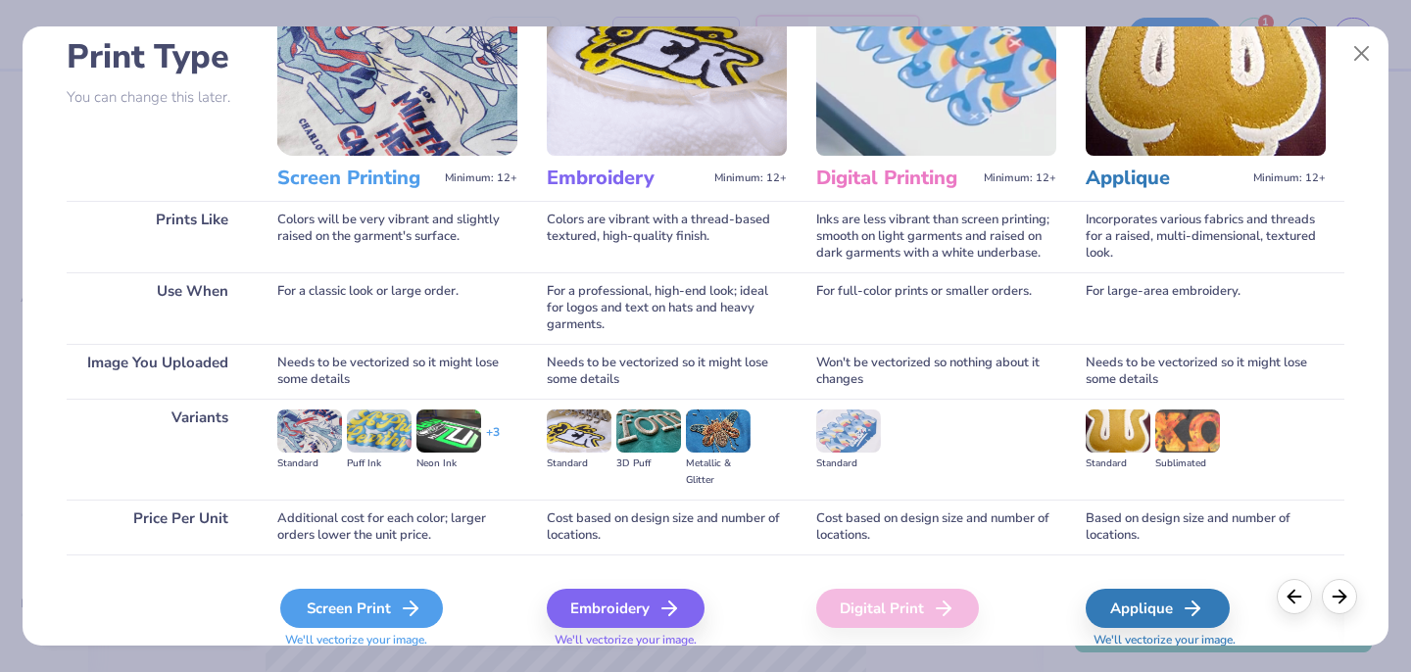
click at [370, 616] on div "Screen Print" at bounding box center [361, 608] width 163 height 39
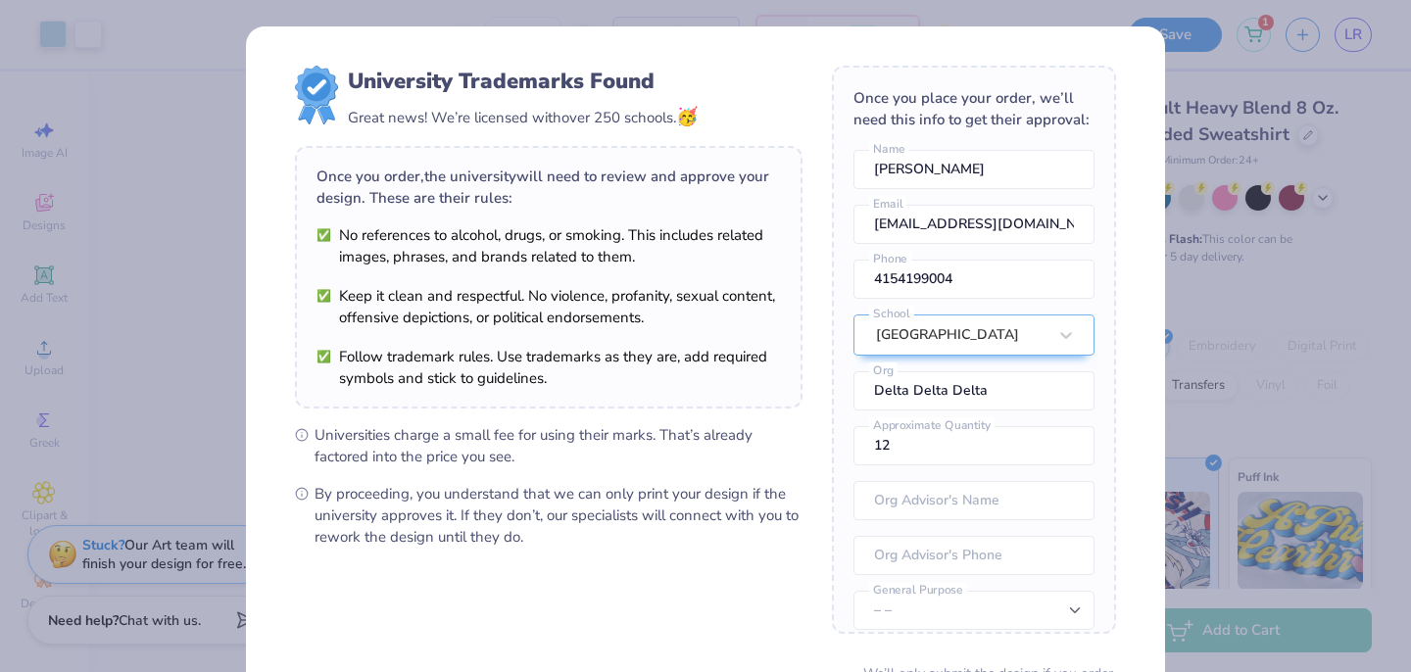
scroll to position [180, 0]
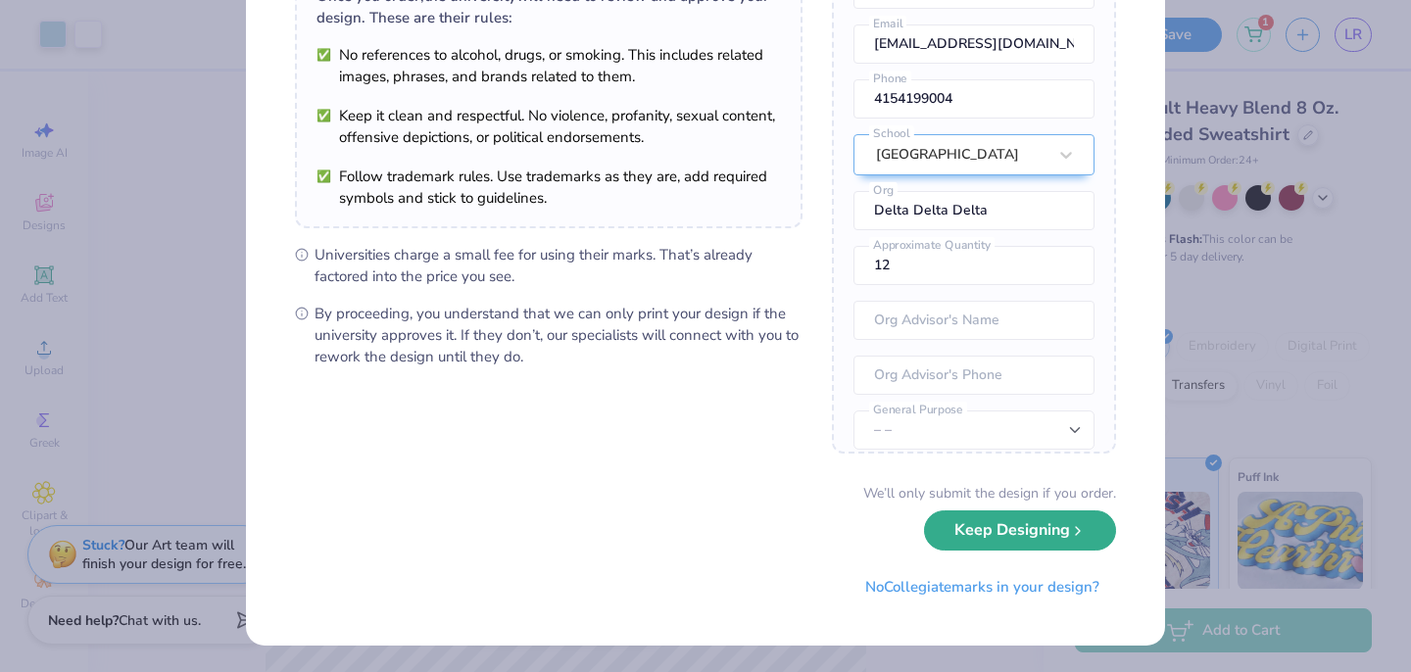
click at [959, 539] on button "Keep Designing" at bounding box center [1020, 531] width 192 height 40
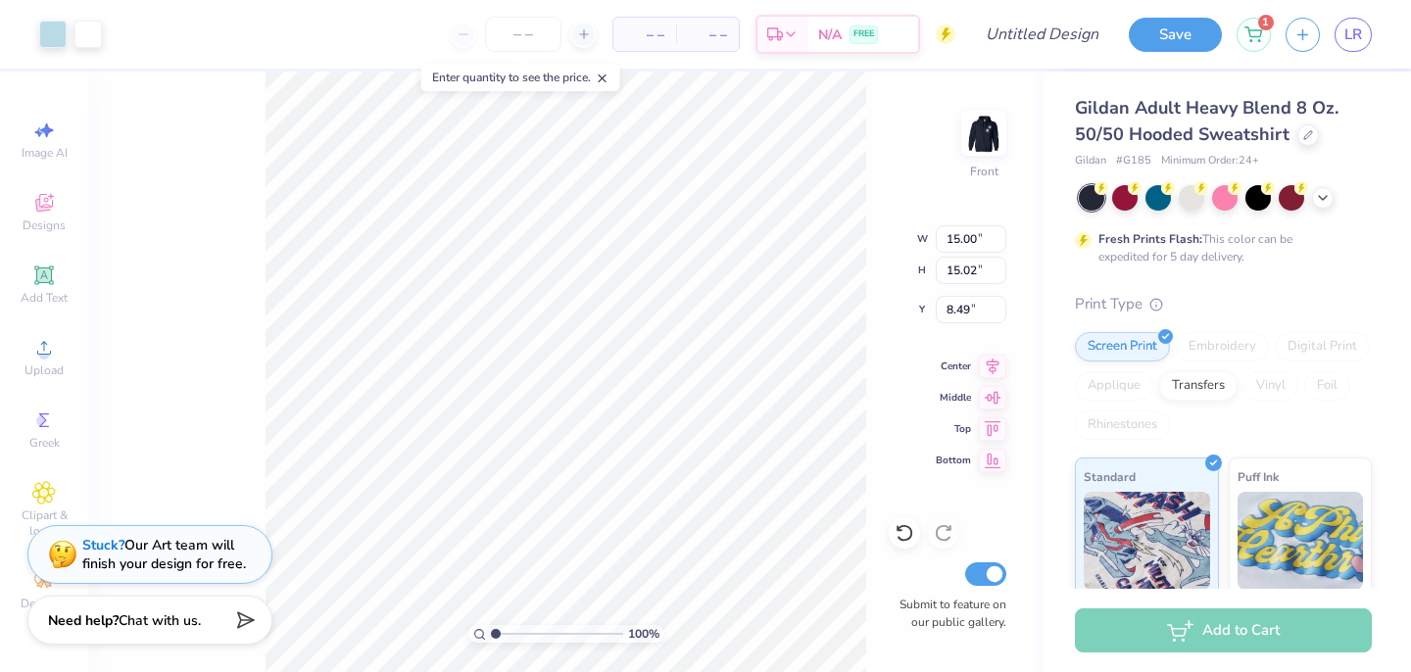
scroll to position [0, 0]
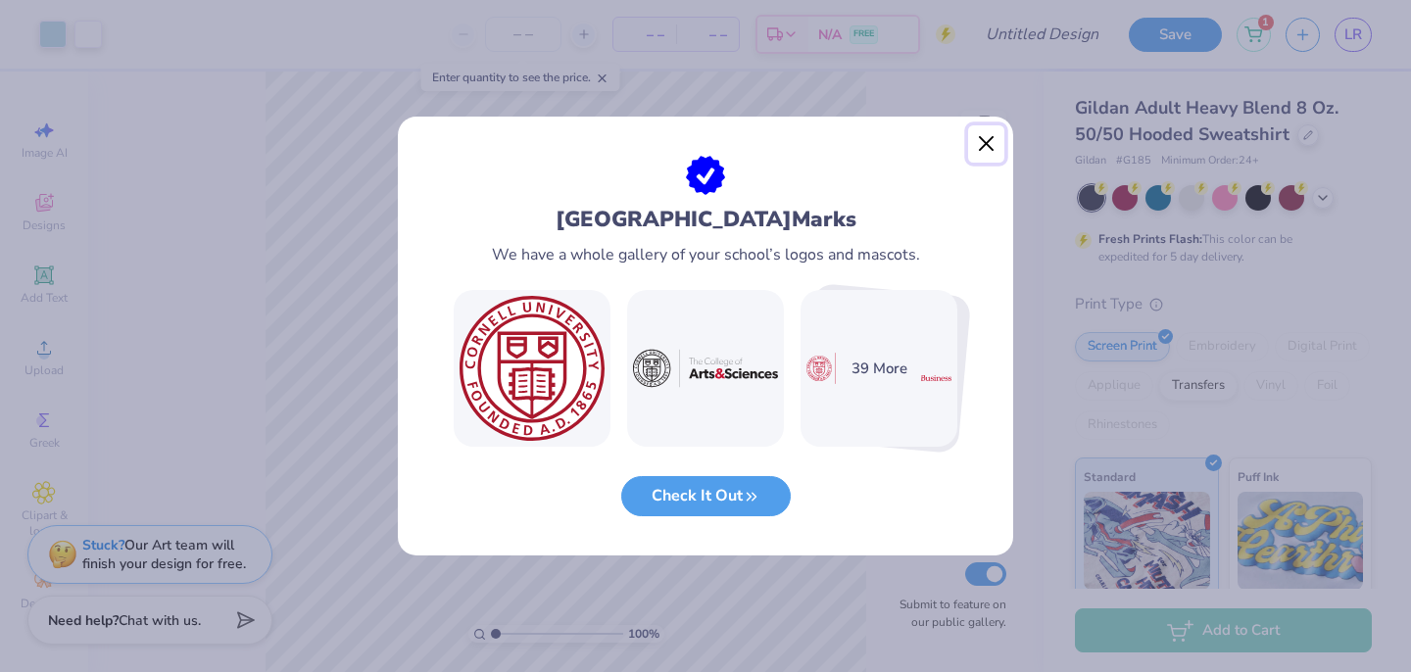
click at [988, 137] on button "Close" at bounding box center [986, 143] width 37 height 37
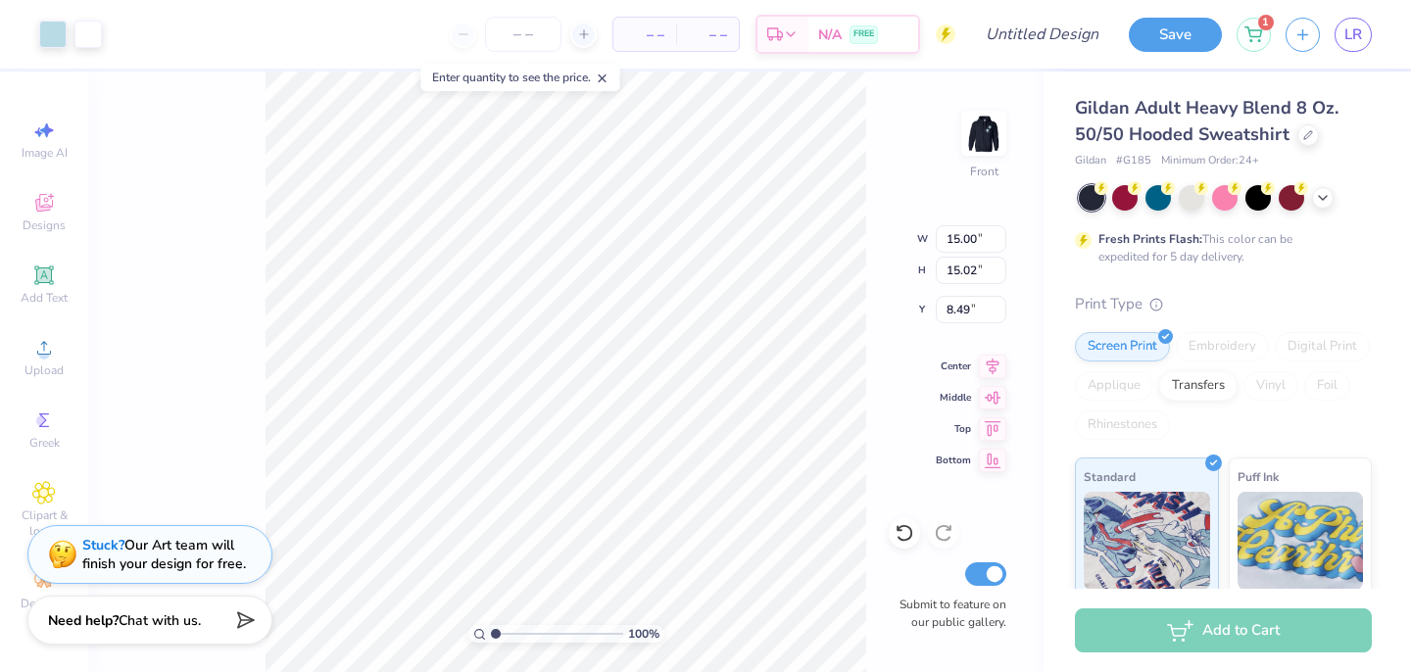
type input "12.93"
type input "12.95"
type input "6.00"
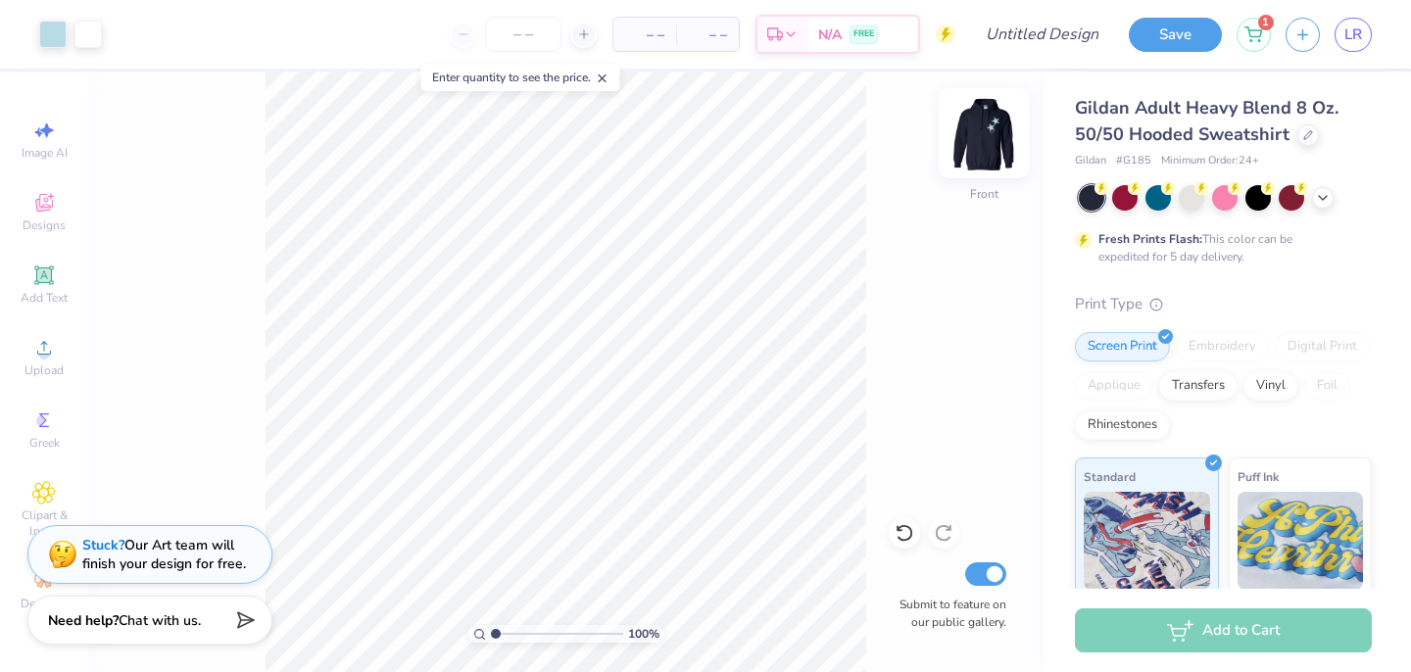
click at [988, 132] on img at bounding box center [984, 133] width 78 height 78
click at [988, 132] on img at bounding box center [983, 133] width 39 height 39
click at [984, 157] on img at bounding box center [984, 133] width 78 height 78
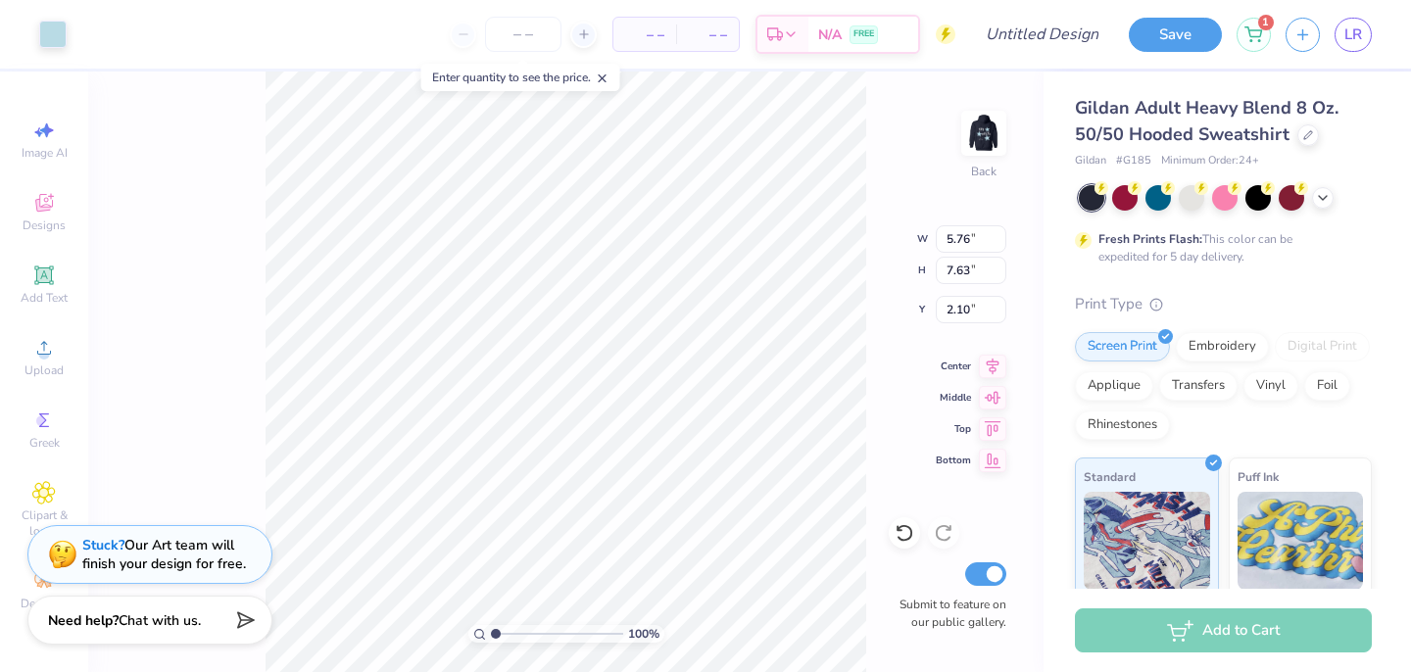
type input "5.57"
type input "7.39"
click at [906, 349] on div "100 % Back W 5.57 5.57 " H 7.39 7.39 " Y 2.10 2.10 " Center Middle Top Bottom S…" at bounding box center [566, 372] width 956 height 601
click at [975, 142] on img at bounding box center [984, 133] width 78 height 78
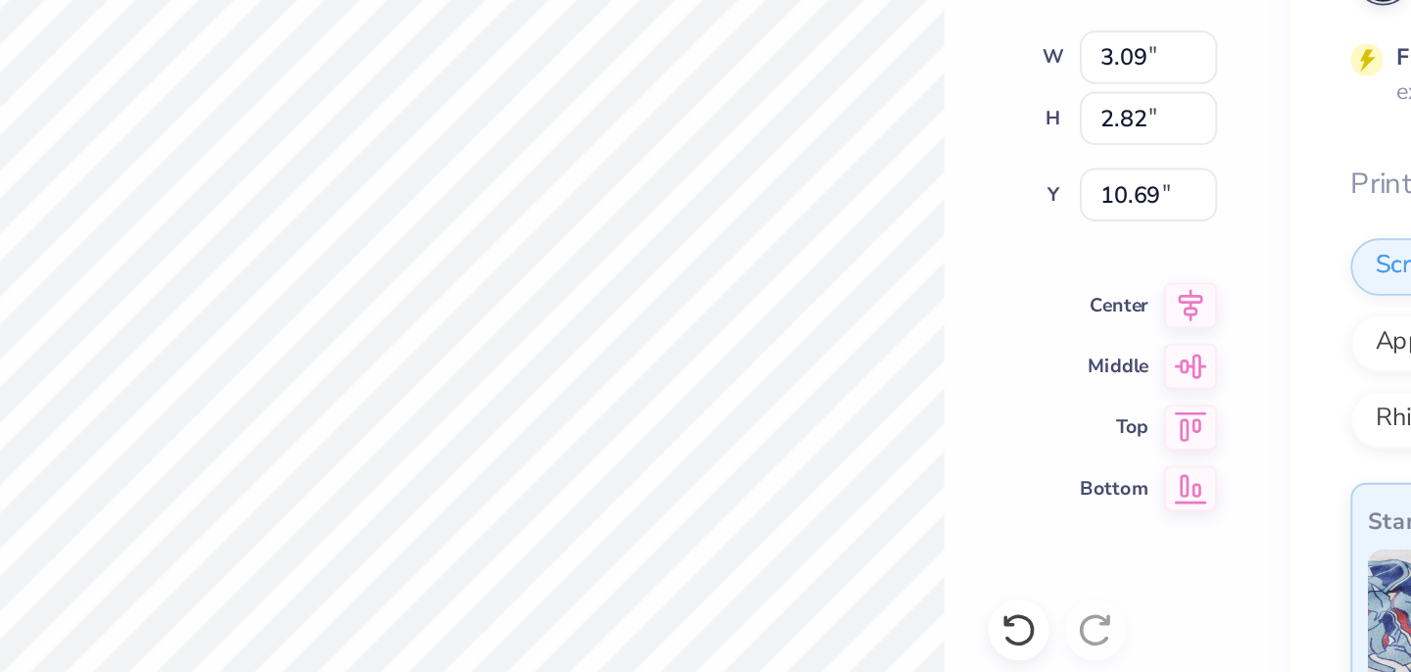
type input "10.19"
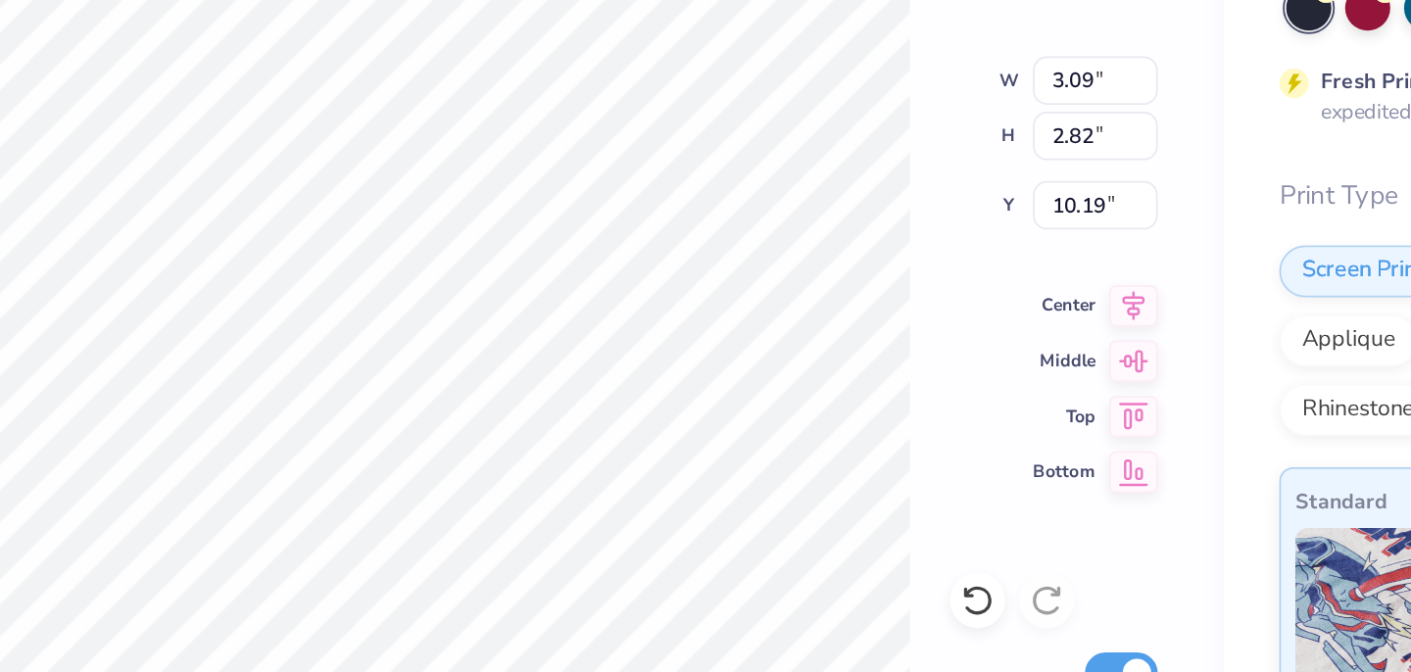
type input "10.39"
type input "1.89"
type input "2.01"
type input "11.53"
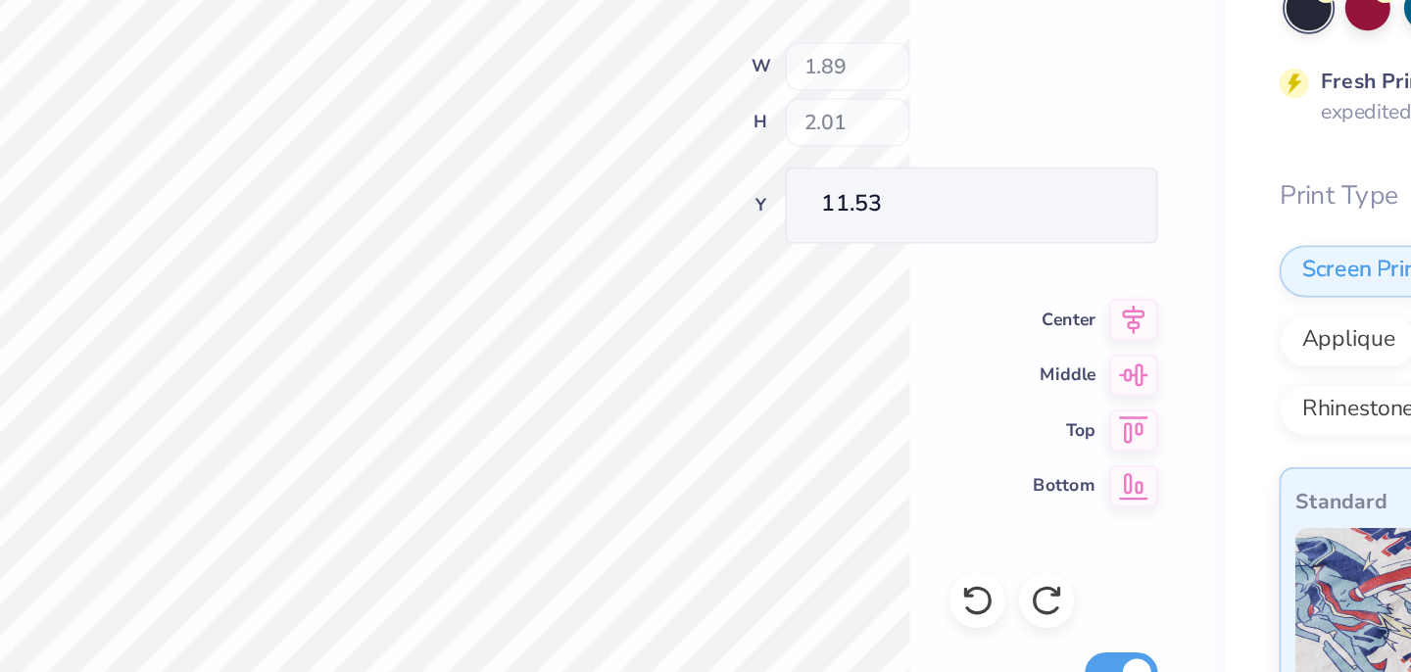
type input "1.65"
type input "2.04"
type input "10.94"
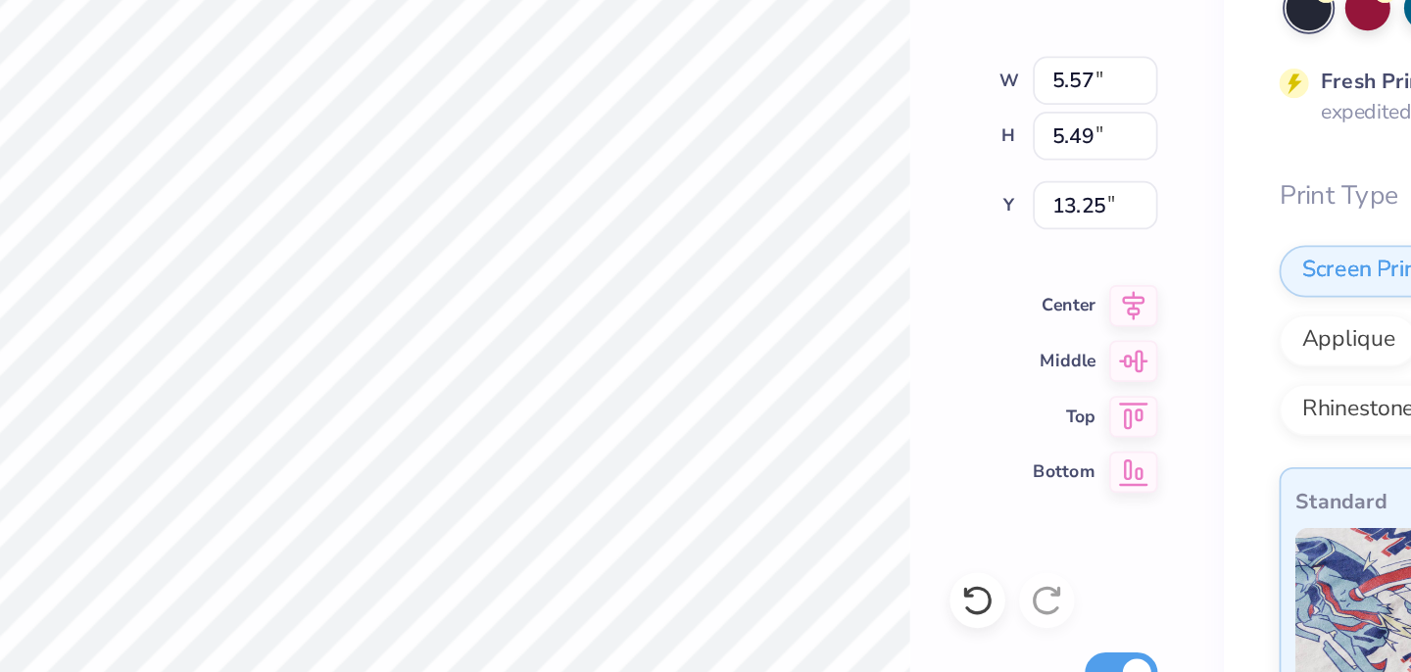
type input "13.46"
type input "17.46"
type input "15.39"
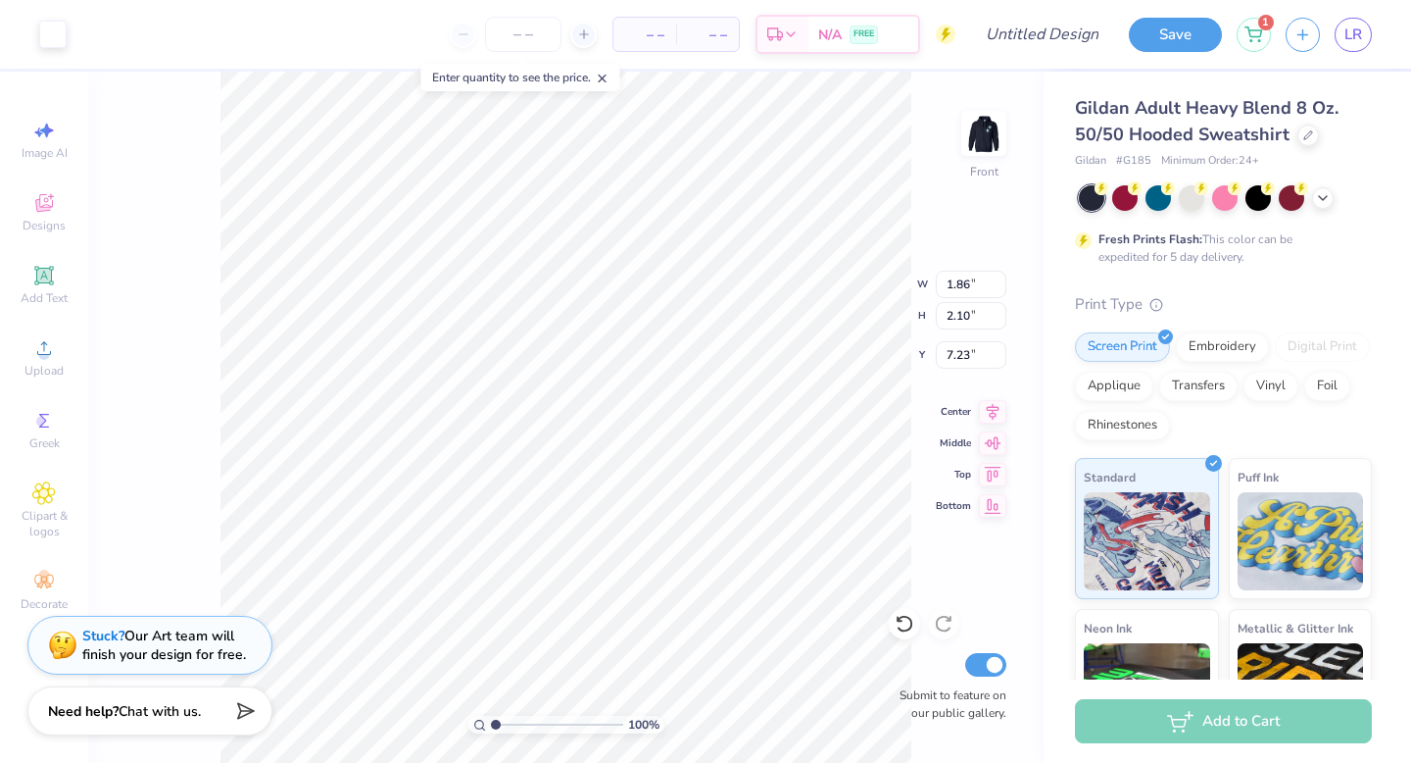
type input "4.55"
type input "6.00"
click at [48, 139] on icon at bounding box center [44, 131] width 24 height 24
select select "4"
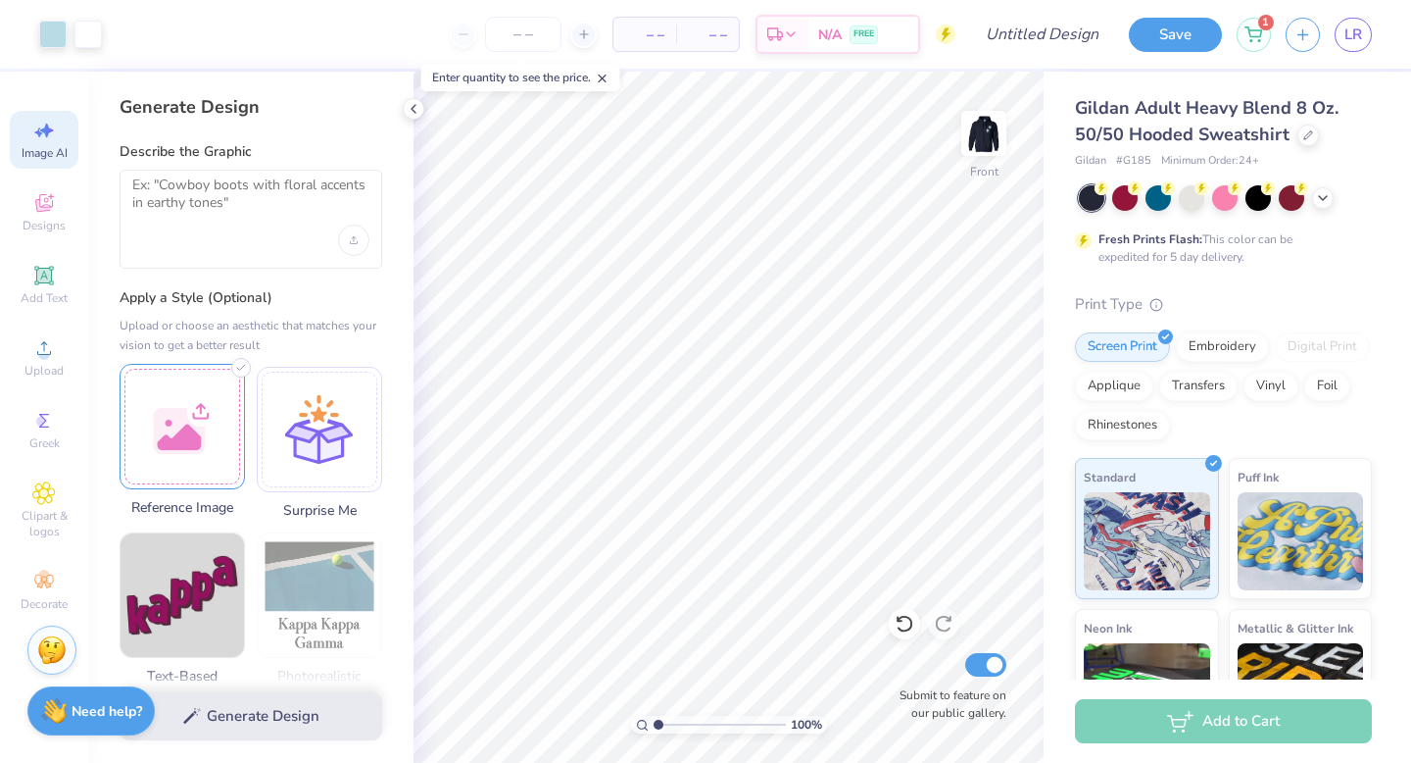
click at [188, 402] on div at bounding box center [182, 426] width 125 height 125
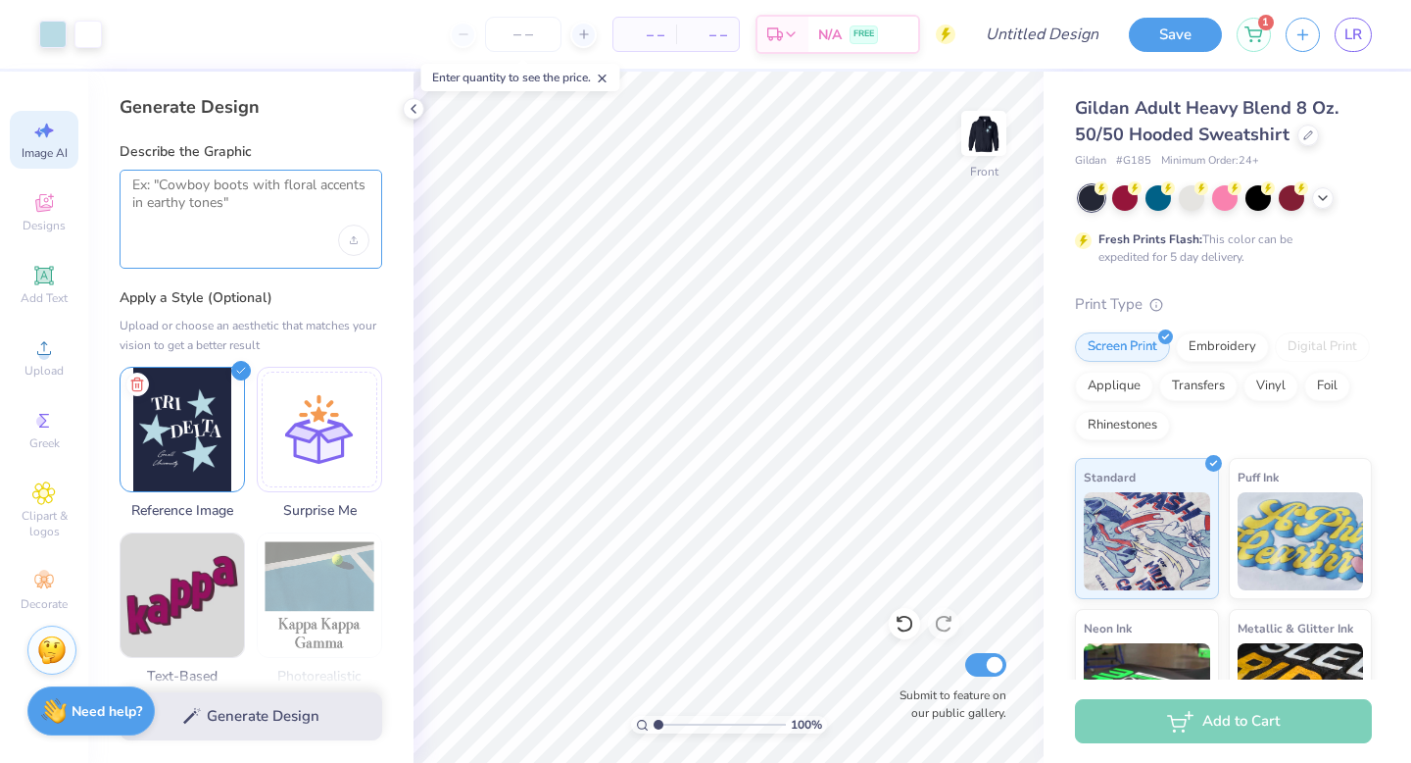
click at [189, 215] on textarea at bounding box center [250, 200] width 237 height 49
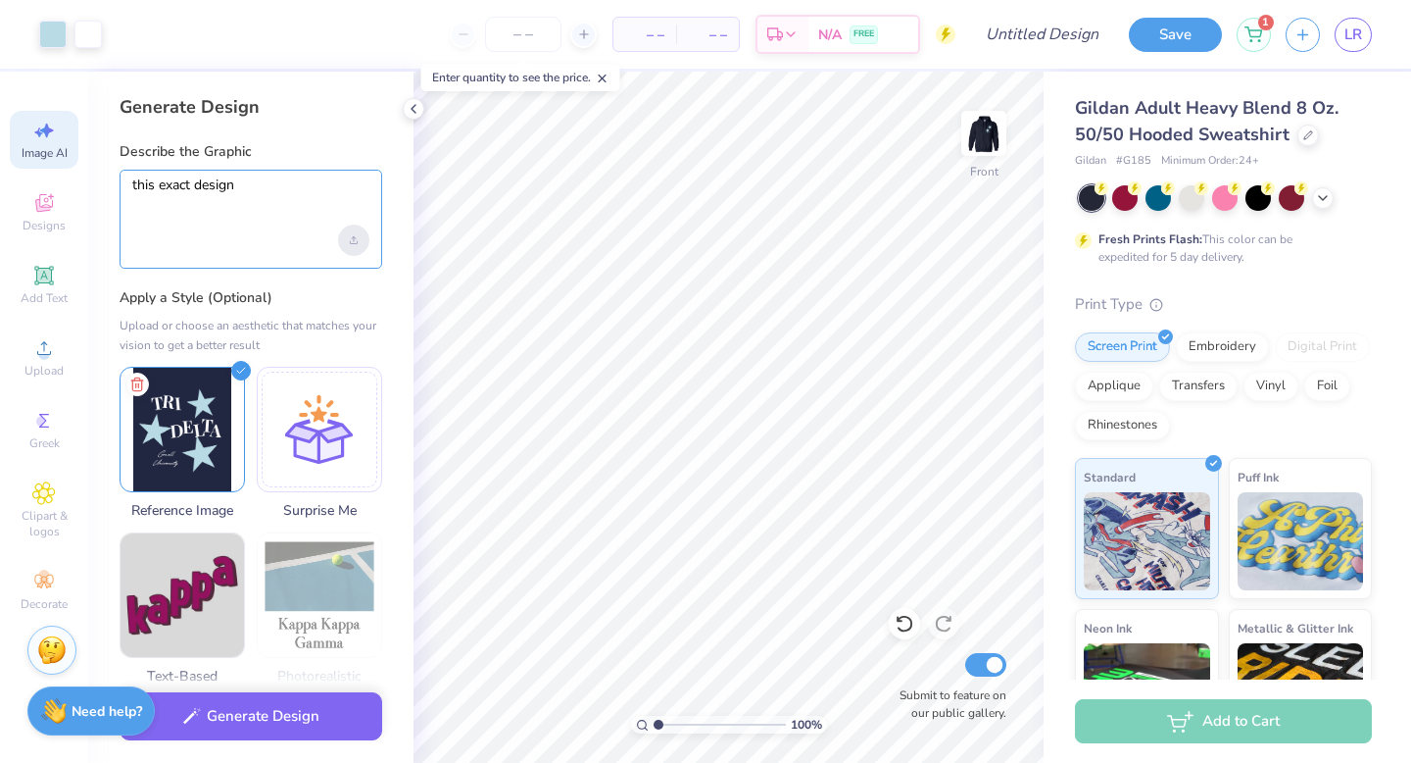
type textarea "this exact design"
click at [353, 247] on div "Upload image" at bounding box center [353, 239] width 31 height 31
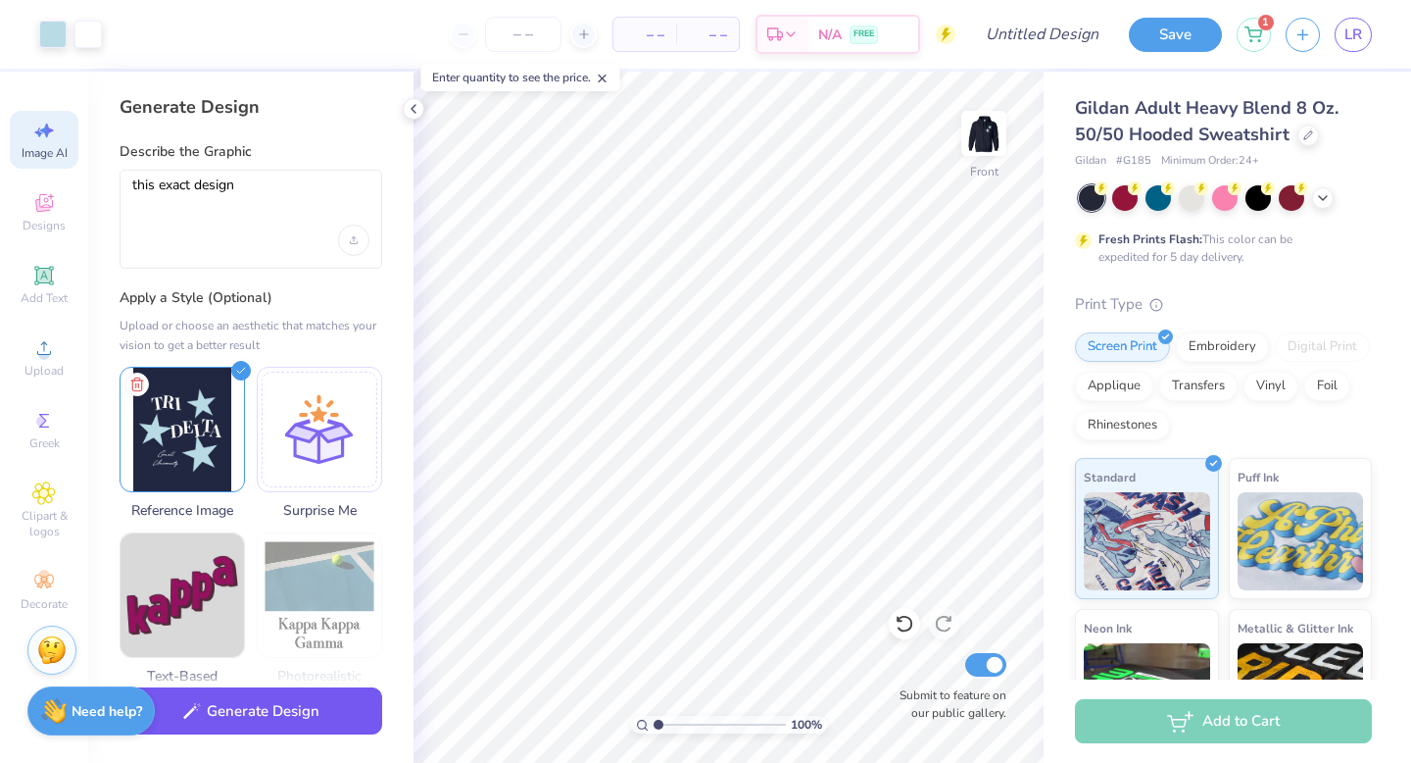
click at [321, 671] on button "Generate Design" at bounding box center [251, 711] width 263 height 48
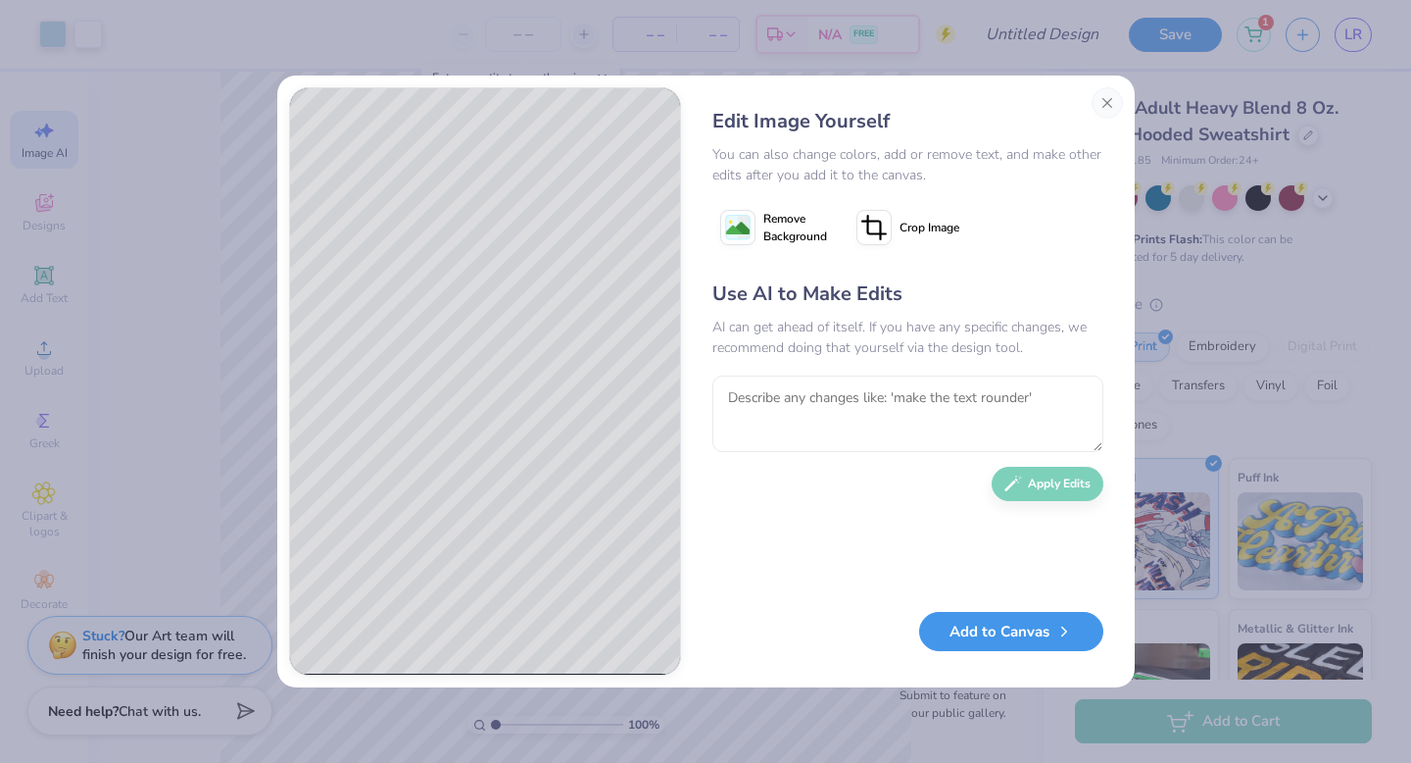
click at [1027, 640] on button "Add to Canvas" at bounding box center [1011, 632] width 184 height 40
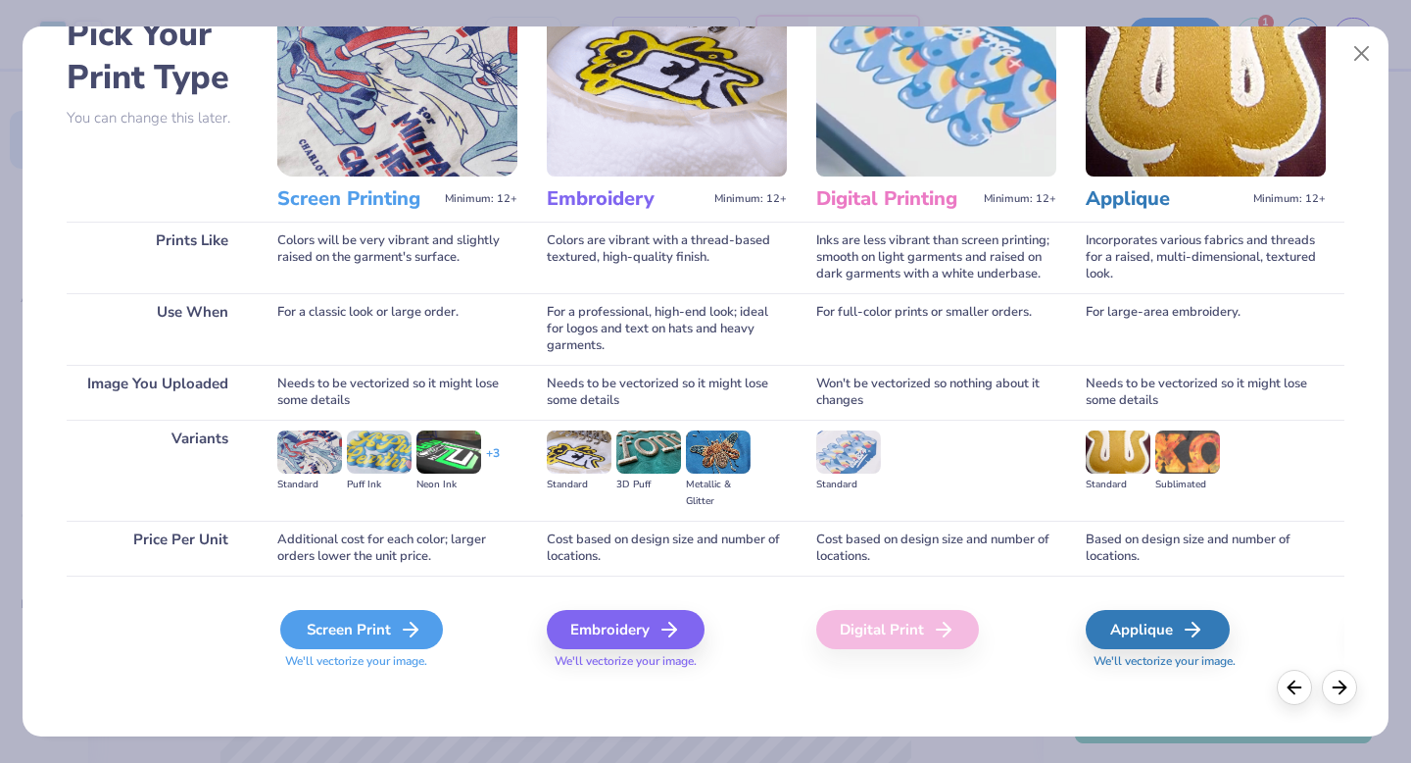
scroll to position [117, 0]
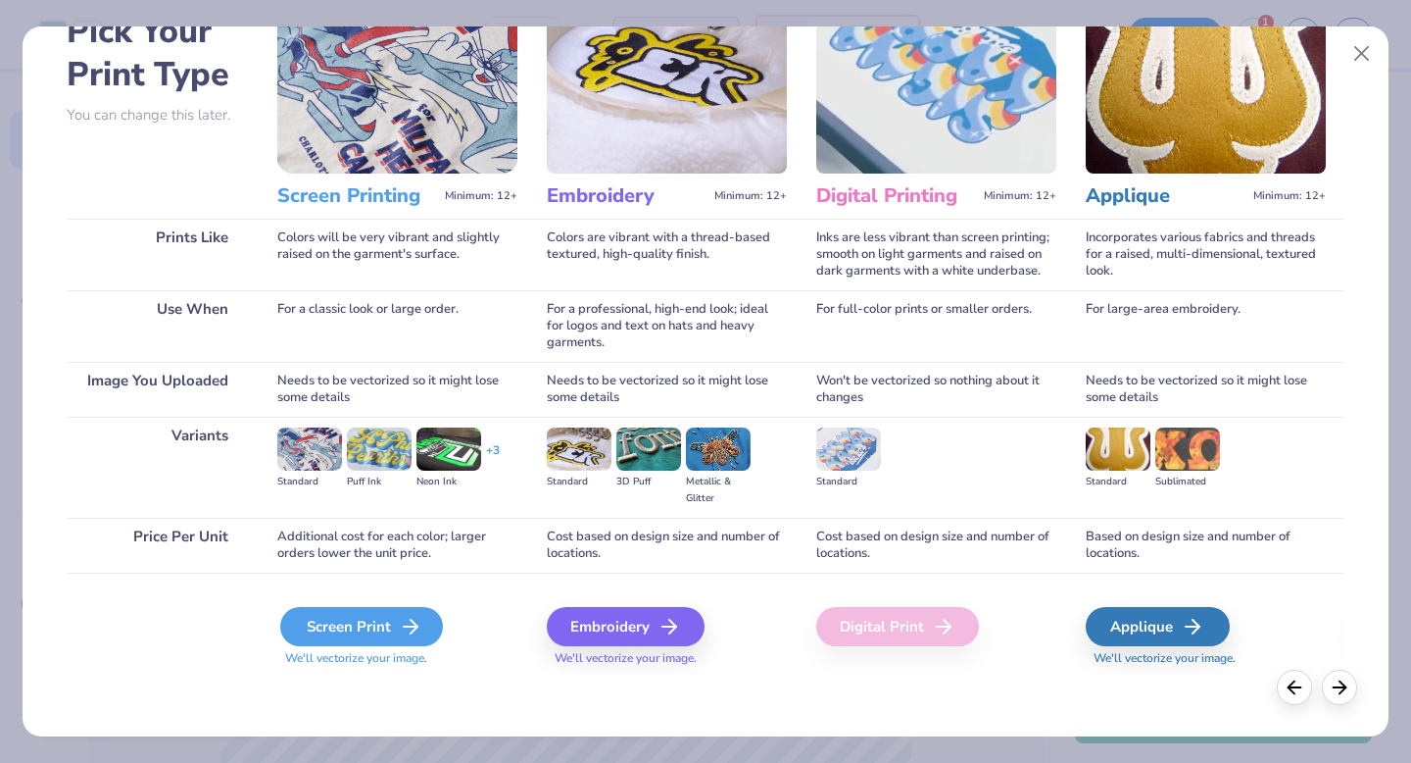
click at [335, 635] on div "Screen Print" at bounding box center [361, 626] width 163 height 39
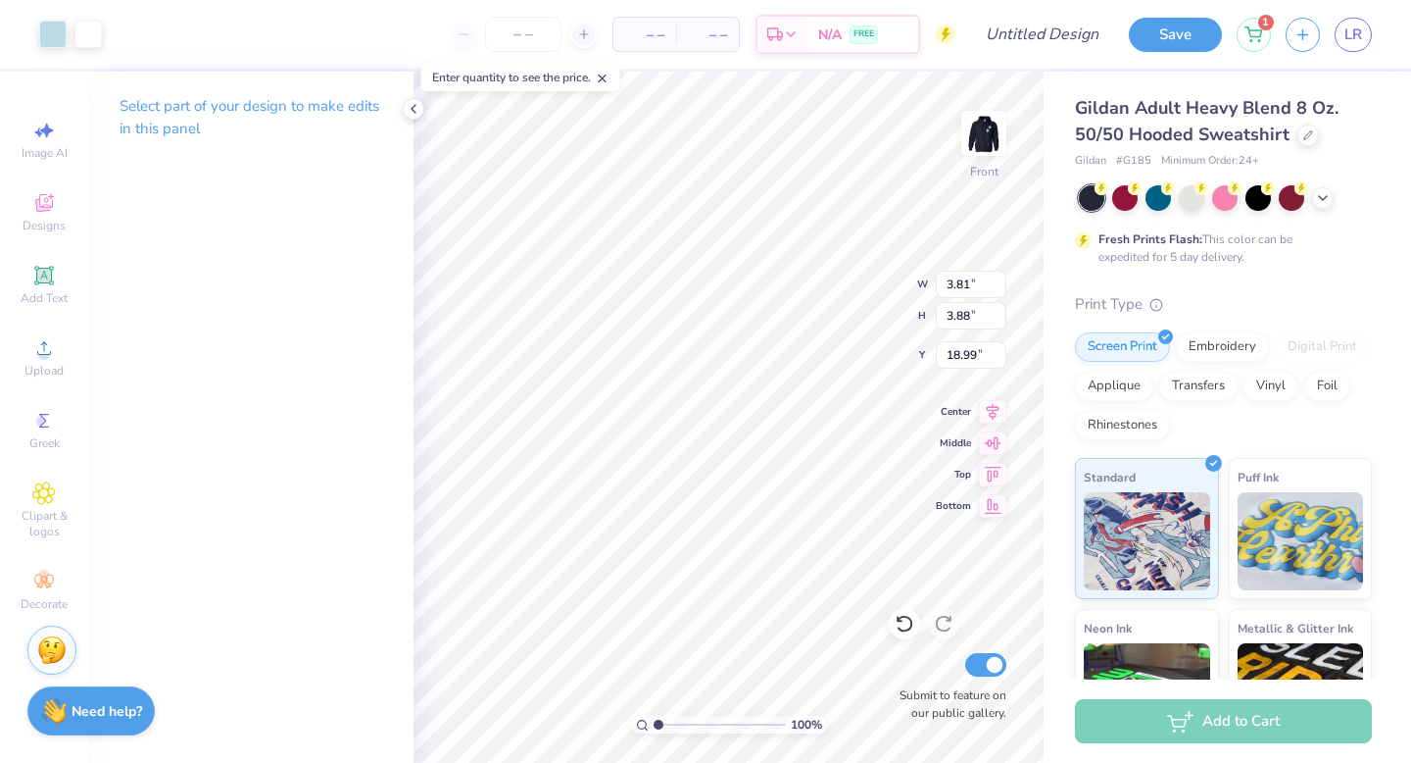
type input "10.83"
type input "11.03"
type input "6.36"
type input "12.41"
type input "12.64"
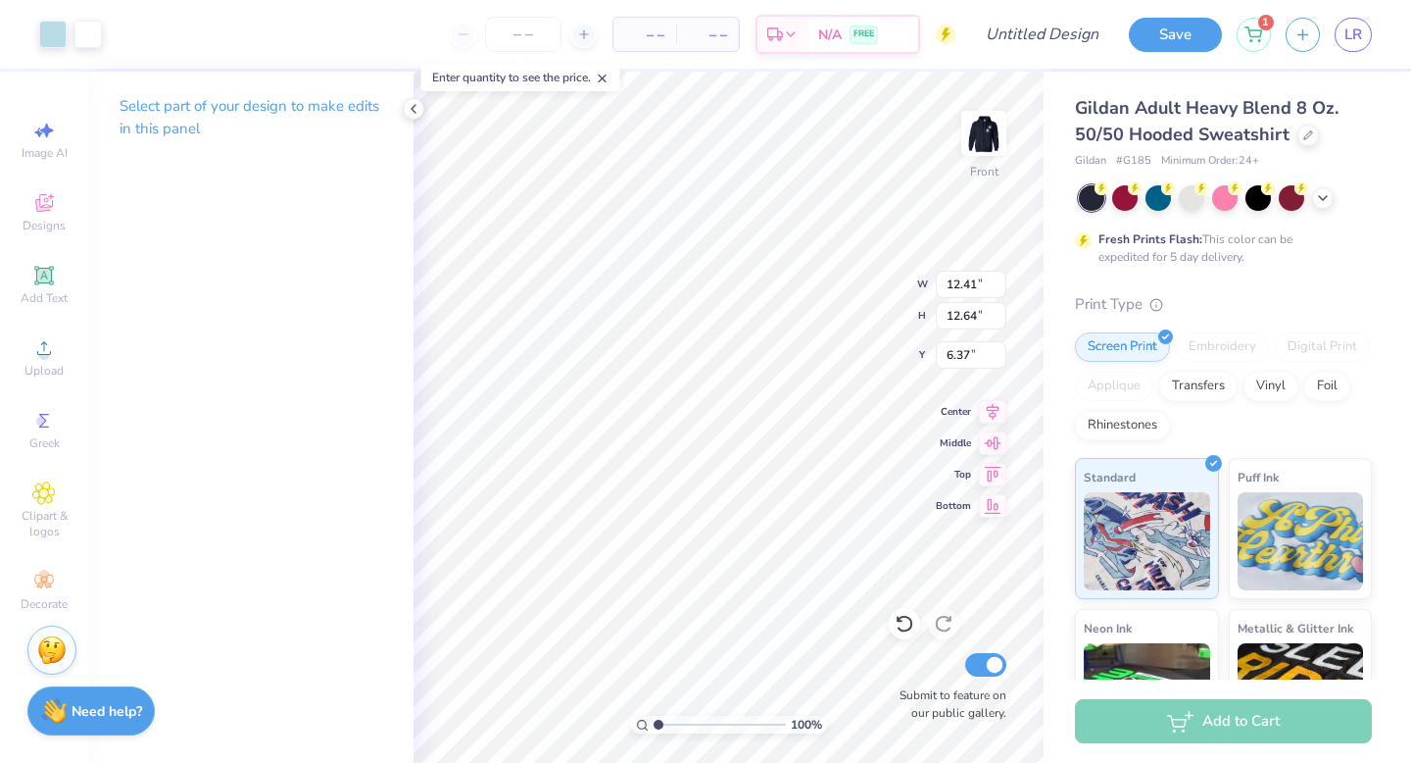
type input "6.38"
type input "11.84"
type input "12.06"
type input "6.00"
type input "4.16"
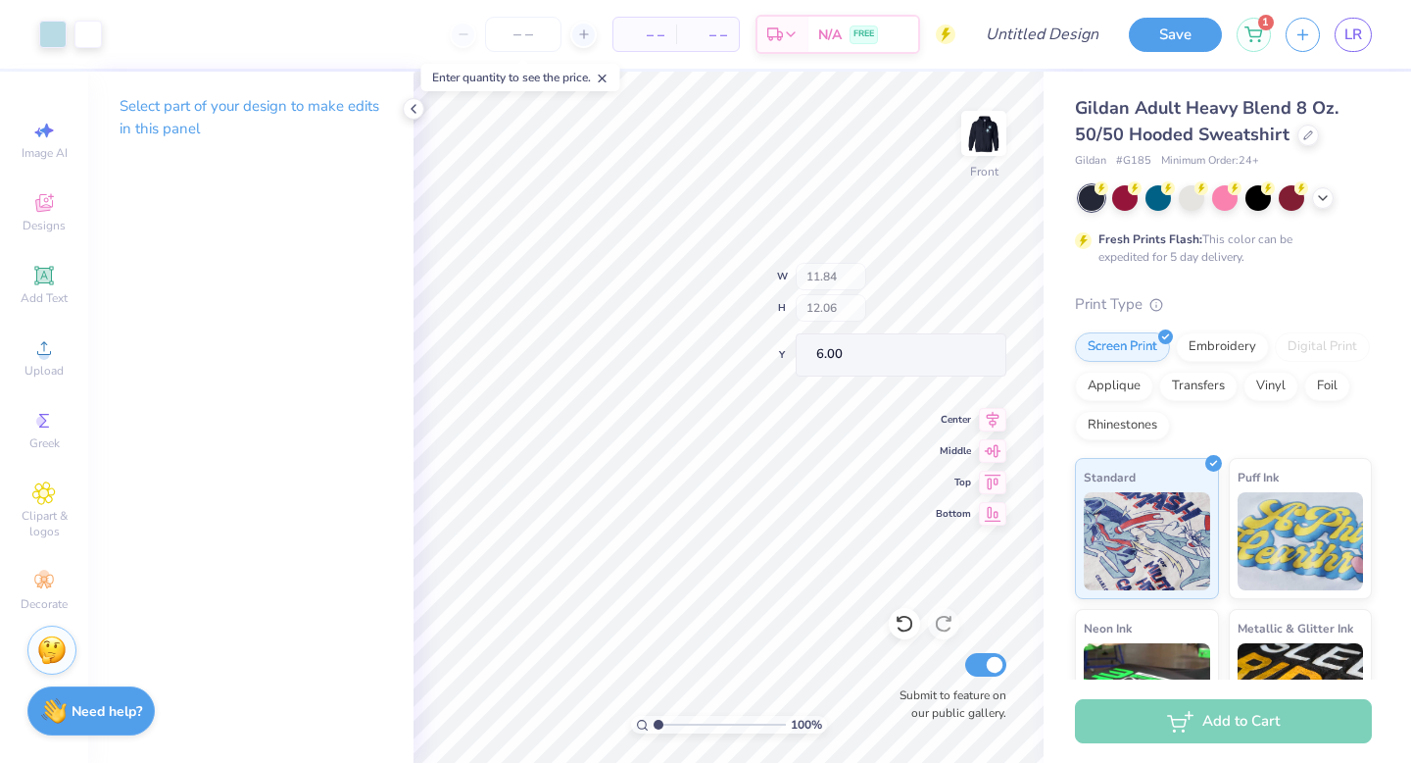
type input "4.52"
type input "10.03"
